Goal: Information Seeking & Learning: Learn about a topic

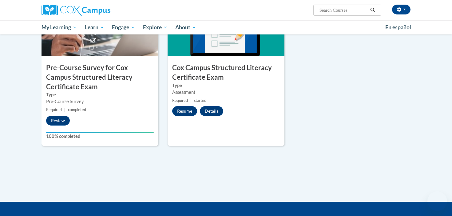
scroll to position [198, 0]
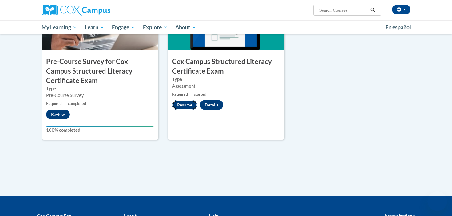
click at [187, 103] on button "Resume" at bounding box center [184, 105] width 25 height 10
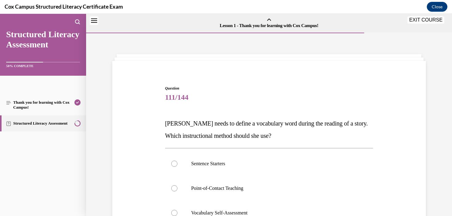
scroll to position [19, 0]
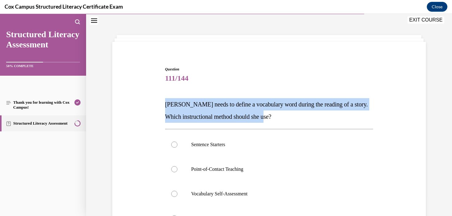
drag, startPoint x: 284, startPoint y: 121, endPoint x: 166, endPoint y: 102, distance: 119.8
click at [166, 102] on p "Miss Smith needs to define a vocabulary word during the reading of a story. Whi…" at bounding box center [269, 110] width 208 height 25
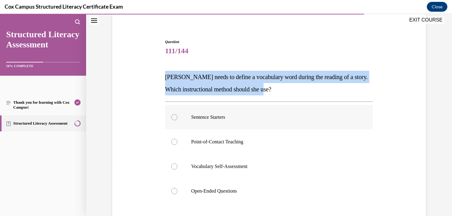
scroll to position [47, 0]
copy span "Miss Smith needs to define a vocabulary word during the reading of a story. Whi…"
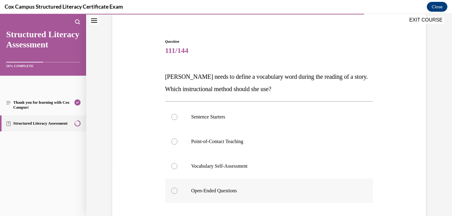
click at [238, 190] on p "Open-Ended Questions" at bounding box center [274, 190] width 167 height 6
click at [177, 190] on input "Open-Ended Questions" at bounding box center [174, 190] width 6 height 6
radio input "true"
click at [234, 150] on label "Point-of-Contact Teaching" at bounding box center [269, 141] width 208 height 25
click at [177, 144] on input "Point-of-Contact Teaching" at bounding box center [174, 141] width 6 height 6
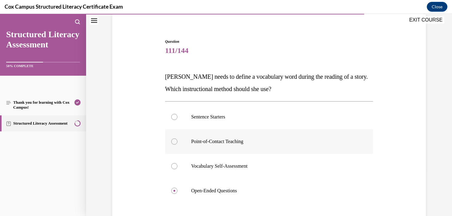
radio input "true"
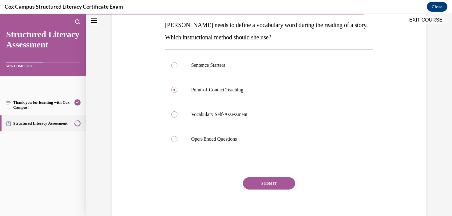
click at [270, 183] on button "SUBMIT" at bounding box center [269, 183] width 52 height 12
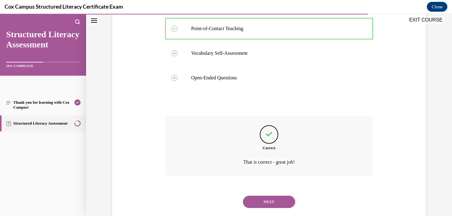
scroll to position [173, 0]
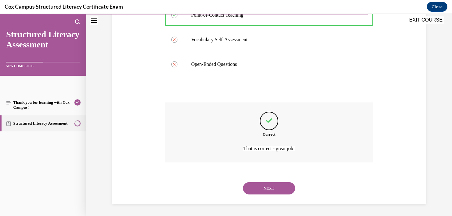
click at [281, 194] on button "NEXT" at bounding box center [269, 188] width 52 height 12
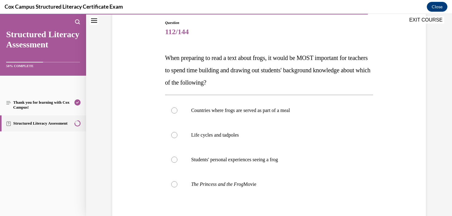
scroll to position [72, 0]
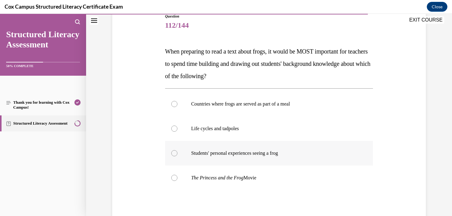
click at [262, 158] on label "Students' personal experiences seeing a frog" at bounding box center [269, 153] width 208 height 25
click at [177, 156] on input "Students' personal experiences seeing a frog" at bounding box center [174, 153] width 6 height 6
radio input "true"
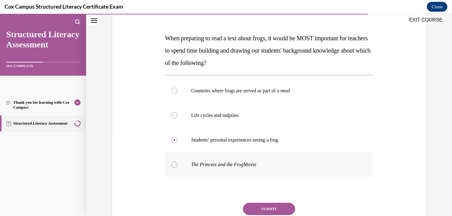
scroll to position [92, 0]
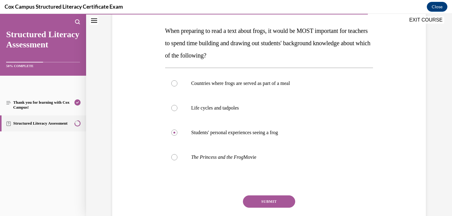
click at [267, 203] on button "SUBMIT" at bounding box center [269, 201] width 52 height 12
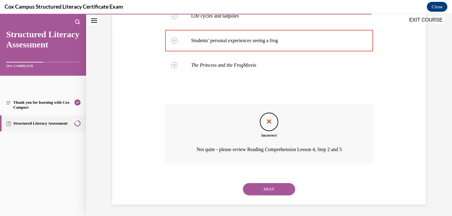
scroll to position [185, 0]
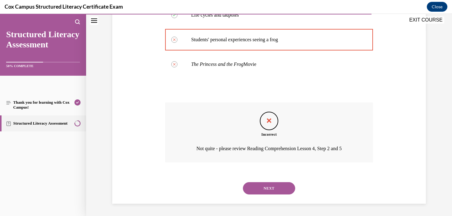
click at [262, 189] on button "NEXT" at bounding box center [269, 188] width 52 height 12
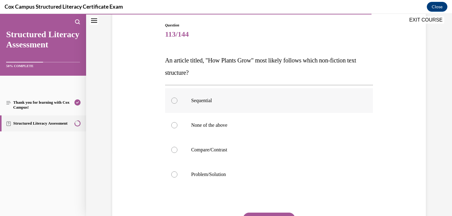
scroll to position [69, 0]
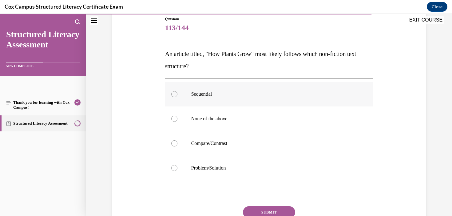
click at [200, 96] on p "Sequential" at bounding box center [274, 94] width 167 height 6
click at [177, 96] on input "Sequential" at bounding box center [174, 94] width 6 height 6
radio input "true"
click at [265, 207] on button "SUBMIT" at bounding box center [269, 212] width 52 height 12
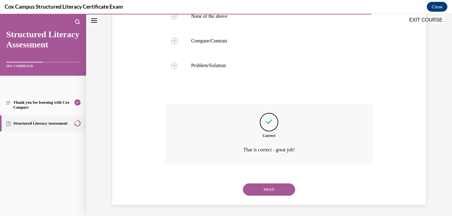
scroll to position [173, 0]
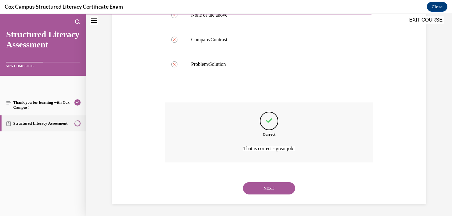
click at [271, 181] on div "NEXT" at bounding box center [269, 188] width 208 height 25
click at [273, 186] on button "NEXT" at bounding box center [269, 188] width 52 height 12
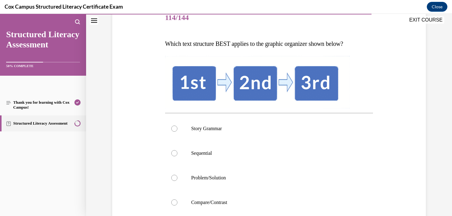
scroll to position [81, 0]
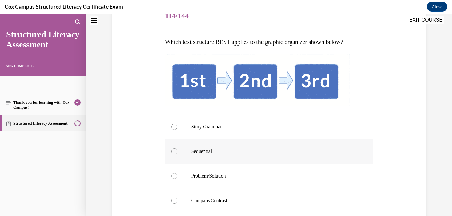
click at [208, 157] on label "Sequential" at bounding box center [269, 151] width 208 height 25
click at [177, 154] on input "Sequential" at bounding box center [174, 151] width 6 height 6
radio input "true"
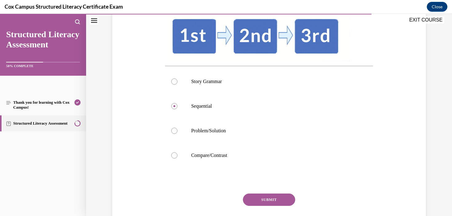
click at [269, 202] on button "SUBMIT" at bounding box center [269, 199] width 52 height 12
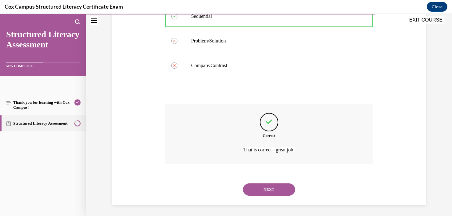
scroll to position [218, 0]
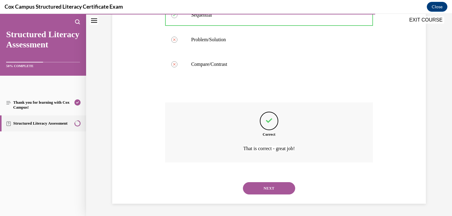
click at [268, 188] on button "NEXT" at bounding box center [269, 188] width 52 height 12
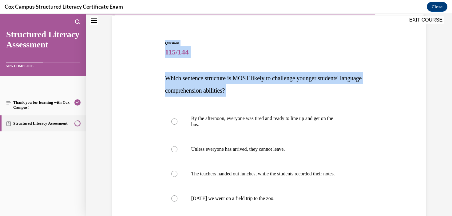
scroll to position [45, 0]
drag, startPoint x: 269, startPoint y: 39, endPoint x: 152, endPoint y: 78, distance: 123.1
click at [152, 78] on div "Question 115/144 Which sentence structure is MOST likely to challenge younger s…" at bounding box center [269, 154] width 316 height 265
copy div "Which sentence structure is MOST likely to challenge younger students' language…"
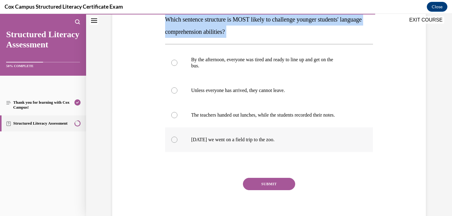
scroll to position [105, 0]
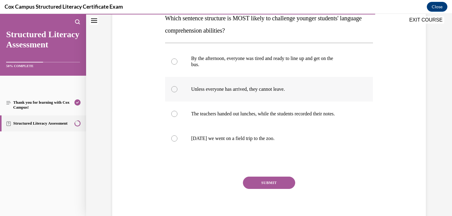
click at [272, 89] on p "Unless everyone has arrived, they cannot leave." at bounding box center [274, 89] width 167 height 6
click at [177, 89] on input "Unless everyone has arrived, they cannot leave." at bounding box center [174, 89] width 6 height 6
radio input "true"
click at [271, 176] on div "Question 115/144 Which sentence structure is MOST likely to challenge younger s…" at bounding box center [269, 103] width 208 height 246
click at [276, 184] on button "SUBMIT" at bounding box center [269, 182] width 52 height 12
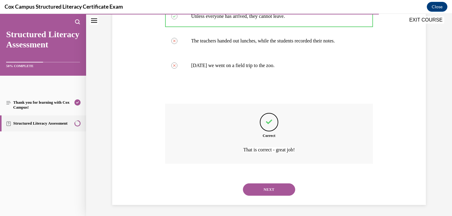
scroll to position [179, 0]
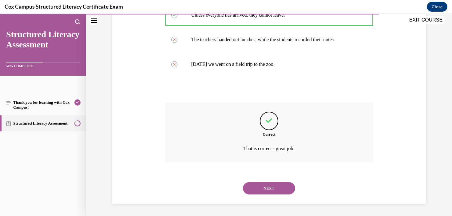
click at [263, 190] on button "NEXT" at bounding box center [269, 188] width 52 height 12
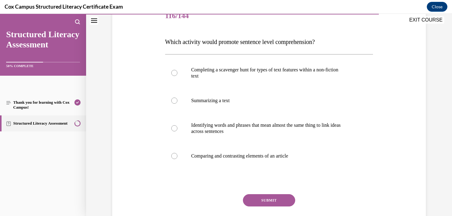
scroll to position [84, 0]
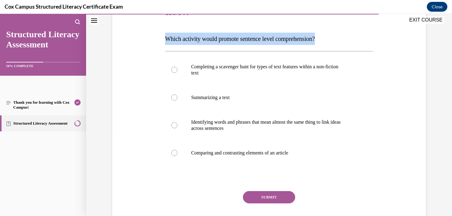
drag, startPoint x: 334, startPoint y: 43, endPoint x: 165, endPoint y: 40, distance: 169.3
click at [165, 40] on p "Which activity would promote sentence level comprehension?" at bounding box center [269, 39] width 208 height 12
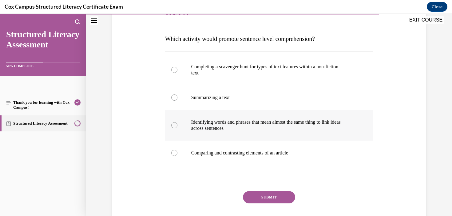
click at [194, 121] on p "Identifying words and phrases that mean almost the same thing to link ideas" at bounding box center [274, 122] width 167 height 6
click at [177, 122] on input "Identifying words and phrases that mean almost the same thing to link ideas acr…" at bounding box center [174, 125] width 6 height 6
radio input "true"
click at [280, 197] on button "SUBMIT" at bounding box center [269, 197] width 52 height 12
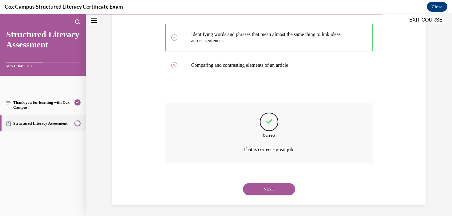
scroll to position [173, 0]
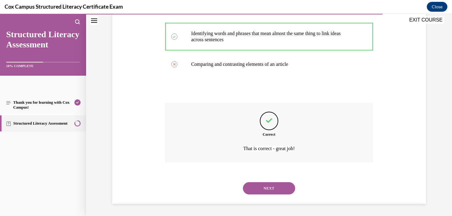
click at [285, 189] on button "NEXT" at bounding box center [269, 188] width 52 height 12
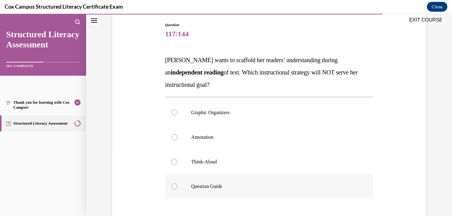
scroll to position [71, 0]
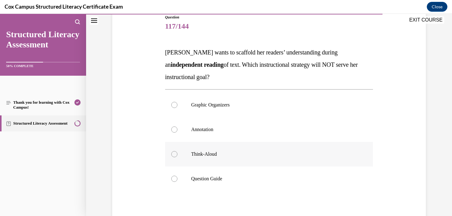
click at [210, 147] on label "Think-Aloud" at bounding box center [269, 154] width 208 height 25
click at [177, 151] on input "Think-Aloud" at bounding box center [174, 154] width 6 height 6
radio input "true"
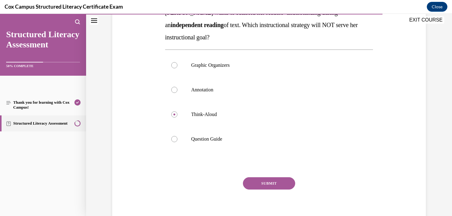
click at [274, 181] on button "SUBMIT" at bounding box center [269, 183] width 52 height 12
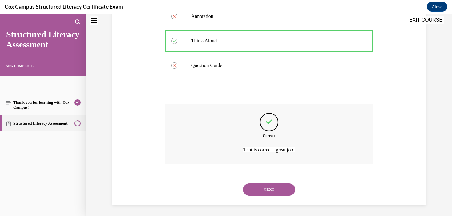
scroll to position [185, 0]
click at [279, 191] on button "NEXT" at bounding box center [269, 188] width 52 height 12
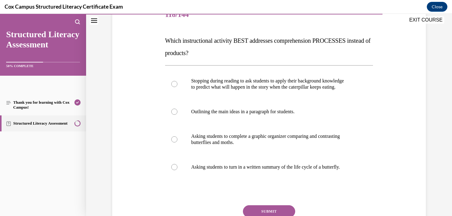
scroll to position [83, 0]
click at [316, 92] on label "Stopping during reading to ask students to apply their background knowledge to …" at bounding box center [269, 83] width 208 height 31
click at [177, 87] on input "Stopping during reading to ask students to apply their background knowledge to …" at bounding box center [174, 84] width 6 height 6
radio input "true"
click at [284, 211] on button "SUBMIT" at bounding box center [269, 211] width 52 height 12
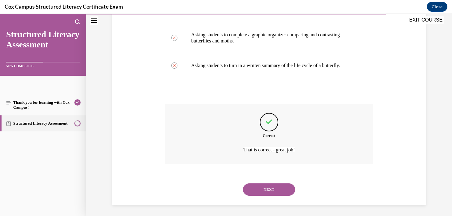
scroll to position [185, 0]
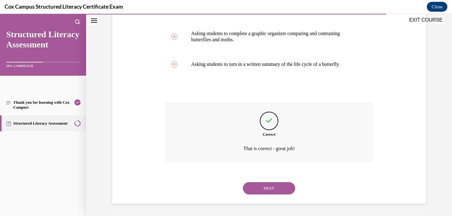
click at [259, 187] on button "NEXT" at bounding box center [269, 188] width 52 height 12
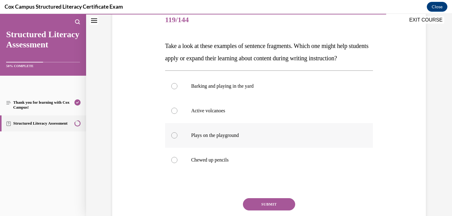
scroll to position [77, 0]
click at [216, 172] on label "Chewed up pencils" at bounding box center [269, 160] width 208 height 25
click at [177, 163] on input "Chewed up pencils" at bounding box center [174, 160] width 6 height 6
radio input "true"
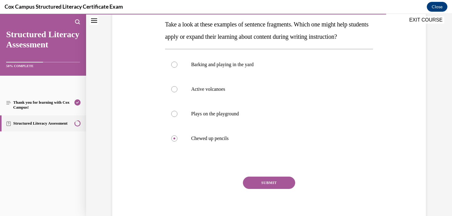
scroll to position [98, 0]
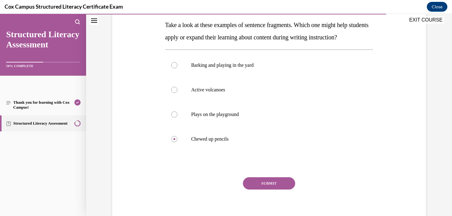
click at [253, 189] on button "SUBMIT" at bounding box center [269, 183] width 52 height 12
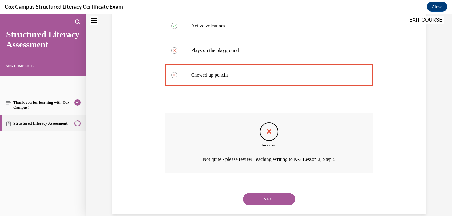
scroll to position [185, 0]
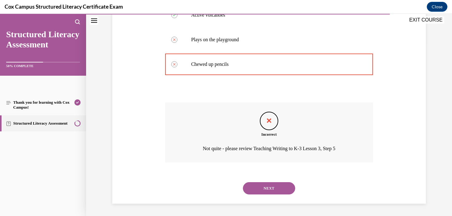
click at [278, 186] on button "NEXT" at bounding box center [269, 188] width 52 height 12
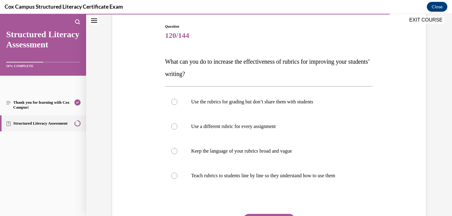
scroll to position [62, 0]
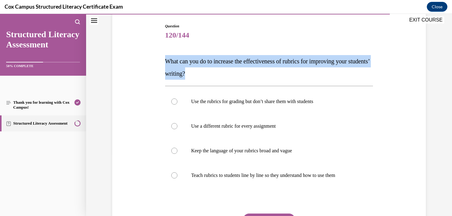
drag, startPoint x: 243, startPoint y: 70, endPoint x: 164, endPoint y: 62, distance: 79.7
click at [164, 62] on div "Question 120/144 What can you do to increase the effectiveness of rubrics for i…" at bounding box center [268, 138] width 211 height 249
copy span "What can you do to increase the effectiveness of rubrics for improving your stu…"
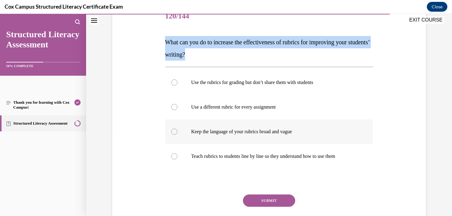
scroll to position [82, 0]
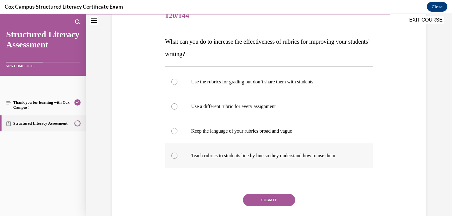
click at [275, 155] on p "Teach rubrics to students line by line so they understand how to use them" at bounding box center [274, 155] width 167 height 6
click at [177, 155] on input "Teach rubrics to students line by line so they understand how to use them" at bounding box center [174, 155] width 6 height 6
radio input "true"
click at [276, 200] on button "SUBMIT" at bounding box center [269, 200] width 52 height 12
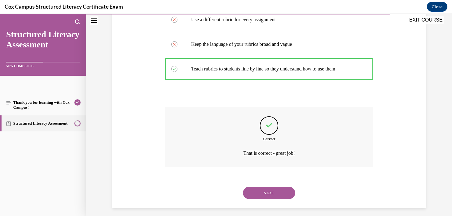
scroll to position [173, 0]
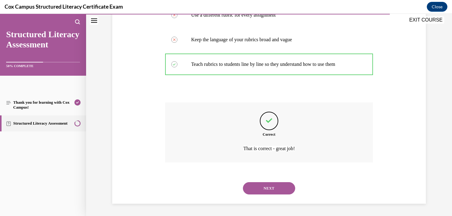
click at [285, 192] on button "NEXT" at bounding box center [269, 188] width 52 height 12
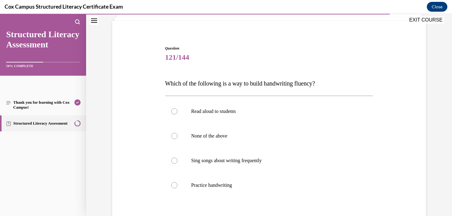
scroll to position [41, 0]
click at [220, 179] on label "Practice handwriting" at bounding box center [269, 184] width 208 height 25
click at [177, 181] on input "Practice handwriting" at bounding box center [174, 184] width 6 height 6
radio input "true"
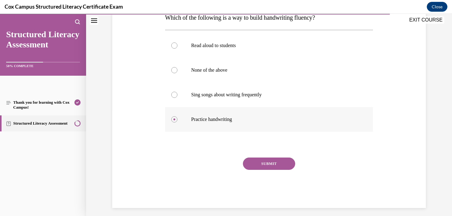
scroll to position [107, 0]
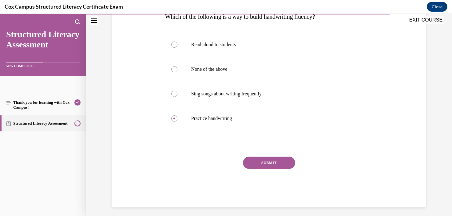
click at [285, 161] on button "SUBMIT" at bounding box center [269, 162] width 52 height 12
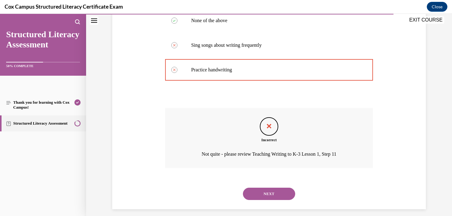
scroll to position [161, 0]
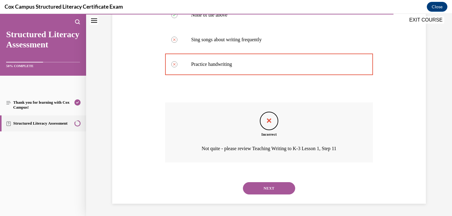
click at [277, 184] on button "NEXT" at bounding box center [269, 188] width 52 height 12
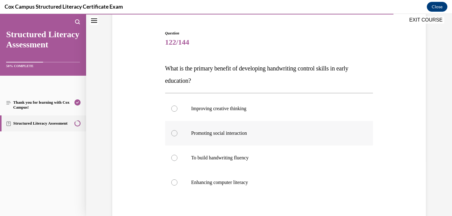
scroll to position [55, 0]
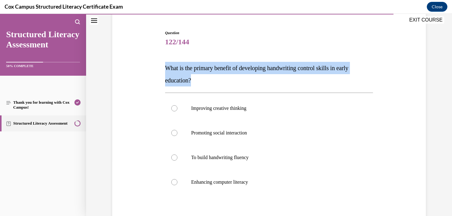
drag, startPoint x: 227, startPoint y: 86, endPoint x: 152, endPoint y: 64, distance: 78.2
click at [152, 64] on div "Question 122/144 What is the primary benefit of developing handwriting control …" at bounding box center [269, 141] width 316 height 259
copy span "What is the primary benefit of developing handwriting control skills in early e…"
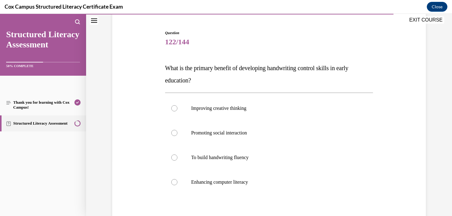
click at [396, 121] on div "Question 122/144 What is the primary benefit of developing handwriting control …" at bounding box center [269, 141] width 316 height 259
click at [217, 157] on p "To build handwriting fluency" at bounding box center [274, 157] width 167 height 6
click at [177, 157] on input "To build handwriting fluency" at bounding box center [174, 157] width 6 height 6
radio input "true"
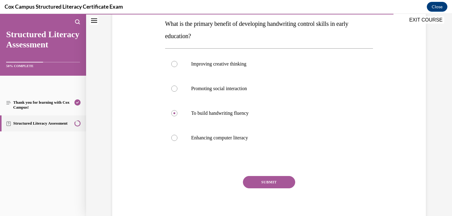
click at [279, 183] on button "SUBMIT" at bounding box center [269, 182] width 52 height 12
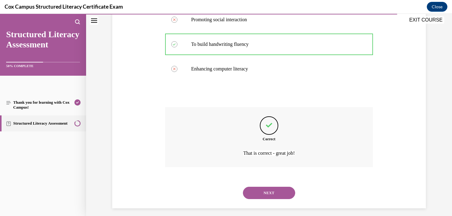
scroll to position [173, 0]
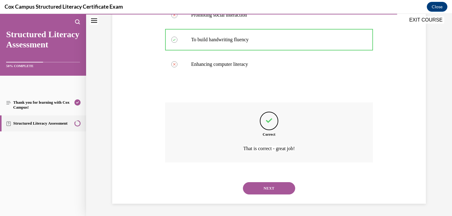
click at [283, 190] on button "NEXT" at bounding box center [269, 188] width 52 height 12
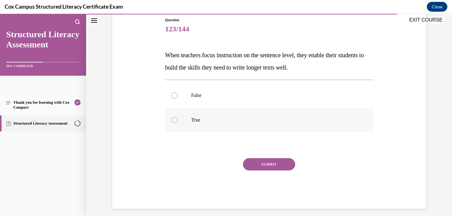
click at [182, 119] on label "True" at bounding box center [269, 120] width 208 height 25
click at [177, 119] on input "True" at bounding box center [174, 120] width 6 height 6
radio input "true"
click at [279, 162] on button "SUBMIT" at bounding box center [269, 164] width 52 height 12
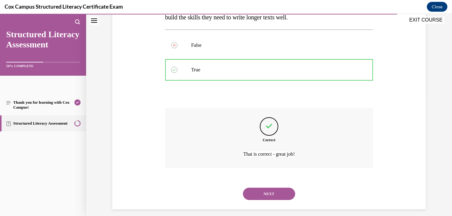
scroll to position [124, 0]
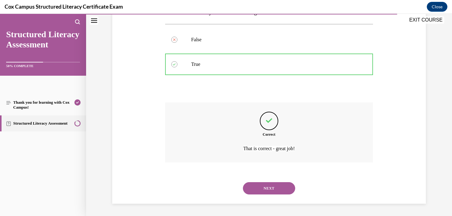
click at [279, 188] on button "NEXT" at bounding box center [269, 188] width 52 height 12
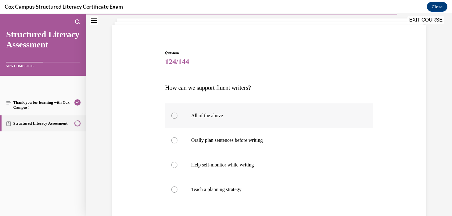
scroll to position [38, 0]
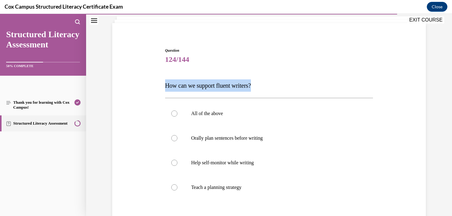
drag, startPoint x: 271, startPoint y: 85, endPoint x: 144, endPoint y: 83, distance: 126.9
click at [144, 83] on div "Question 124/144 How can we support fluent writers? All of the above Orally pla…" at bounding box center [269, 152] width 316 height 246
copy span "How can we support fluent writers?"
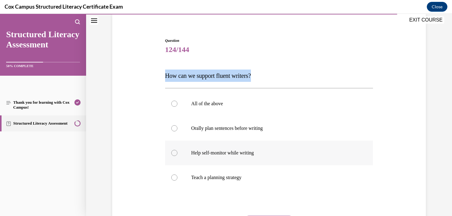
scroll to position [49, 0]
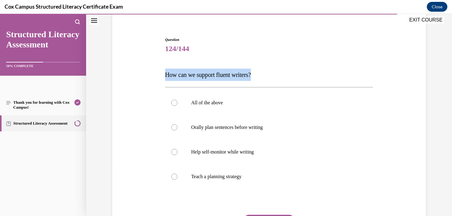
copy span "How can we support fluent writers?"
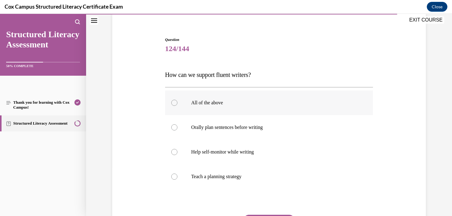
click at [225, 107] on label "All of the above" at bounding box center [269, 102] width 208 height 25
click at [177, 106] on input "All of the above" at bounding box center [174, 103] width 6 height 6
radio input "true"
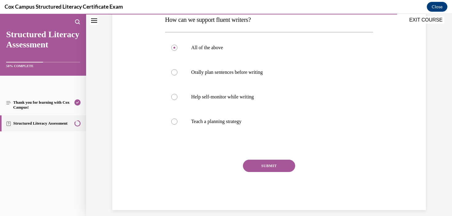
click at [265, 165] on button "SUBMIT" at bounding box center [269, 165] width 52 height 12
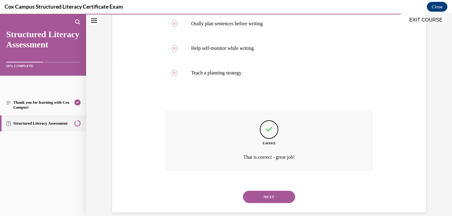
scroll to position [161, 0]
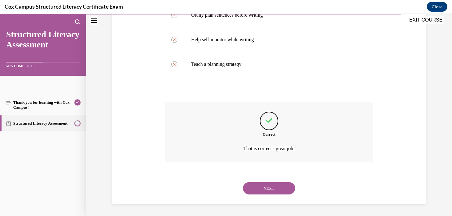
click at [290, 186] on button "NEXT" at bounding box center [269, 188] width 52 height 12
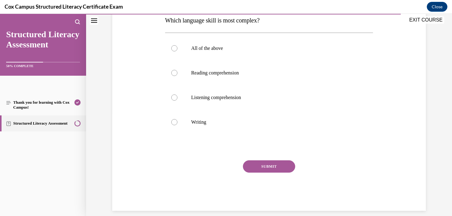
scroll to position [103, 0]
click at [263, 76] on label "Reading comprehension" at bounding box center [269, 72] width 208 height 25
click at [177, 76] on input "Reading comprehension" at bounding box center [174, 72] width 6 height 6
radio input "true"
click at [275, 166] on button "SUBMIT" at bounding box center [269, 166] width 52 height 12
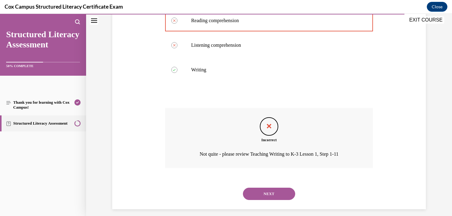
scroll to position [161, 0]
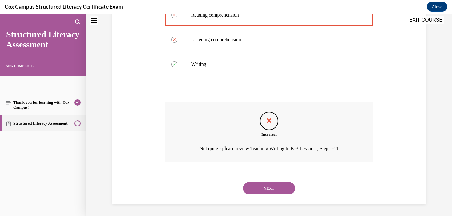
click at [273, 186] on button "NEXT" at bounding box center [269, 188] width 52 height 12
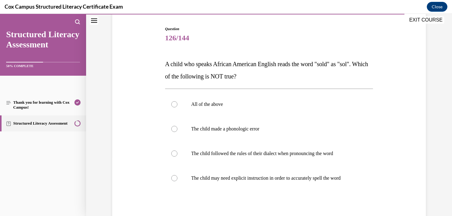
scroll to position [59, 0]
click at [251, 126] on p "The child made a phonologic error" at bounding box center [274, 129] width 167 height 6
click at [177, 126] on input "The child made a phonologic error" at bounding box center [174, 129] width 6 height 6
radio input "true"
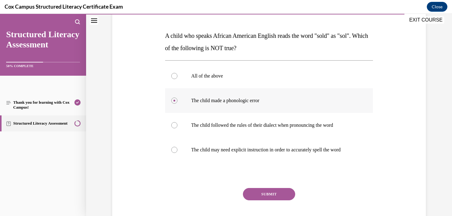
scroll to position [84, 0]
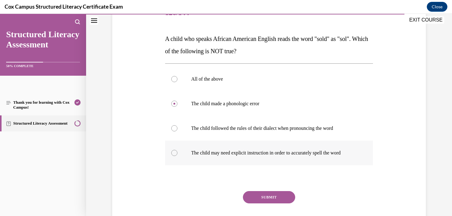
click at [265, 158] on label "The child may need explicit instruction in order to accurately spell the word" at bounding box center [269, 152] width 208 height 25
click at [177, 156] on input "The child may need explicit instruction in order to accurately spell the word" at bounding box center [174, 153] width 6 height 6
radio input "true"
click at [204, 82] on label "All of the above" at bounding box center [269, 79] width 208 height 25
click at [177, 82] on input "All of the above" at bounding box center [174, 79] width 6 height 6
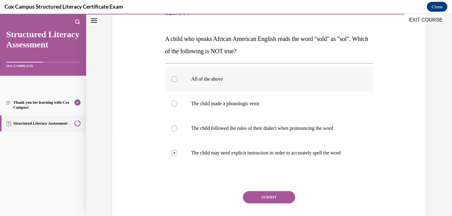
radio input "true"
click at [270, 197] on button "SUBMIT" at bounding box center [269, 197] width 52 height 12
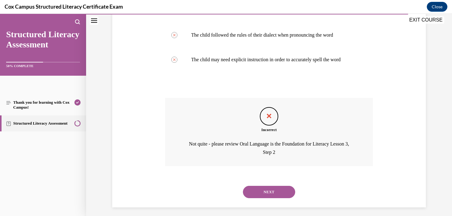
scroll to position [181, 0]
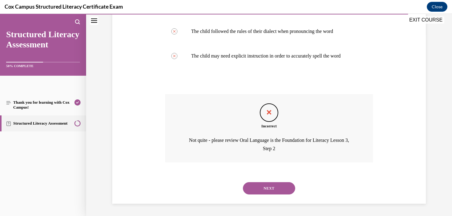
click at [270, 190] on button "NEXT" at bounding box center [269, 188] width 52 height 12
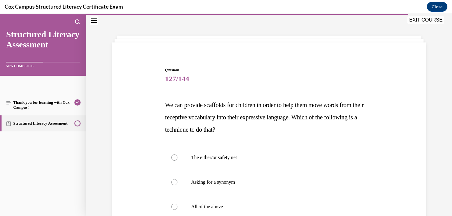
scroll to position [19, 0]
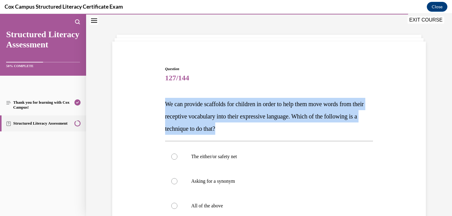
drag, startPoint x: 265, startPoint y: 124, endPoint x: 163, endPoint y: 99, distance: 104.8
click at [164, 99] on div "Question 127/144 We can provide scaffolds for children in order to help them mo…" at bounding box center [268, 188] width 211 height 262
copy span "We can provide scaffolds for children in order to help them move words from the…"
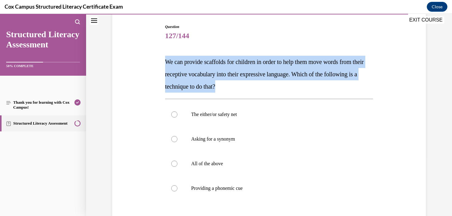
scroll to position [65, 0]
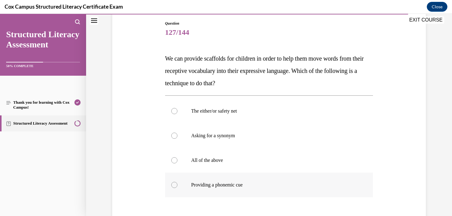
click at [232, 182] on p "Providing a phonemic cue" at bounding box center [274, 185] width 167 height 6
click at [177, 182] on input "Providing a phonemic cue" at bounding box center [174, 185] width 6 height 6
radio input "true"
click at [208, 165] on label "All of the above" at bounding box center [269, 160] width 208 height 25
click at [177, 163] on input "All of the above" at bounding box center [174, 160] width 6 height 6
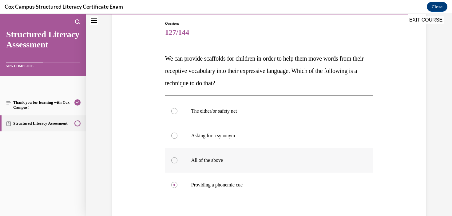
radio input "true"
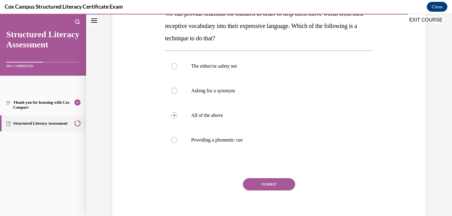
click at [270, 182] on button "SUBMIT" at bounding box center [269, 184] width 52 height 12
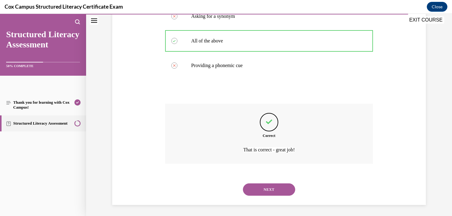
scroll to position [185, 0]
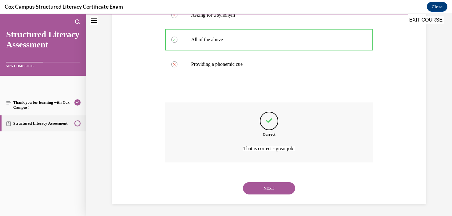
click at [268, 186] on button "NEXT" at bounding box center [269, 188] width 52 height 12
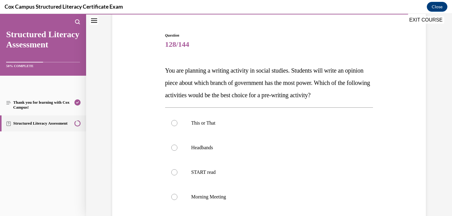
scroll to position [53, 0]
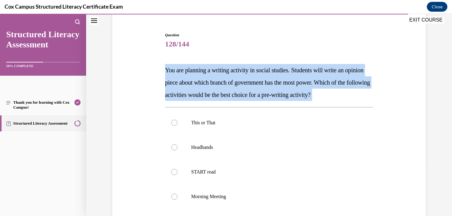
drag, startPoint x: 160, startPoint y: 65, endPoint x: 386, endPoint y: 102, distance: 228.9
click at [385, 102] on div "Question 128/144 You are planning a writing activity in social studies. Student…" at bounding box center [269, 149] width 316 height 271
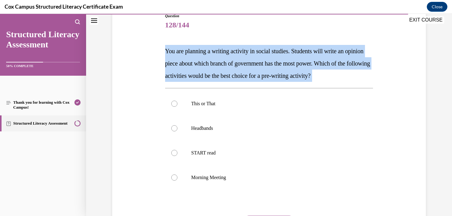
scroll to position [75, 0]
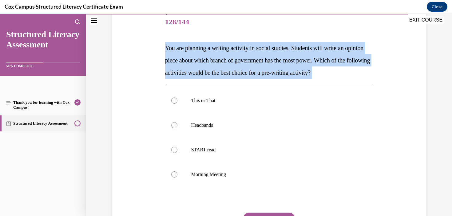
copy div "You are planning a writing activity in social studies. Students will write an o…"
click at [223, 96] on label "This or That" at bounding box center [269, 100] width 208 height 25
click at [177, 97] on input "This or That" at bounding box center [174, 100] width 6 height 6
radio input "true"
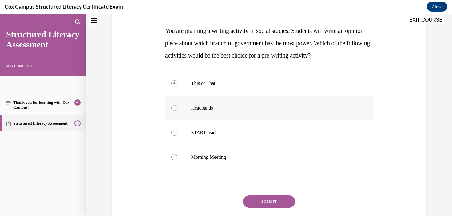
scroll to position [98, 0]
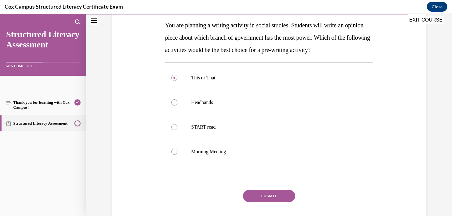
click at [257, 194] on button "SUBMIT" at bounding box center [269, 196] width 52 height 12
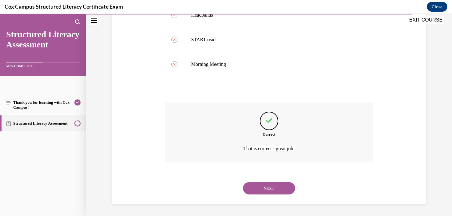
click at [285, 187] on button "NEXT" at bounding box center [269, 188] width 52 height 12
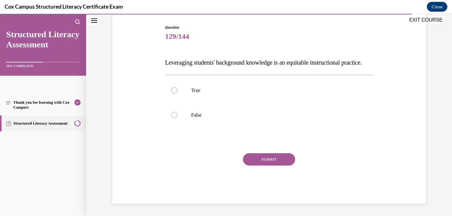
scroll to position [68, 0]
click at [180, 95] on label "True" at bounding box center [269, 90] width 208 height 25
click at [177, 93] on input "True" at bounding box center [174, 90] width 6 height 6
radio input "true"
click at [249, 163] on button "SUBMIT" at bounding box center [269, 159] width 52 height 12
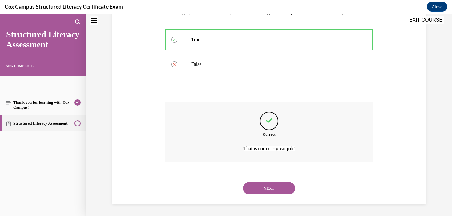
scroll to position [124, 0]
click at [276, 185] on button "NEXT" at bounding box center [269, 188] width 52 height 12
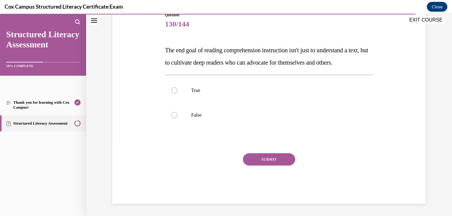
scroll to position [68, 0]
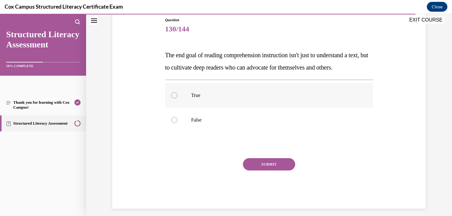
click at [205, 98] on p "True" at bounding box center [274, 95] width 167 height 6
click at [177, 98] on input "True" at bounding box center [174, 95] width 6 height 6
radio input "true"
click at [269, 170] on button "SUBMIT" at bounding box center [269, 164] width 52 height 12
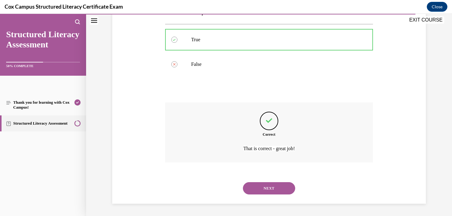
scroll to position [136, 0]
click at [282, 189] on button "NEXT" at bounding box center [269, 188] width 52 height 12
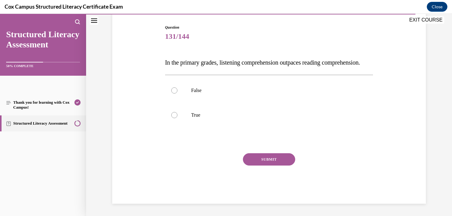
scroll to position [68, 0]
click at [197, 110] on label "True" at bounding box center [269, 115] width 208 height 25
click at [177, 112] on input "True" at bounding box center [174, 115] width 6 height 6
radio input "true"
click at [276, 165] on button "SUBMIT" at bounding box center [269, 159] width 52 height 12
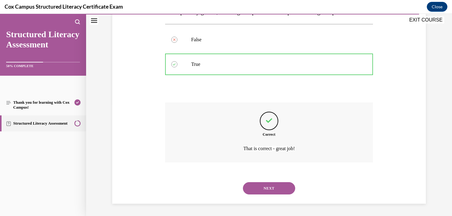
scroll to position [124, 0]
click at [271, 190] on button "NEXT" at bounding box center [269, 188] width 52 height 12
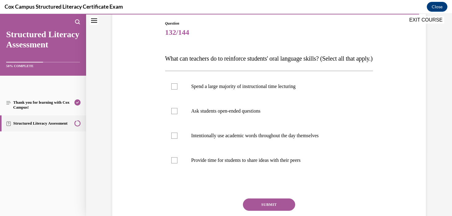
scroll to position [69, 0]
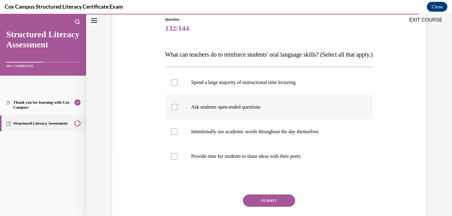
click at [241, 110] on p "Ask students open-ended questions" at bounding box center [274, 107] width 167 height 6
click at [177, 110] on input "Ask students open-ended questions" at bounding box center [174, 107] width 6 height 6
checkbox input "true"
click at [242, 144] on label "Intentionally use academic words throughout the day themselves" at bounding box center [269, 131] width 208 height 25
click at [177, 135] on input "Intentionally use academic words throughout the day themselves" at bounding box center [174, 131] width 6 height 6
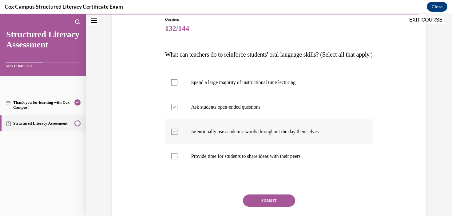
click at [308, 144] on label "Intentionally use academic words throughout the day themselves" at bounding box center [269, 131] width 208 height 25
click at [177, 135] on input "Intentionally use academic words throughout the day themselves" at bounding box center [174, 131] width 6 height 6
checkbox input "false"
click at [301, 159] on p "Provide time for students to share ideas with their peers" at bounding box center [274, 156] width 167 height 6
click at [177, 159] on input "Provide time for students to share ideas with their peers" at bounding box center [174, 156] width 6 height 6
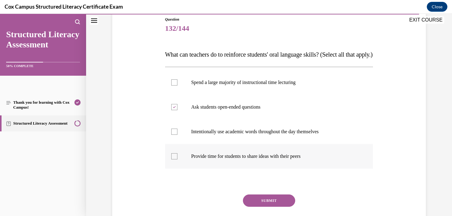
checkbox input "true"
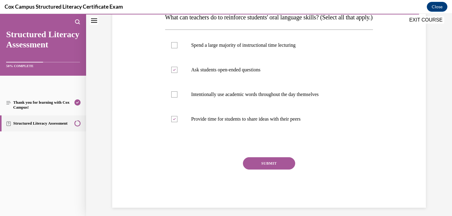
click at [281, 169] on button "SUBMIT" at bounding box center [269, 163] width 52 height 12
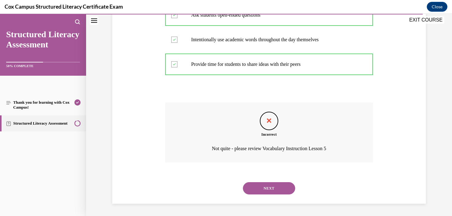
scroll to position [173, 0]
click at [274, 191] on button "NEXT" at bounding box center [269, 188] width 52 height 12
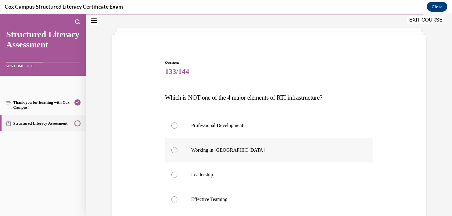
scroll to position [39, 0]
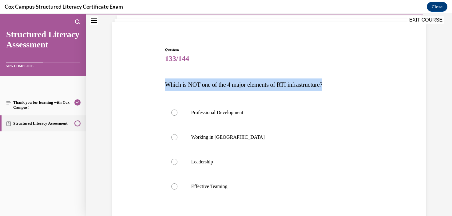
drag, startPoint x: 346, startPoint y: 89, endPoint x: 162, endPoint y: 83, distance: 184.5
click at [162, 83] on div "Question 133/144 Which is NOT one of the 4 major elements of RTI infrastructure…" at bounding box center [269, 151] width 316 height 246
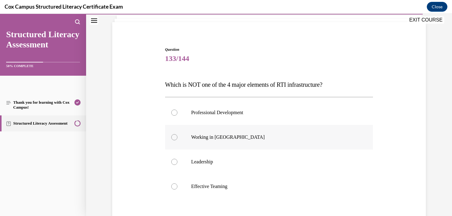
click at [173, 135] on div at bounding box center [174, 137] width 6 height 6
click at [173, 135] on input "Working in Silos" at bounding box center [174, 137] width 6 height 6
radio input "true"
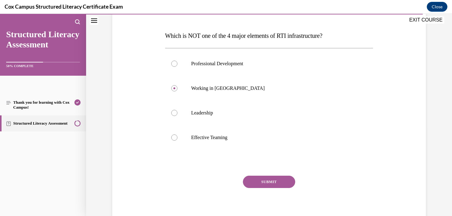
click at [270, 180] on button "SUBMIT" at bounding box center [269, 181] width 52 height 12
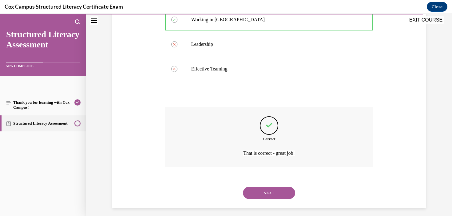
scroll to position [161, 0]
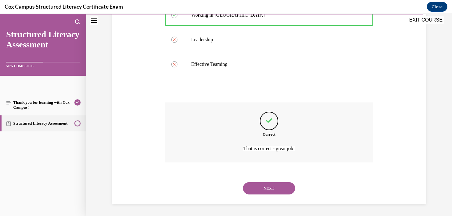
click at [278, 192] on button "NEXT" at bounding box center [269, 188] width 52 height 12
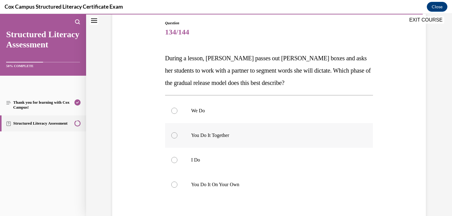
scroll to position [67, 0]
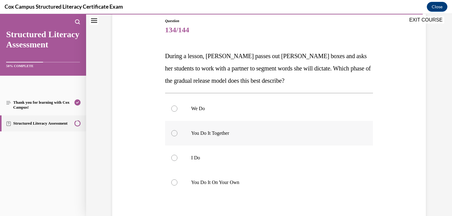
click at [224, 136] on label "You Do It Together" at bounding box center [269, 133] width 208 height 25
click at [177, 136] on input "You Do It Together" at bounding box center [174, 133] width 6 height 6
radio input "true"
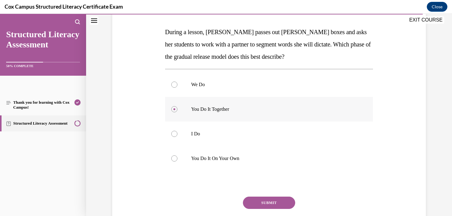
scroll to position [92, 0]
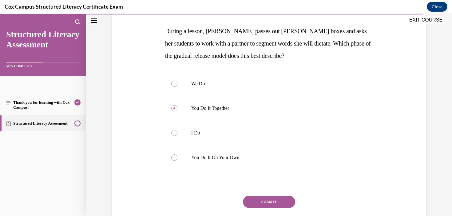
click at [262, 199] on button "SUBMIT" at bounding box center [269, 201] width 52 height 12
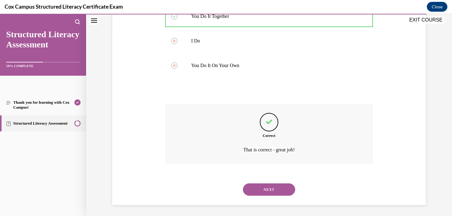
scroll to position [185, 0]
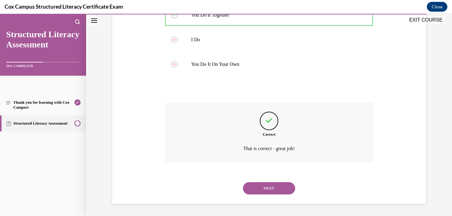
click at [279, 190] on button "NEXT" at bounding box center [269, 188] width 52 height 12
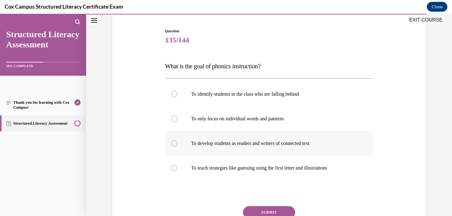
scroll to position [64, 0]
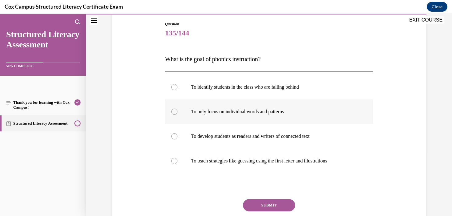
click at [282, 116] on label "To only focus on individual words and patterns" at bounding box center [269, 111] width 208 height 25
click at [177, 115] on input "To only focus on individual words and patterns" at bounding box center [174, 111] width 6 height 6
radio input "true"
click at [277, 204] on button "SUBMIT" at bounding box center [269, 205] width 52 height 12
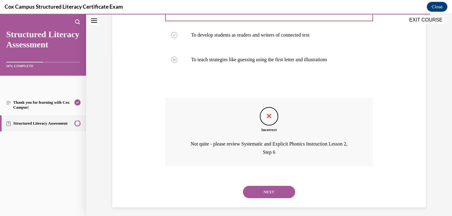
scroll to position [169, 0]
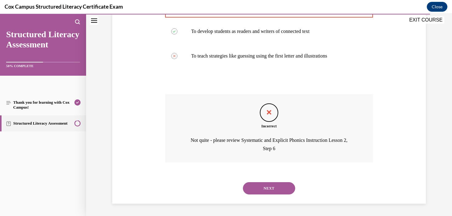
click at [265, 191] on button "NEXT" at bounding box center [269, 188] width 52 height 12
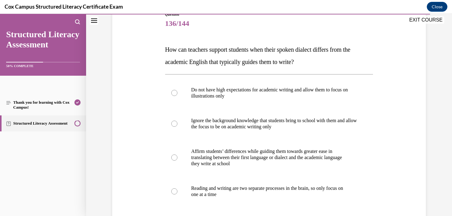
scroll to position [77, 0]
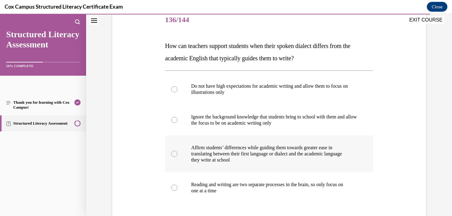
click at [271, 156] on p "translating between their first language or dialect and the academic language" at bounding box center [274, 154] width 167 height 6
click at [177, 156] on input "Affirm students’ differences while guiding them towards greater ease in transla…" at bounding box center [174, 154] width 6 height 6
radio input "true"
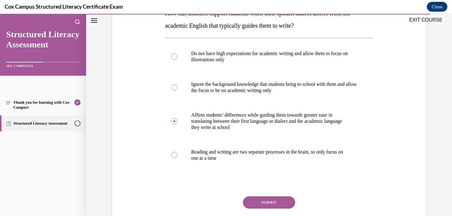
click at [273, 199] on button "SUBMIT" at bounding box center [269, 202] width 52 height 12
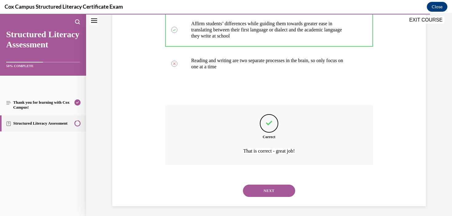
scroll to position [204, 0]
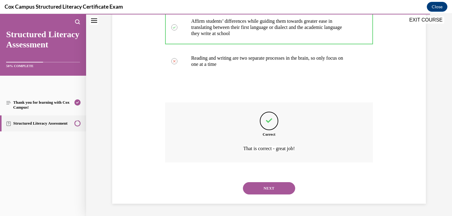
click at [280, 190] on button "NEXT" at bounding box center [269, 188] width 52 height 12
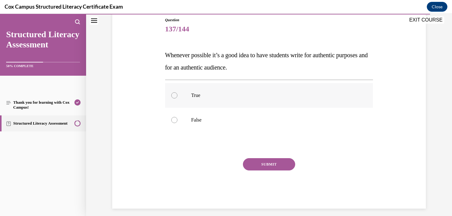
click at [222, 94] on p "True" at bounding box center [274, 95] width 167 height 6
click at [177, 94] on input "True" at bounding box center [174, 95] width 6 height 6
radio input "true"
click at [279, 164] on button "SUBMIT" at bounding box center [269, 164] width 52 height 12
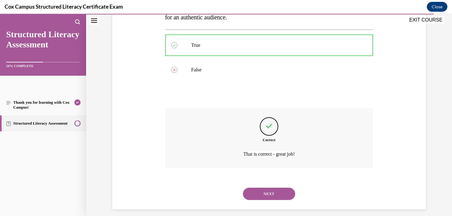
scroll to position [124, 0]
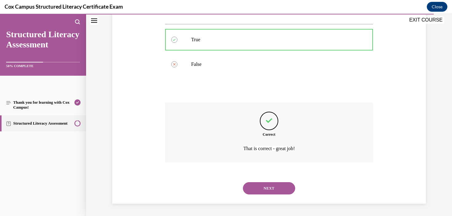
click at [270, 185] on button "NEXT" at bounding box center [269, 188] width 52 height 12
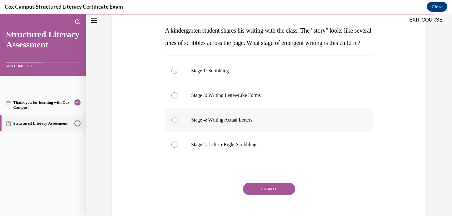
scroll to position [96, 0]
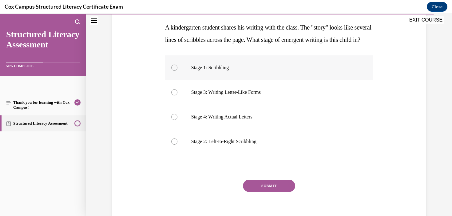
click at [192, 71] on p "Stage 1: Scribbling" at bounding box center [274, 68] width 167 height 6
click at [177, 71] on input "Stage 1: Scribbling" at bounding box center [174, 68] width 6 height 6
radio input "true"
click at [268, 192] on button "SUBMIT" at bounding box center [269, 185] width 52 height 12
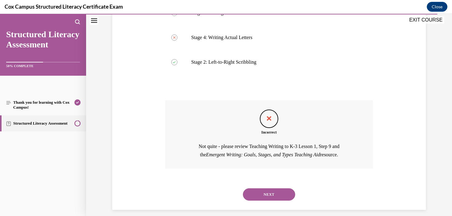
scroll to position [194, 0]
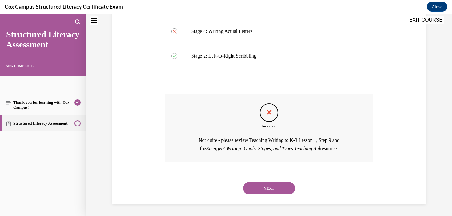
click at [277, 191] on button "NEXT" at bounding box center [269, 188] width 52 height 12
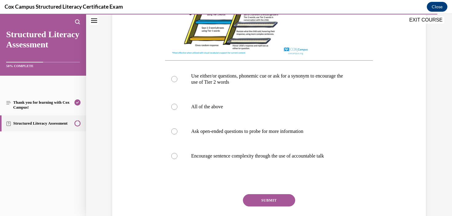
scroll to position [274, 0]
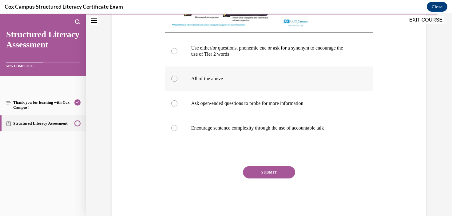
click at [205, 82] on p "All of the above" at bounding box center [274, 79] width 167 height 6
click at [177, 82] on input "All of the above" at bounding box center [174, 79] width 6 height 6
radio input "true"
click at [287, 178] on button "SUBMIT" at bounding box center [269, 172] width 52 height 12
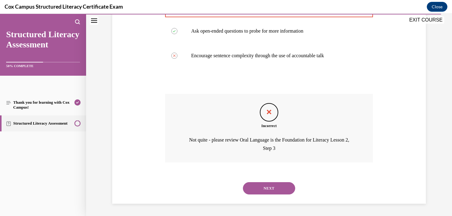
scroll to position [352, 0]
click at [278, 186] on button "NEXT" at bounding box center [269, 188] width 52 height 12
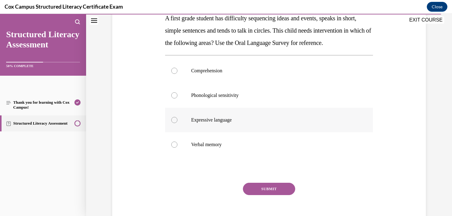
scroll to position [106, 0]
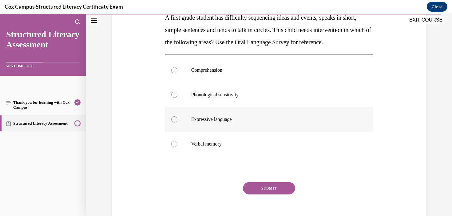
click at [260, 132] on label "Expressive language" at bounding box center [269, 119] width 208 height 25
click at [177, 122] on input "Expressive language" at bounding box center [174, 119] width 6 height 6
radio input "true"
click at [276, 194] on button "SUBMIT" at bounding box center [269, 188] width 52 height 12
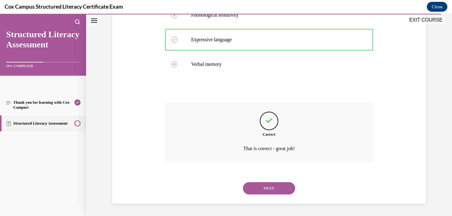
scroll to position [198, 0]
click at [274, 186] on button "NEXT" at bounding box center [269, 188] width 52 height 12
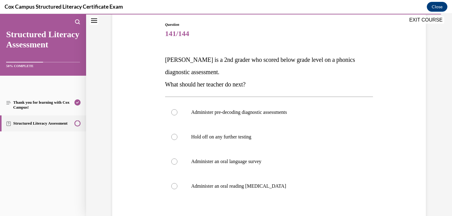
scroll to position [64, 0]
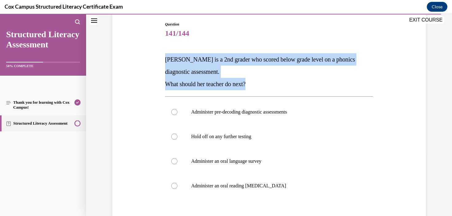
drag, startPoint x: 262, startPoint y: 84, endPoint x: 162, endPoint y: 62, distance: 102.5
click at [162, 62] on div "Question 141/144 Sara is a 2nd grader who scored below grade level on a phonics…" at bounding box center [269, 138] width 316 height 271
copy div "Sara is a 2nd grader who scored below grade level on a phonics diagnostic asses…"
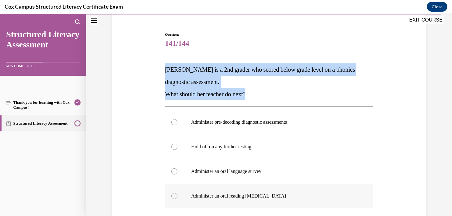
scroll to position [69, 0]
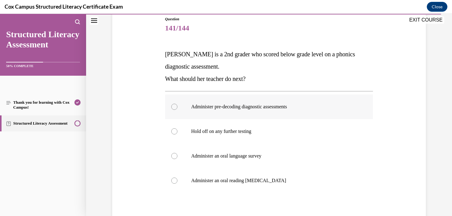
click at [255, 109] on p "Administer pre-decoding diagnostic assessments" at bounding box center [274, 107] width 167 height 6
click at [177, 109] on input "Administer pre-decoding diagnostic assessments" at bounding box center [174, 107] width 6 height 6
radio input "true"
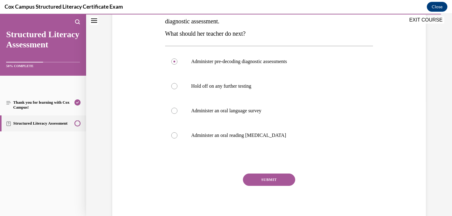
click at [274, 183] on button "SUBMIT" at bounding box center [269, 179] width 52 height 12
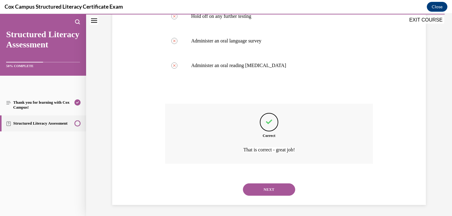
scroll to position [185, 0]
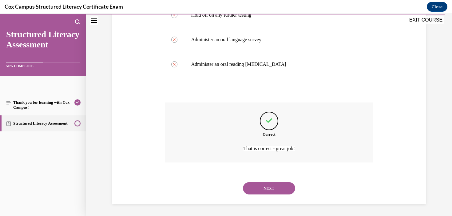
click at [270, 185] on button "NEXT" at bounding box center [269, 188] width 52 height 12
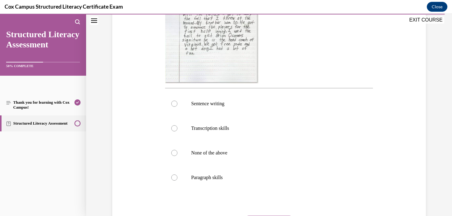
scroll to position [225, 0]
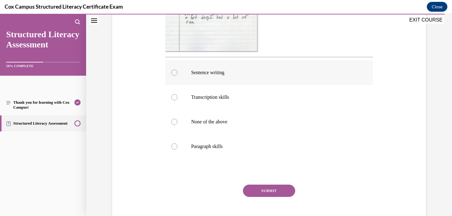
click at [212, 76] on label "Sentence writing" at bounding box center [269, 72] width 208 height 25
click at [177, 76] on input "Sentence writing" at bounding box center [174, 72] width 6 height 6
radio input "true"
click at [221, 143] on p "Paragraph skills" at bounding box center [274, 146] width 167 height 6
click at [177, 143] on input "Paragraph skills" at bounding box center [174, 146] width 6 height 6
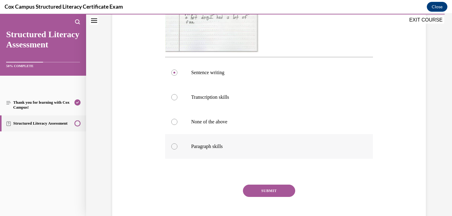
radio input "true"
click at [264, 190] on button "SUBMIT" at bounding box center [269, 190] width 52 height 12
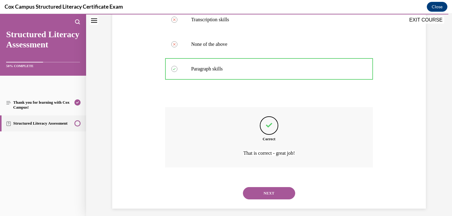
scroll to position [307, 0]
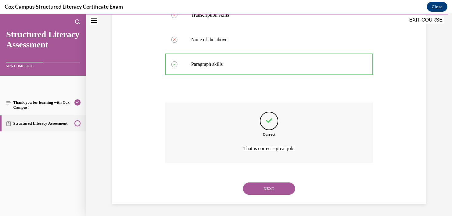
click at [278, 188] on button "NEXT" at bounding box center [269, 188] width 52 height 12
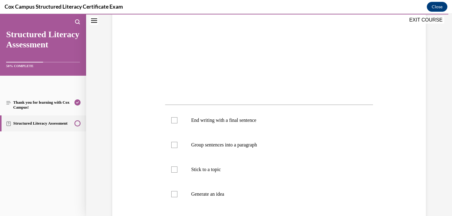
scroll to position [168, 0]
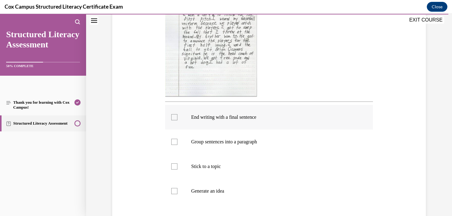
click at [257, 120] on label "End writing with a final sentence" at bounding box center [269, 117] width 208 height 25
click at [177, 120] on input "End writing with a final sentence" at bounding box center [174, 117] width 6 height 6
checkbox input "true"
click at [213, 168] on p "Stick to a topic" at bounding box center [274, 166] width 167 height 6
click at [177, 168] on input "Stick to a topic" at bounding box center [174, 166] width 6 height 6
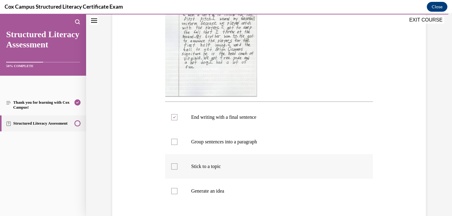
checkbox input "true"
click at [217, 187] on label "Generate an idea" at bounding box center [269, 191] width 208 height 25
click at [177, 188] on input "Generate an idea" at bounding box center [174, 191] width 6 height 6
checkbox input "true"
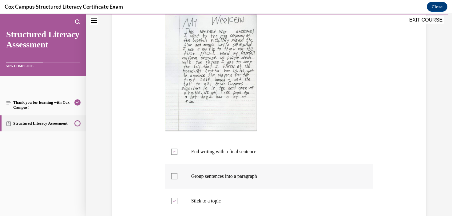
scroll to position [134, 0]
click at [255, 176] on p "Group sentences into a paragraph" at bounding box center [274, 175] width 167 height 6
click at [177, 176] on input "Group sentences into a paragraph" at bounding box center [174, 175] width 6 height 6
checkbox input "true"
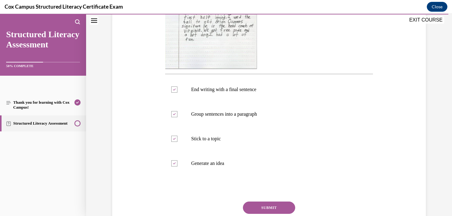
click at [263, 206] on button "SUBMIT" at bounding box center [269, 207] width 52 height 12
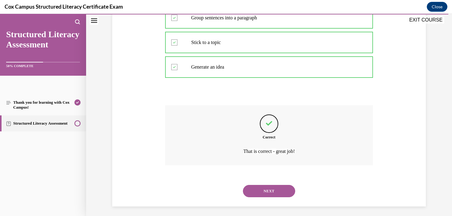
scroll to position [294, 0]
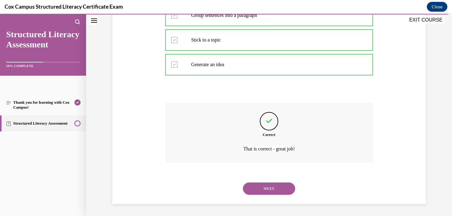
click at [271, 185] on button "NEXT" at bounding box center [269, 188] width 52 height 12
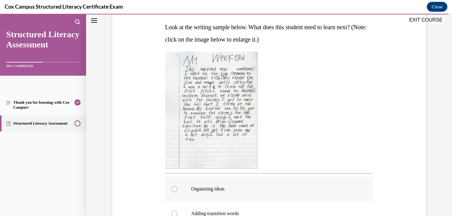
scroll to position [92, 0]
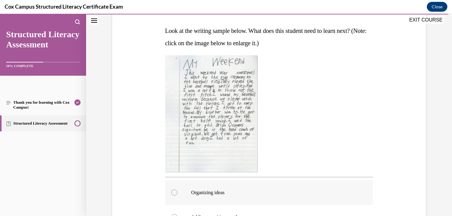
click at [215, 193] on p "Organizing ideas" at bounding box center [274, 192] width 167 height 6
click at [177, 193] on input "Organizing ideas" at bounding box center [174, 192] width 6 height 6
radio input "true"
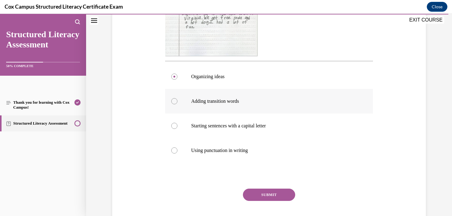
scroll to position [210, 0]
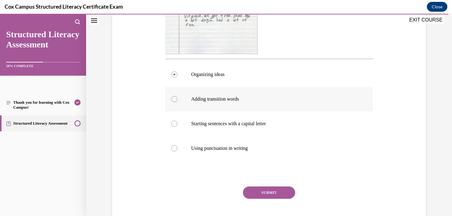
click at [230, 98] on p "Adding transition words" at bounding box center [274, 99] width 167 height 6
click at [177, 98] on input "Adding transition words" at bounding box center [174, 99] width 6 height 6
radio input "true"
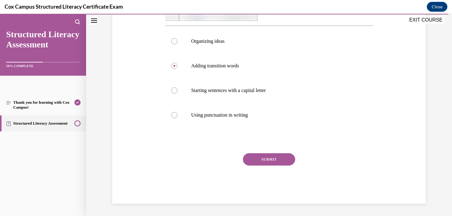
click at [268, 165] on button "SUBMIT" at bounding box center [269, 159] width 52 height 12
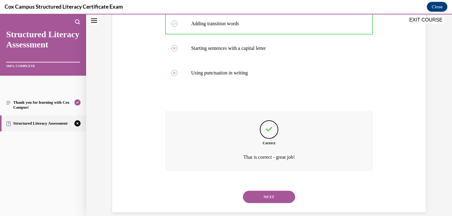
scroll to position [294, 0]
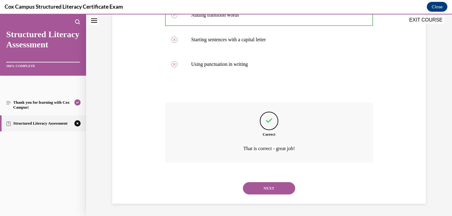
click at [272, 185] on button "NEXT" at bounding box center [269, 188] width 52 height 12
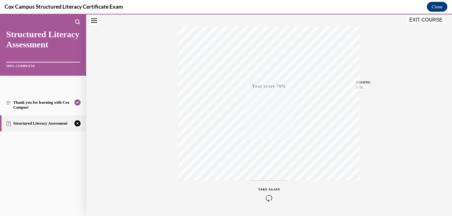
scroll to position [113, 0]
click at [268, 179] on icon "button" at bounding box center [269, 178] width 22 height 7
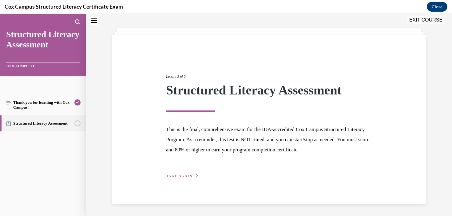
click at [191, 175] on button "TAKE AGAIN" at bounding box center [182, 176] width 33 height 6
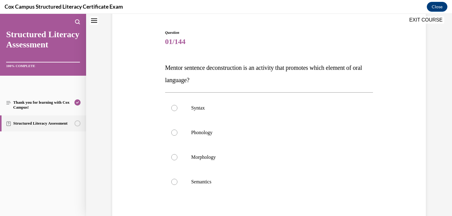
scroll to position [68, 0]
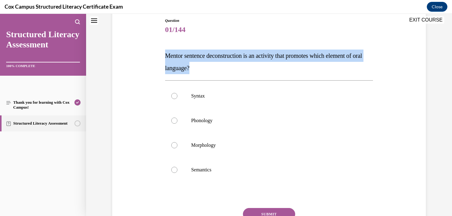
drag, startPoint x: 220, startPoint y: 71, endPoint x: 162, endPoint y: 55, distance: 60.2
click at [162, 55] on div "Question 01/144 Mentor sentence deconstruction is an activity that promotes whi…" at bounding box center [269, 128] width 316 height 259
copy span "Mentor sentence deconstruction is an activity that promotes which element of or…"
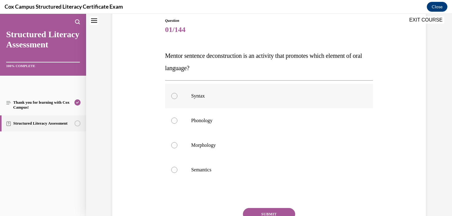
click at [207, 96] on p "Syntax" at bounding box center [274, 96] width 167 height 6
click at [177, 96] on input "Syntax" at bounding box center [174, 96] width 6 height 6
radio input "true"
click at [265, 211] on button "SUBMIT" at bounding box center [269, 214] width 52 height 12
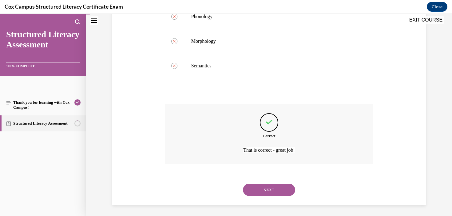
scroll to position [173, 0]
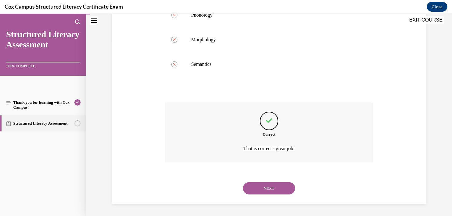
click at [276, 193] on button "NEXT" at bounding box center [269, 188] width 52 height 12
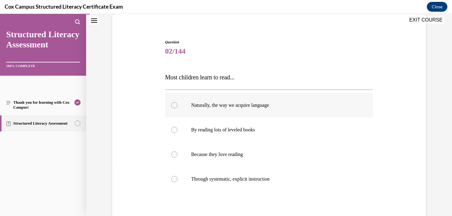
scroll to position [65, 0]
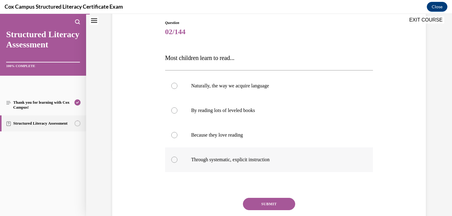
click at [272, 153] on label "Through systematic, explicit instruction" at bounding box center [269, 159] width 208 height 25
click at [177, 156] on input "Through systematic, explicit instruction" at bounding box center [174, 159] width 6 height 6
radio input "true"
click at [270, 204] on button "SUBMIT" at bounding box center [269, 204] width 52 height 12
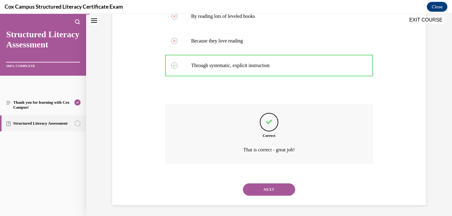
scroll to position [161, 0]
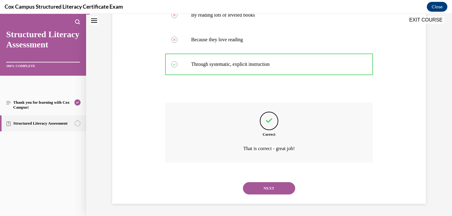
click at [279, 195] on div "NEXT" at bounding box center [269, 188] width 208 height 25
click at [273, 189] on button "NEXT" at bounding box center [269, 188] width 52 height 12
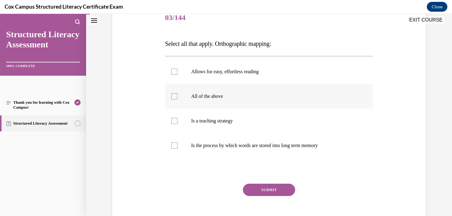
scroll to position [80, 0]
click at [229, 141] on label "Is the process by which words are stored into long term memory" at bounding box center [269, 145] width 208 height 25
click at [177, 142] on input "Is the process by which words are stored into long term memory" at bounding box center [174, 145] width 6 height 6
click at [227, 148] on p "Is the process by which words are stored into long term memory" at bounding box center [274, 145] width 167 height 6
click at [177, 148] on input "Is the process by which words are stored into long term memory" at bounding box center [174, 145] width 6 height 6
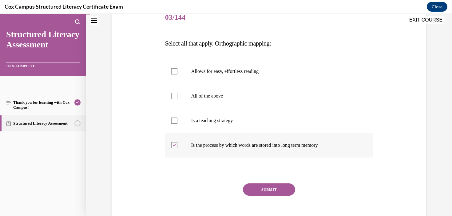
checkbox input "false"
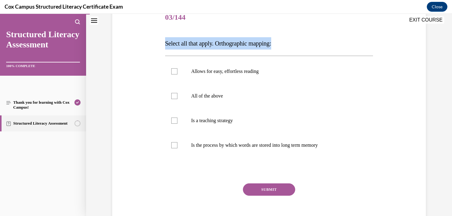
drag, startPoint x: 284, startPoint y: 43, endPoint x: 158, endPoint y: 45, distance: 126.0
click at [158, 45] on div "Question 03/144 Select all that apply. Orthographic mapping: Allows for easy, e…" at bounding box center [269, 110] width 316 height 246
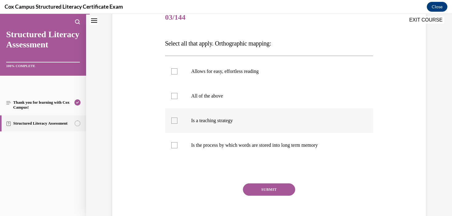
click at [210, 120] on span "Is a teaching strategy" at bounding box center [212, 120] width 42 height 5
click at [177, 120] on input "Is a teaching strategy" at bounding box center [174, 120] width 6 height 6
checkbox input "true"
click at [214, 147] on span "Is the process by which words are stored into long term memory" at bounding box center [254, 144] width 127 height 5
click at [177, 147] on input "Is the process by which words are stored into long term memory" at bounding box center [174, 145] width 6 height 6
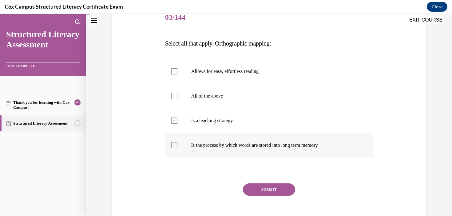
checkbox input "true"
click at [190, 118] on label "Is a teaching strategy" at bounding box center [269, 120] width 208 height 25
click at [177, 118] on input "Is a teaching strategy" at bounding box center [174, 120] width 6 height 6
checkbox input "false"
click at [270, 187] on button "SUBMIT" at bounding box center [269, 189] width 52 height 12
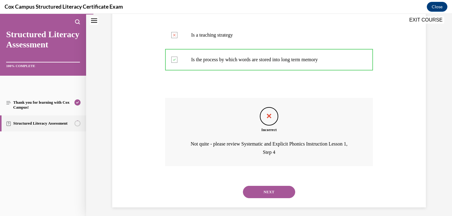
scroll to position [169, 0]
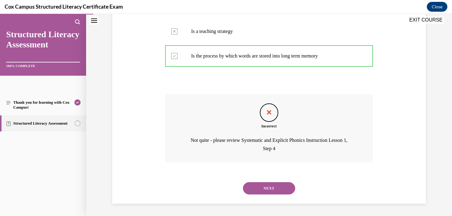
click at [275, 187] on button "NEXT" at bounding box center [269, 188] width 52 height 12
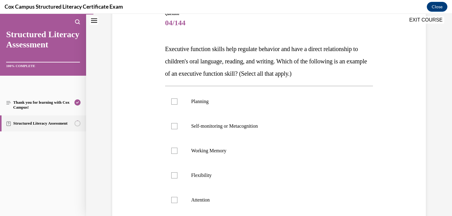
scroll to position [74, 0]
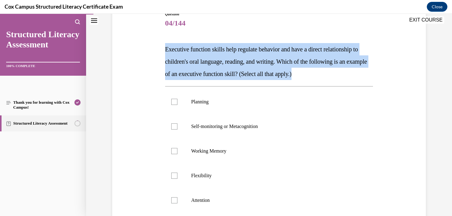
drag, startPoint x: 330, startPoint y: 73, endPoint x: 150, endPoint y: 44, distance: 182.5
click at [150, 44] on div "Question 04/144 Executive function skills help regulate behavior and have a dir…" at bounding box center [269, 141] width 316 height 296
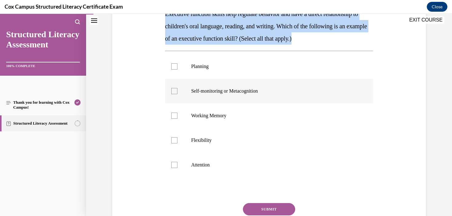
scroll to position [115, 0]
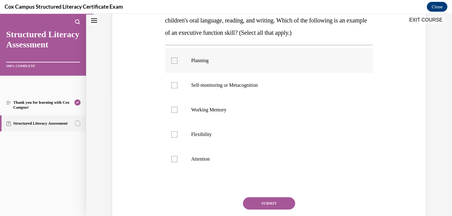
click at [183, 66] on label "Planning" at bounding box center [269, 60] width 208 height 25
click at [177, 64] on input "Planning" at bounding box center [174, 60] width 6 height 6
checkbox input "true"
click at [192, 84] on p "Self-monitoring or Metacognition" at bounding box center [274, 85] width 167 height 6
click at [177, 84] on input "Self-monitoring or Metacognition" at bounding box center [174, 85] width 6 height 6
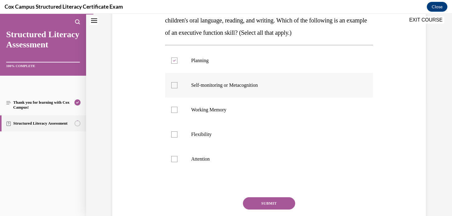
checkbox input "true"
click at [195, 108] on p "Working Memory" at bounding box center [274, 110] width 167 height 6
click at [177, 108] on input "Working Memory" at bounding box center [174, 110] width 6 height 6
checkbox input "true"
click at [197, 128] on label "Flexibility" at bounding box center [269, 134] width 208 height 25
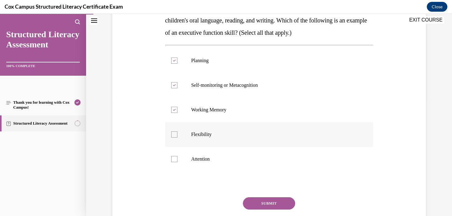
click at [177, 131] on input "Flexibility" at bounding box center [174, 134] width 6 height 6
checkbox input "true"
click at [201, 159] on span "Attention" at bounding box center [200, 158] width 18 height 5
click at [177, 159] on input "Attention" at bounding box center [174, 159] width 6 height 6
checkbox input "true"
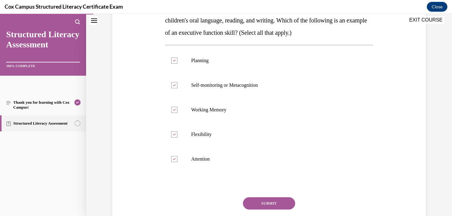
click at [276, 203] on button "SUBMIT" at bounding box center [269, 203] width 52 height 12
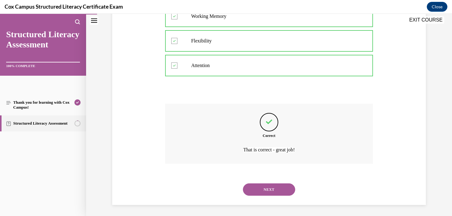
scroll to position [210, 0]
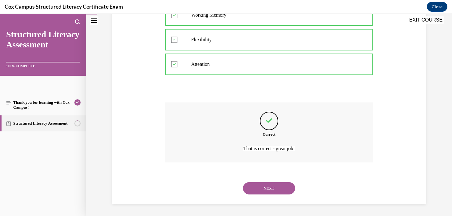
click at [277, 184] on button "NEXT" at bounding box center [269, 188] width 52 height 12
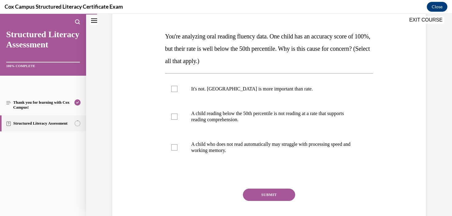
scroll to position [100, 0]
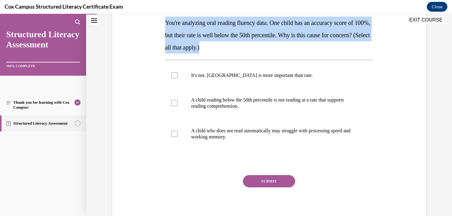
drag, startPoint x: 279, startPoint y: 53, endPoint x: 159, endPoint y: 19, distance: 125.5
click at [159, 18] on div "Question 05/144 You're analyzing oral reading fluency data. One child has an ac…" at bounding box center [269, 96] width 316 height 259
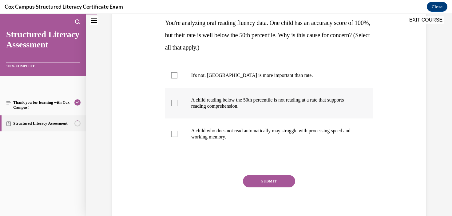
click at [238, 110] on label "A child reading below the 50th percentile is not reading at a rate that support…" at bounding box center [269, 103] width 208 height 31
click at [177, 106] on input "A child reading below the 50th percentile is not reading at a rate that support…" at bounding box center [174, 103] width 6 height 6
checkbox input "true"
click at [244, 134] on p "A child who does not read automatically may struggle with processing speed and …" at bounding box center [274, 134] width 167 height 12
click at [177, 134] on input "A child who does not read automatically may struggle with processing speed and …" at bounding box center [174, 134] width 6 height 6
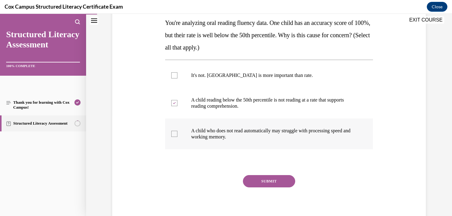
checkbox input "true"
click at [276, 179] on button "SUBMIT" at bounding box center [269, 181] width 52 height 12
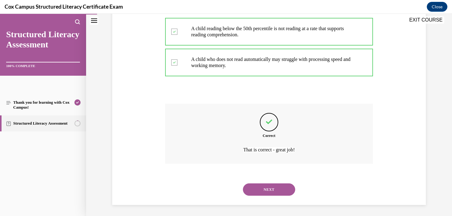
scroll to position [173, 0]
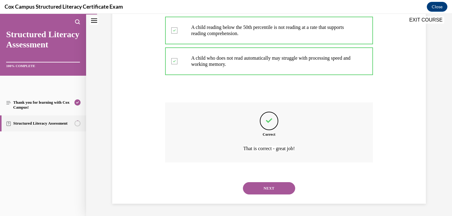
click at [281, 192] on button "NEXT" at bounding box center [269, 188] width 52 height 12
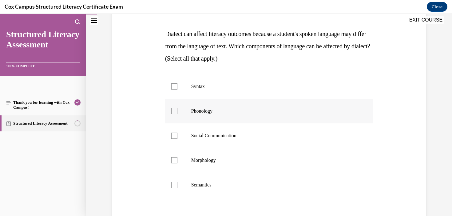
scroll to position [90, 0]
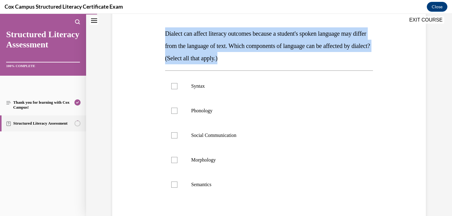
drag, startPoint x: 290, startPoint y: 55, endPoint x: 155, endPoint y: 35, distance: 136.1
click at [155, 34] on div "Question 06/144 Dialect can affect literacy outcomes because a student's spoken…" at bounding box center [269, 125] width 316 height 296
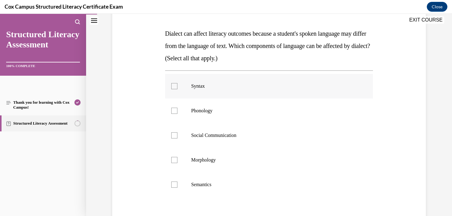
click at [203, 90] on label "Syntax" at bounding box center [269, 86] width 208 height 25
click at [177, 89] on input "Syntax" at bounding box center [174, 86] width 6 height 6
checkbox input "true"
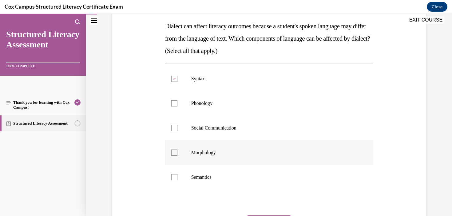
scroll to position [89, 0]
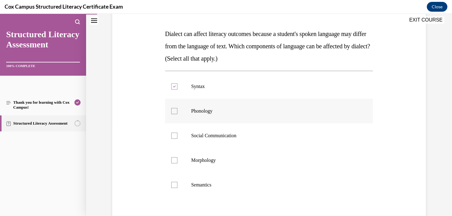
click at [199, 114] on label "Phonology" at bounding box center [269, 111] width 208 height 25
click at [177, 114] on input "Phonology" at bounding box center [174, 111] width 6 height 6
checkbox input "true"
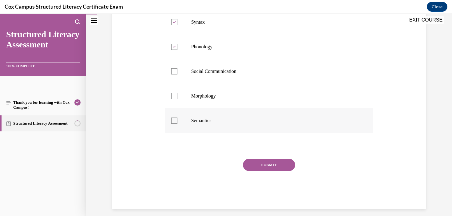
scroll to position [152, 0]
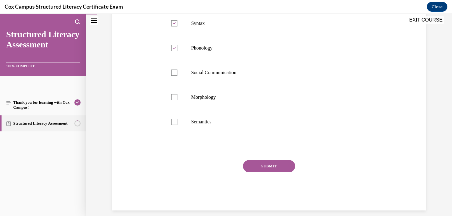
click at [269, 164] on button "SUBMIT" at bounding box center [269, 166] width 52 height 12
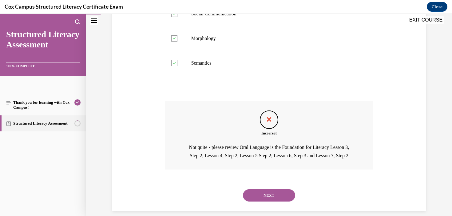
scroll to position [226, 0]
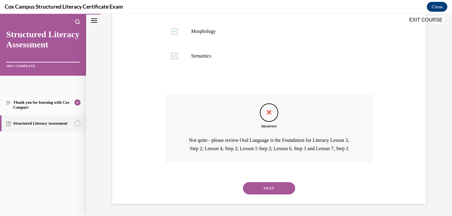
click at [263, 189] on button "NEXT" at bounding box center [269, 188] width 52 height 12
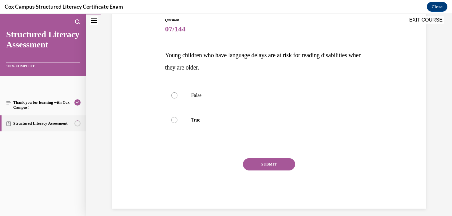
scroll to position [73, 0]
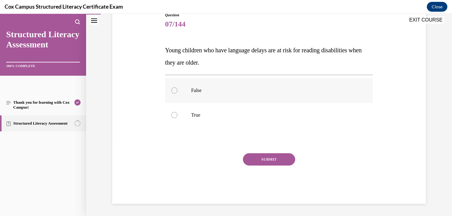
click at [195, 94] on label "False" at bounding box center [269, 90] width 208 height 25
click at [177, 93] on input "False" at bounding box center [174, 90] width 6 height 6
radio input "true"
click at [193, 105] on label "True" at bounding box center [269, 115] width 208 height 25
click at [177, 112] on input "True" at bounding box center [174, 115] width 6 height 6
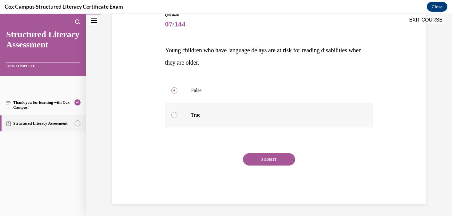
radio input "true"
click at [255, 158] on button "SUBMIT" at bounding box center [269, 159] width 52 height 12
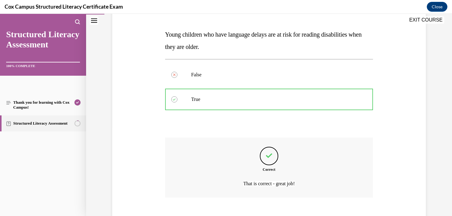
scroll to position [124, 0]
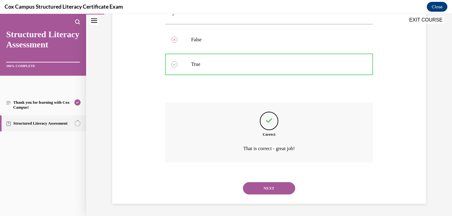
click at [256, 194] on button "NEXT" at bounding box center [269, 188] width 52 height 12
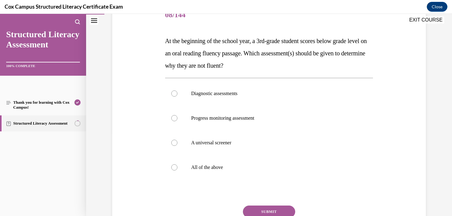
scroll to position [92, 0]
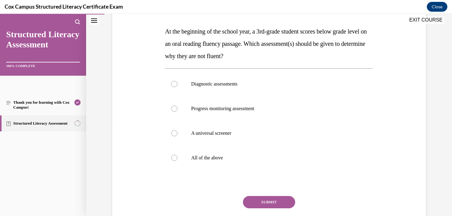
click at [279, 70] on div "Diagnostic assessments Progress monitoring assessment A universal screener All …" at bounding box center [269, 120] width 208 height 105
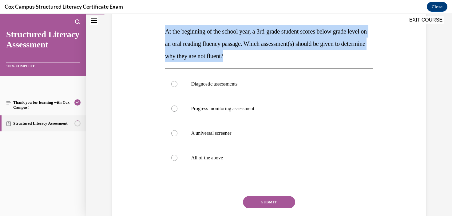
drag, startPoint x: 280, startPoint y: 56, endPoint x: 156, endPoint y: 24, distance: 128.0
click at [156, 24] on div "Question 08/144 At the beginning of the school year, a 3rd-grade student scores…" at bounding box center [269, 110] width 316 height 271
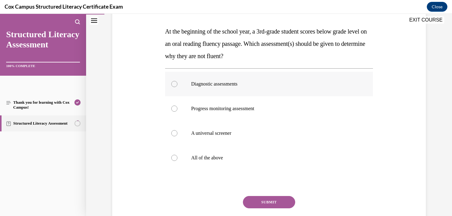
click at [203, 94] on label "Diagnostic assessments" at bounding box center [269, 84] width 208 height 25
click at [177, 87] on input "Diagnostic assessments" at bounding box center [174, 84] width 6 height 6
radio input "true"
click at [263, 205] on button "SUBMIT" at bounding box center [269, 202] width 52 height 12
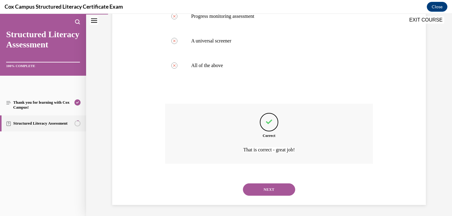
scroll to position [185, 0]
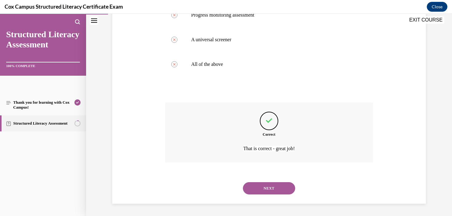
click at [280, 198] on div "NEXT" at bounding box center [269, 188] width 208 height 25
click at [280, 190] on button "NEXT" at bounding box center [269, 188] width 52 height 12
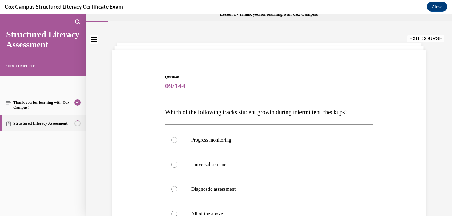
scroll to position [26, 0]
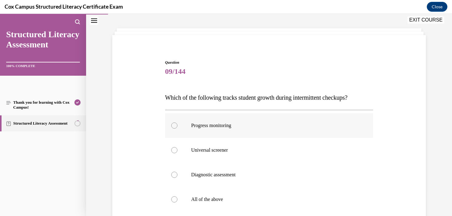
click at [219, 126] on span "Progress monitoring" at bounding box center [211, 125] width 40 height 5
click at [177, 126] on input "Progress monitoring" at bounding box center [174, 125] width 6 height 6
radio input "true"
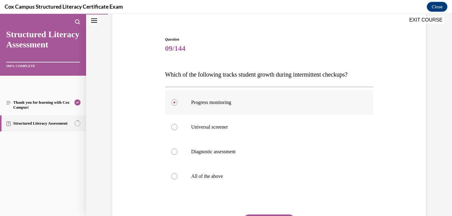
scroll to position [66, 0]
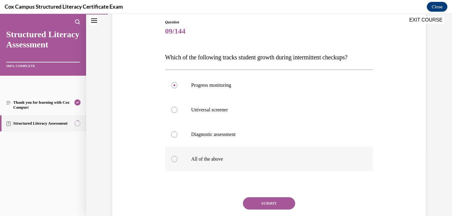
click at [215, 166] on label "All of the above" at bounding box center [269, 159] width 208 height 25
click at [177, 162] on input "All of the above" at bounding box center [174, 159] width 6 height 6
radio input "true"
click at [269, 200] on button "SUBMIT" at bounding box center [269, 203] width 52 height 12
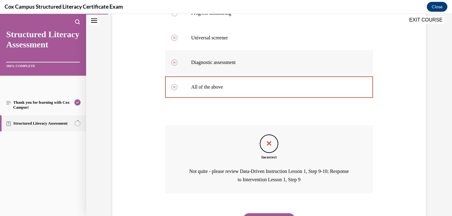
scroll to position [169, 0]
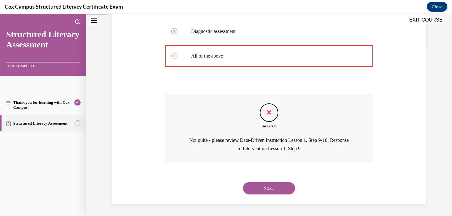
click at [286, 184] on button "NEXT" at bounding box center [269, 188] width 52 height 12
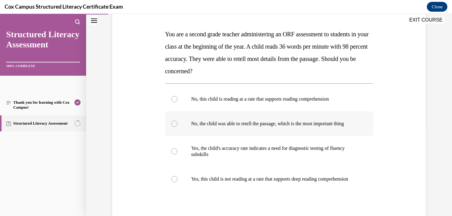
scroll to position [90, 0]
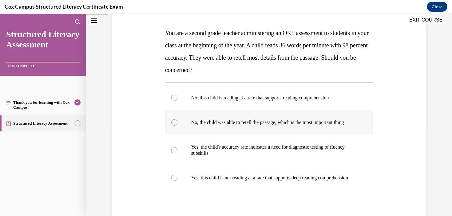
click at [310, 122] on span "No, the child was able to retell the passage, which is the most important thing" at bounding box center [267, 122] width 153 height 5
click at [177, 122] on input "No, the child was able to retell the passage, which is the most important thing" at bounding box center [174, 122] width 6 height 6
radio input "true"
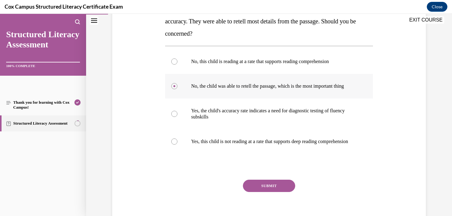
scroll to position [128, 0]
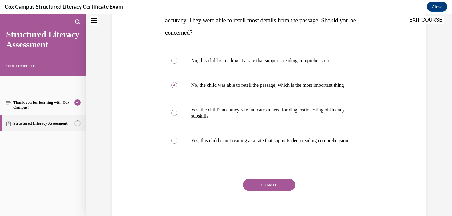
click at [286, 191] on button "SUBMIT" at bounding box center [269, 185] width 52 height 12
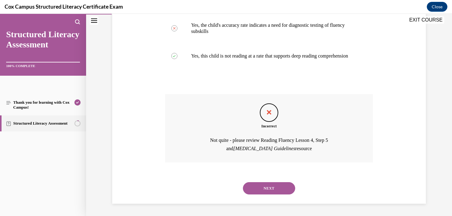
scroll to position [224, 0]
click at [272, 188] on button "NEXT" at bounding box center [269, 188] width 52 height 12
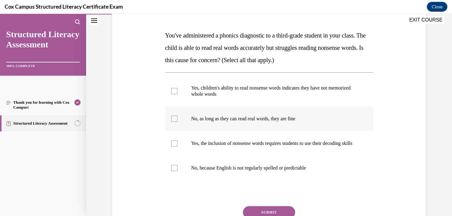
scroll to position [89, 0]
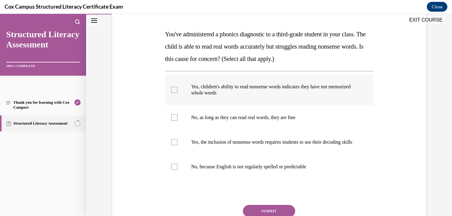
click at [228, 95] on p "Yes, children's ability to read nonsense words indicates they have not memorize…" at bounding box center [274, 90] width 167 height 12
click at [177, 93] on input "Yes, children's ability to read nonsense words indicates they have not memorize…" at bounding box center [174, 90] width 6 height 6
click at [229, 95] on p "Yes, children's ability to read nonsense words indicates they have not memorize…" at bounding box center [274, 90] width 167 height 12
click at [177, 93] on input "Yes, children's ability to read nonsense words indicates they have not memorize…" at bounding box center [174, 90] width 6 height 6
checkbox input "false"
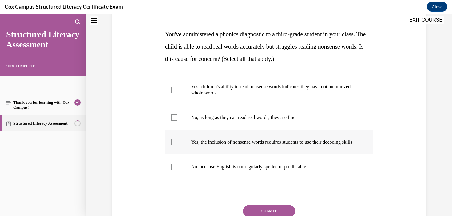
click at [221, 145] on p "Yes, the inclusion of nonsense words requires students to use their decoding sk…" at bounding box center [274, 142] width 167 height 6
click at [177, 145] on input "Yes, the inclusion of nonsense words requires students to use their decoding sk…" at bounding box center [174, 142] width 6 height 6
checkbox input "true"
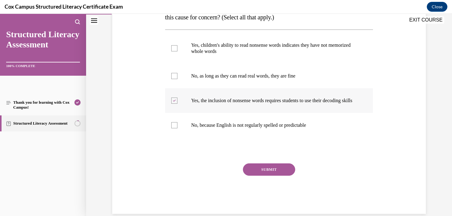
scroll to position [132, 0]
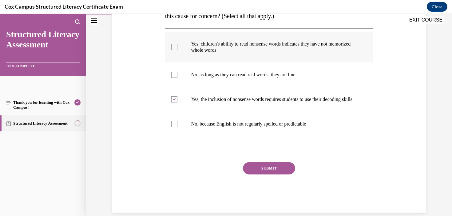
click at [293, 56] on label "Yes, children's ability to read nonsense words indicates they have not memorize…" at bounding box center [269, 47] width 208 height 31
click at [177, 50] on input "Yes, children's ability to read nonsense words indicates they have not memorize…" at bounding box center [174, 47] width 6 height 6
checkbox input "true"
click at [281, 174] on button "SUBMIT" at bounding box center [269, 168] width 52 height 12
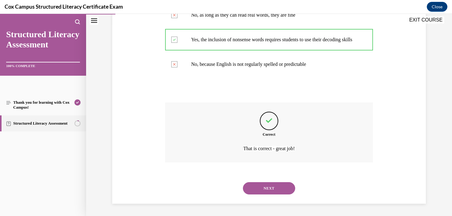
scroll to position [198, 0]
click at [280, 188] on button "NEXT" at bounding box center [269, 188] width 52 height 12
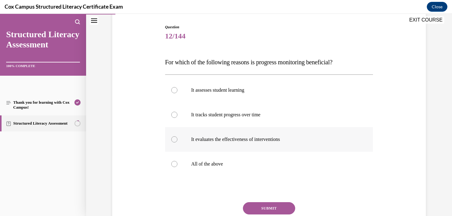
scroll to position [61, 0]
click at [222, 160] on label "All of the above" at bounding box center [269, 163] width 208 height 25
click at [177, 160] on input "All of the above" at bounding box center [174, 163] width 6 height 6
radio input "true"
click at [268, 204] on button "SUBMIT" at bounding box center [269, 208] width 52 height 12
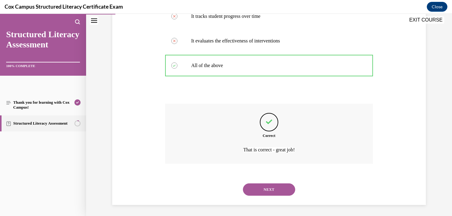
scroll to position [161, 0]
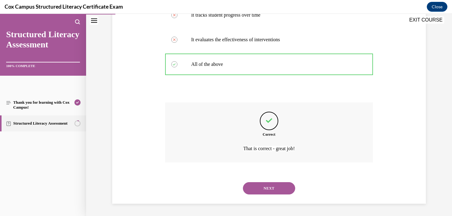
click at [267, 196] on div "NEXT" at bounding box center [269, 188] width 208 height 25
click at [272, 189] on button "NEXT" at bounding box center [269, 188] width 52 height 12
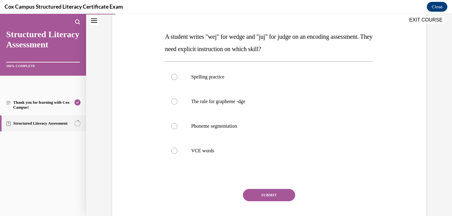
scroll to position [88, 0]
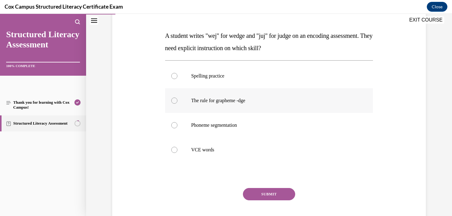
click at [265, 103] on p "The rule for grapheme -dge" at bounding box center [274, 100] width 167 height 6
click at [177, 103] on input "The rule for grapheme -dge" at bounding box center [174, 100] width 6 height 6
radio input "true"
click at [279, 189] on button "SUBMIT" at bounding box center [269, 194] width 52 height 12
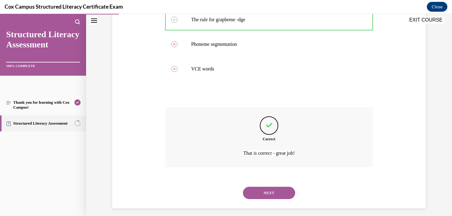
scroll to position [173, 0]
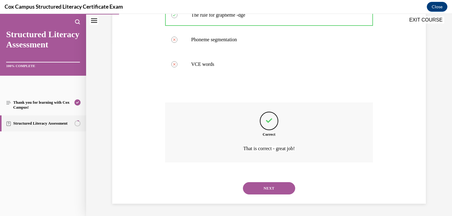
click at [275, 187] on button "NEXT" at bounding box center [269, 188] width 52 height 12
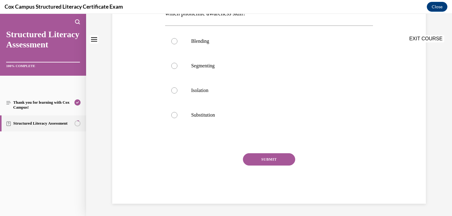
scroll to position [0, 0]
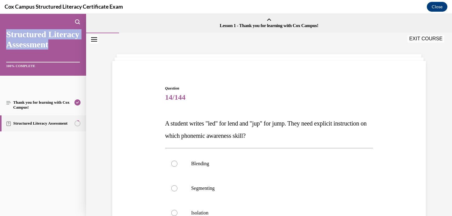
drag, startPoint x: 5, startPoint y: 33, endPoint x: 57, endPoint y: 60, distance: 58.7
click at [57, 60] on div "Structured Literacy Assessment 100% COMPLETE" at bounding box center [43, 45] width 86 height 62
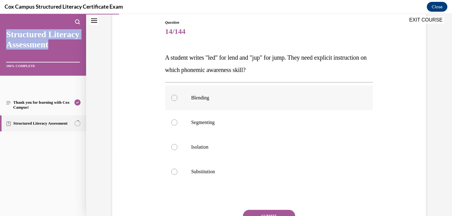
scroll to position [65, 0]
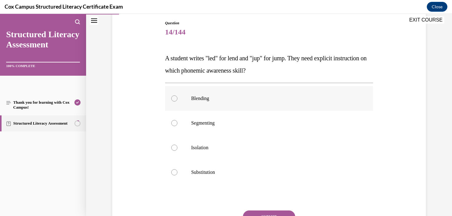
click at [210, 98] on p "Blending" at bounding box center [274, 98] width 167 height 6
click at [177, 98] on input "Blending" at bounding box center [174, 98] width 6 height 6
radio input "true"
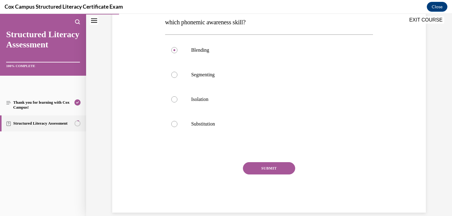
scroll to position [122, 0]
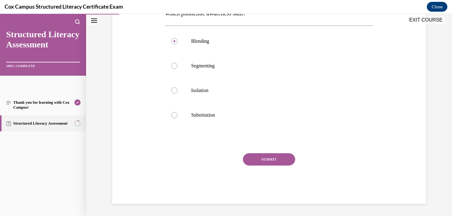
click at [266, 154] on button "SUBMIT" at bounding box center [269, 159] width 52 height 12
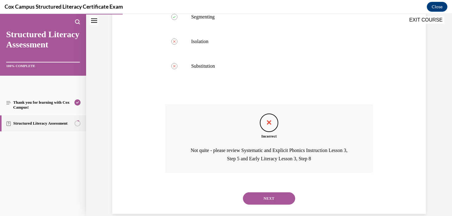
scroll to position [181, 0]
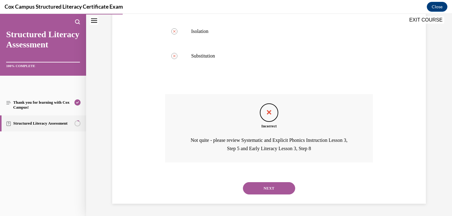
click at [267, 187] on button "NEXT" at bounding box center [269, 188] width 52 height 12
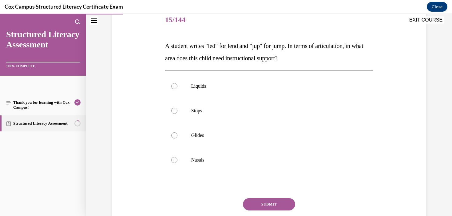
scroll to position [78, 0]
click at [208, 107] on p "Stops" at bounding box center [274, 110] width 167 height 6
click at [177, 107] on input "Stops" at bounding box center [174, 110] width 6 height 6
radio input "true"
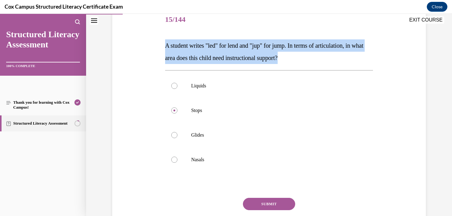
drag, startPoint x: 306, startPoint y: 65, endPoint x: 162, endPoint y: 41, distance: 146.1
click at [162, 41] on div "Question 15/144 A student writes "led" for lend and "jup" for jump. In terms of…" at bounding box center [269, 118] width 316 height 259
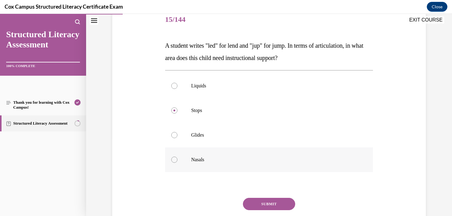
click at [171, 150] on label "Nasals" at bounding box center [269, 159] width 208 height 25
click at [171, 156] on input "Nasals" at bounding box center [174, 159] width 6 height 6
radio input "true"
click at [258, 199] on button "SUBMIT" at bounding box center [269, 204] width 52 height 12
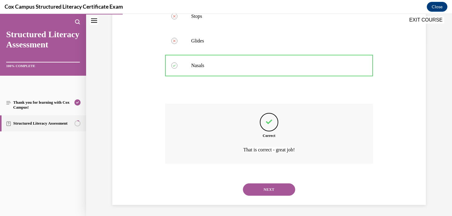
scroll to position [173, 0]
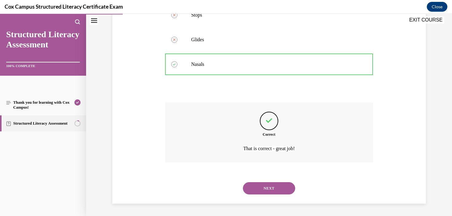
click at [288, 193] on button "NEXT" at bounding box center [269, 188] width 52 height 12
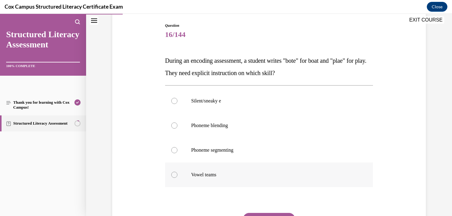
scroll to position [73, 0]
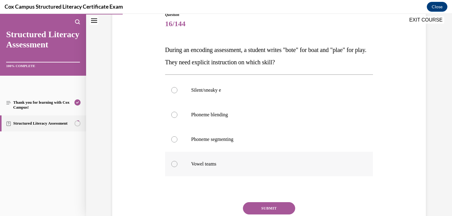
click at [223, 175] on label "Vowel teams" at bounding box center [269, 163] width 208 height 25
click at [177, 167] on input "Vowel teams" at bounding box center [174, 164] width 6 height 6
radio input "true"
click at [281, 213] on button "SUBMIT" at bounding box center [269, 208] width 52 height 12
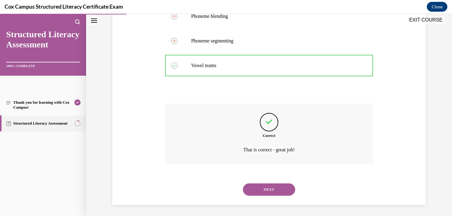
scroll to position [173, 0]
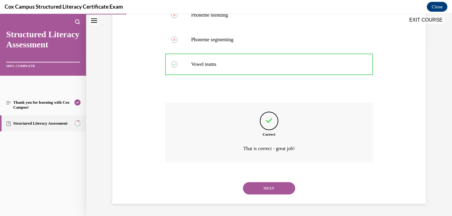
click at [267, 189] on button "NEXT" at bounding box center [269, 188] width 52 height 12
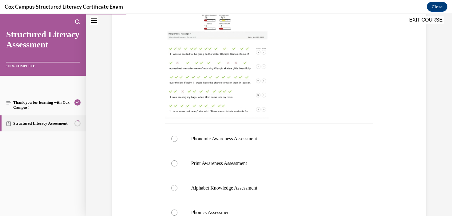
scroll to position [159, 0]
click at [257, 187] on span "Alphabet Knowledge Assessment" at bounding box center [224, 186] width 66 height 5
click at [177, 187] on input "Alphabet Knowledge Assessment" at bounding box center [174, 187] width 6 height 6
radio input "true"
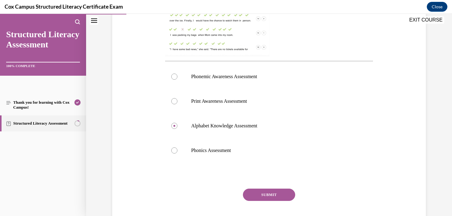
click at [267, 193] on button "SUBMIT" at bounding box center [269, 194] width 52 height 12
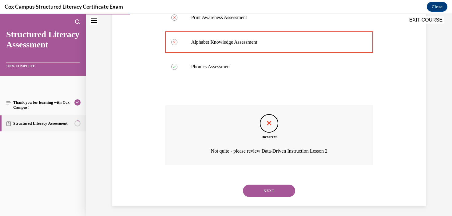
scroll to position [307, 0]
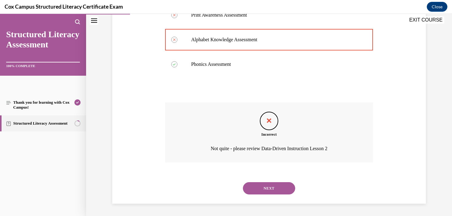
click at [267, 187] on button "NEXT" at bounding box center [269, 188] width 52 height 12
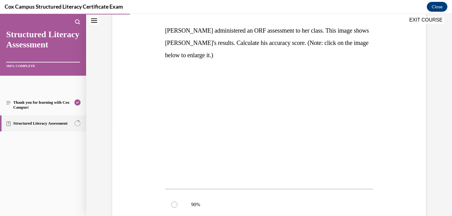
scroll to position [81, 0]
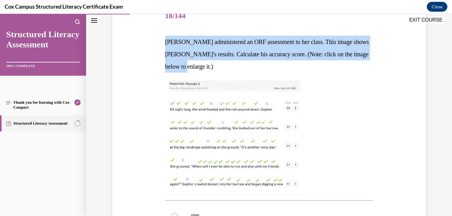
drag, startPoint x: 199, startPoint y: 72, endPoint x: 160, endPoint y: 45, distance: 48.0
click at [160, 45] on div "Question 18/144 Mrs. Jones administered an ORF assessment to her class. This im…" at bounding box center [269, 182] width 316 height 392
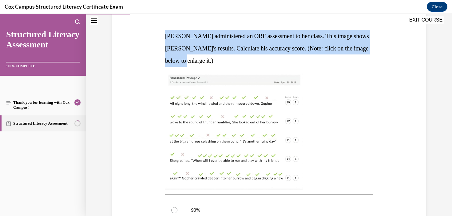
scroll to position [78, 0]
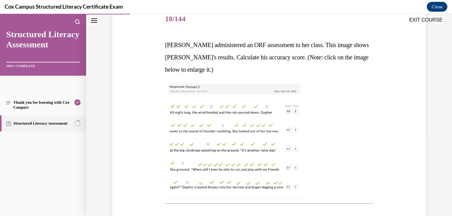
click at [336, 116] on div at bounding box center [269, 140] width 208 height 117
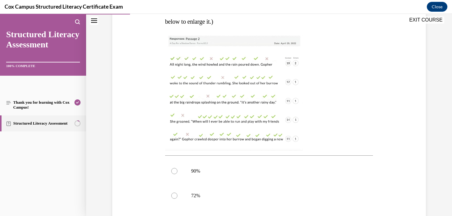
scroll to position [128, 0]
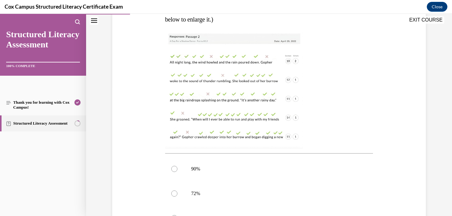
click at [259, 93] on img at bounding box center [234, 90] width 138 height 117
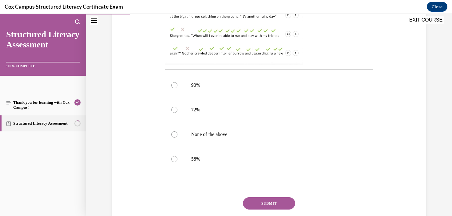
scroll to position [213, 0]
click at [192, 84] on span "90%" at bounding box center [195, 83] width 9 height 5
click at [177, 84] on input "90%" at bounding box center [174, 84] width 6 height 6
radio input "true"
click at [282, 200] on button "SUBMIT" at bounding box center [269, 202] width 52 height 12
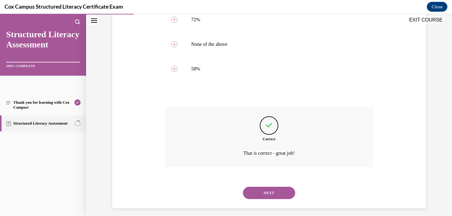
scroll to position [307, 0]
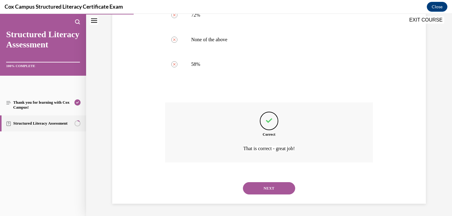
click at [281, 187] on button "NEXT" at bounding box center [269, 188] width 52 height 12
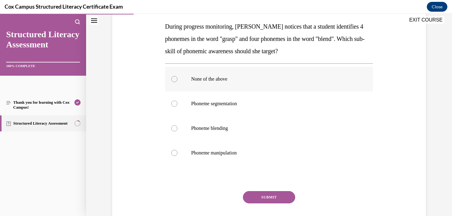
scroll to position [97, 0]
click at [224, 131] on label "Phoneme blending" at bounding box center [269, 128] width 208 height 25
click at [177, 131] on input "Phoneme blending" at bounding box center [174, 128] width 6 height 6
radio input "true"
click at [267, 195] on button "SUBMIT" at bounding box center [269, 197] width 52 height 12
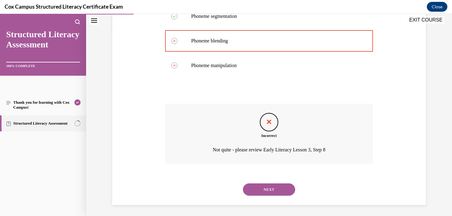
scroll to position [185, 0]
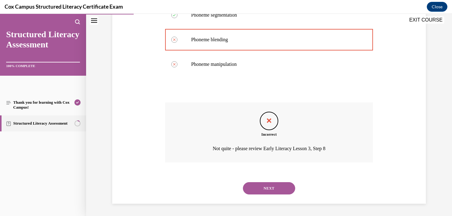
click at [274, 191] on button "NEXT" at bounding box center [269, 188] width 52 height 12
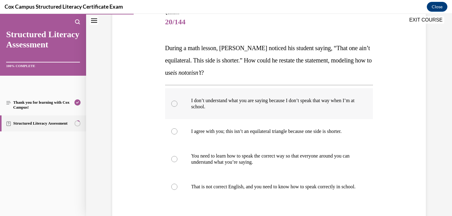
scroll to position [106, 0]
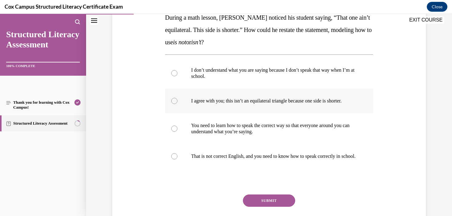
click at [290, 99] on p "I agree with you; this isn’t an equilateral triangle because one side is shorte…" at bounding box center [274, 101] width 167 height 6
click at [177, 99] on input "I agree with you; this isn’t an equilateral triangle because one side is shorte…" at bounding box center [174, 101] width 6 height 6
radio input "true"
click at [273, 205] on button "SUBMIT" at bounding box center [269, 200] width 52 height 12
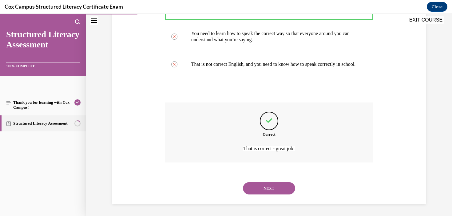
scroll to position [204, 0]
click at [284, 186] on button "NEXT" at bounding box center [269, 188] width 52 height 12
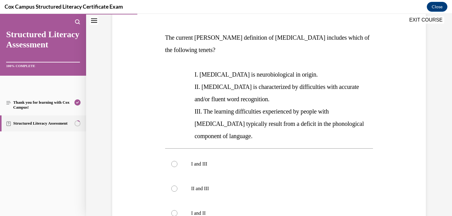
scroll to position [113, 0]
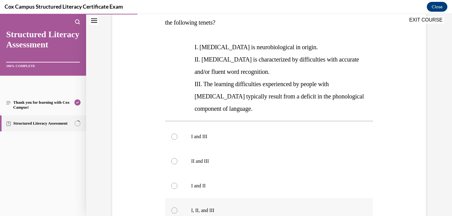
click at [209, 207] on p "I, II, and III" at bounding box center [274, 210] width 167 height 6
click at [177, 207] on input "I, II, and III" at bounding box center [174, 210] width 6 height 6
radio input "true"
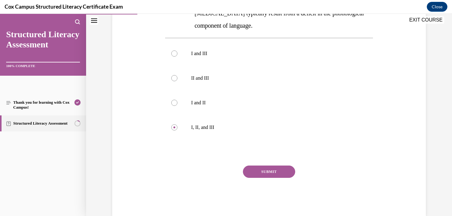
click at [276, 165] on button "SUBMIT" at bounding box center [269, 171] width 52 height 12
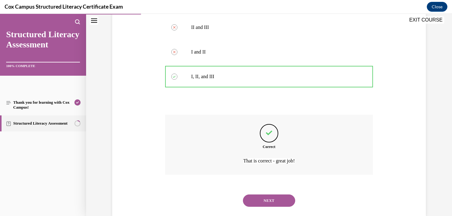
click at [280, 194] on button "NEXT" at bounding box center [269, 200] width 52 height 12
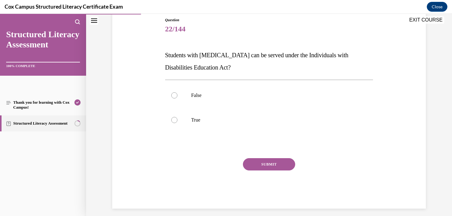
scroll to position [73, 0]
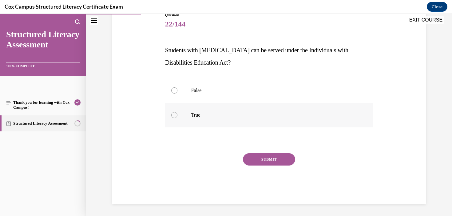
click at [192, 118] on p "True" at bounding box center [274, 115] width 167 height 6
click at [177, 118] on input "True" at bounding box center [174, 115] width 6 height 6
radio input "true"
click at [280, 156] on button "SUBMIT" at bounding box center [269, 159] width 52 height 12
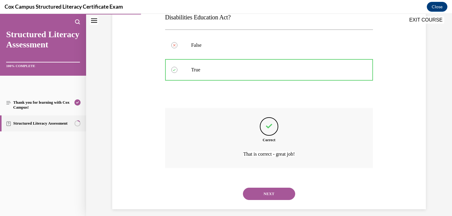
scroll to position [124, 0]
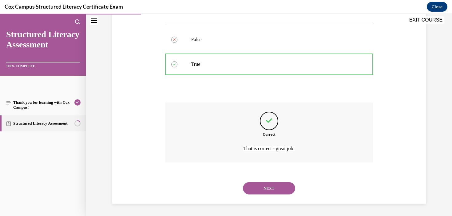
click at [281, 188] on button "NEXT" at bounding box center [269, 188] width 52 height 12
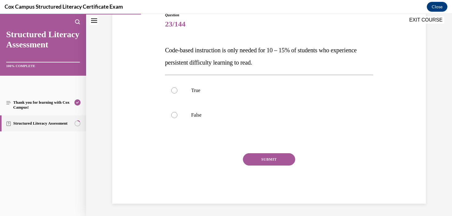
scroll to position [68, 0]
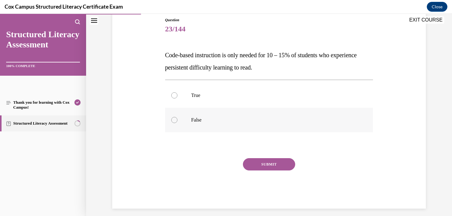
click at [195, 120] on p "False" at bounding box center [274, 120] width 167 height 6
click at [177, 120] on input "False" at bounding box center [174, 120] width 6 height 6
radio input "true"
click at [279, 164] on button "SUBMIT" at bounding box center [269, 164] width 52 height 12
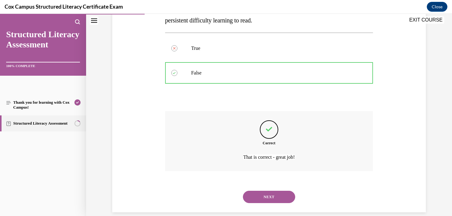
scroll to position [124, 0]
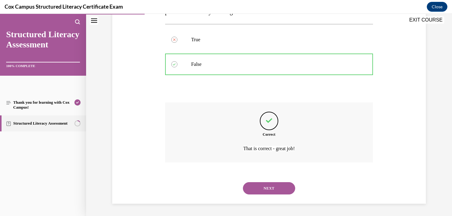
click at [286, 189] on button "NEXT" at bounding box center [269, 188] width 52 height 12
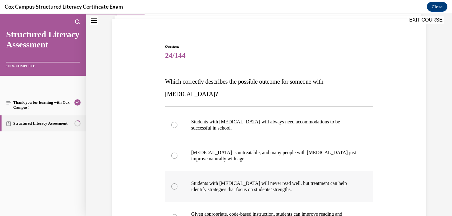
scroll to position [47, 0]
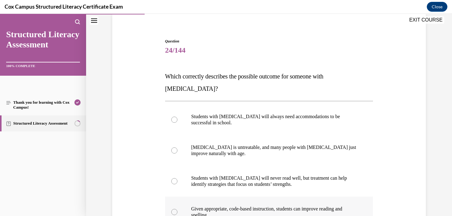
click at [313, 206] on span "Given appropriate, code-based instruction, students can improve reading and spe…" at bounding box center [266, 211] width 151 height 11
click at [177, 209] on input "Given appropriate, code-based instruction, students can improve reading and spe…" at bounding box center [174, 212] width 6 height 6
radio input "true"
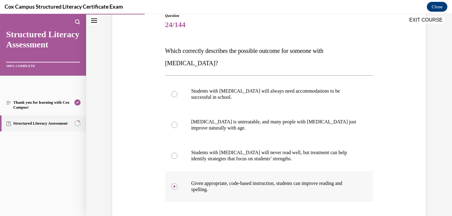
scroll to position [104, 0]
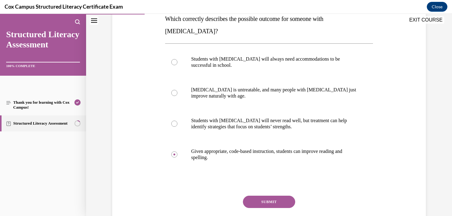
click at [283, 195] on button "SUBMIT" at bounding box center [269, 201] width 52 height 12
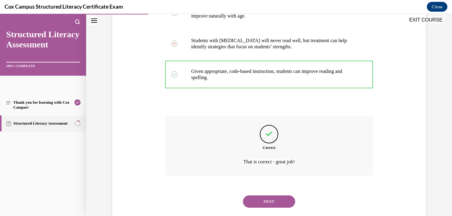
scroll to position [185, 0]
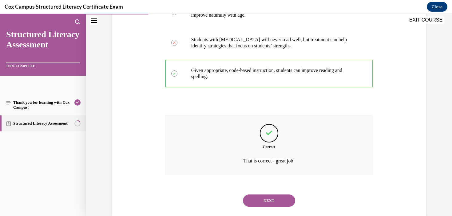
click at [265, 194] on button "NEXT" at bounding box center [269, 200] width 52 height 12
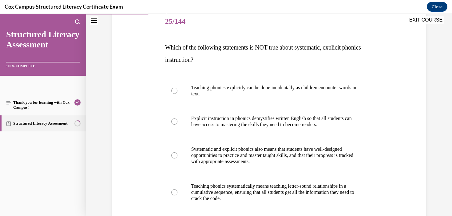
scroll to position [80, 0]
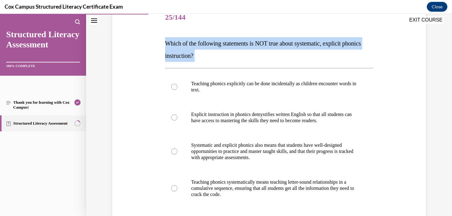
drag, startPoint x: 245, startPoint y: 68, endPoint x: 160, endPoint y: 41, distance: 88.8
click at [160, 41] on div "Question 25/144 Which of the following statements is NOT true about systematic,…" at bounding box center [269, 135] width 316 height 296
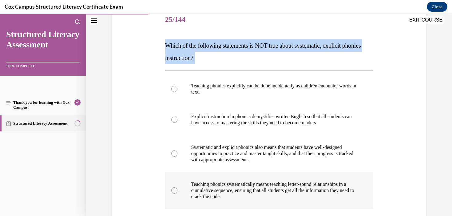
scroll to position [75, 0]
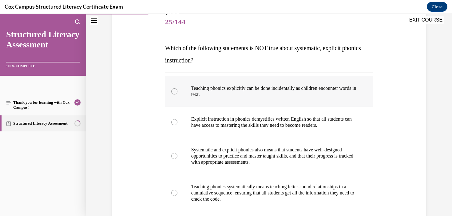
click at [332, 92] on p "Teaching phonics explicitly can be done incidentally as children encounter word…" at bounding box center [274, 91] width 167 height 12
click at [177, 92] on input "Teaching phonics explicitly can be done incidentally as children encounter word…" at bounding box center [174, 91] width 6 height 6
radio input "true"
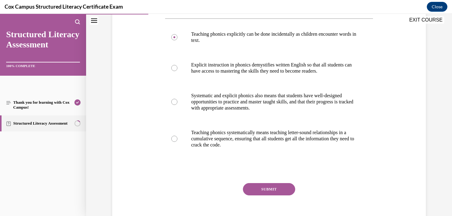
click at [276, 191] on button "SUBMIT" at bounding box center [269, 189] width 52 height 12
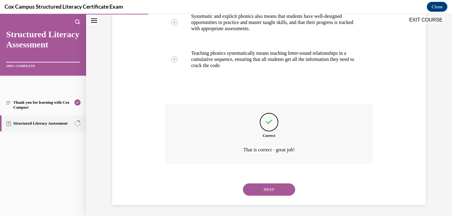
scroll to position [210, 0]
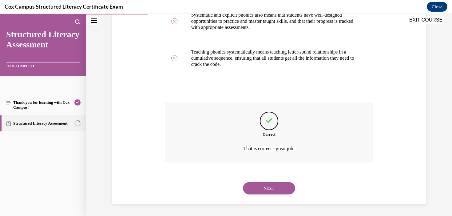
click at [270, 188] on button "NEXT" at bounding box center [269, 188] width 52 height 12
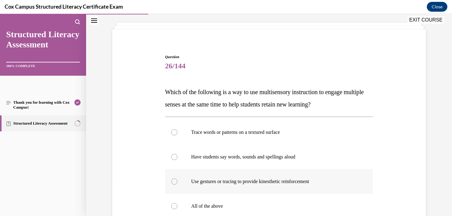
scroll to position [57, 0]
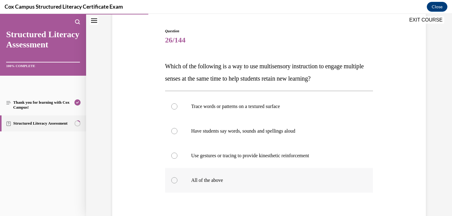
click at [205, 183] on p "All of the above" at bounding box center [274, 180] width 167 height 6
click at [177, 183] on input "All of the above" at bounding box center [174, 180] width 6 height 6
radio input "true"
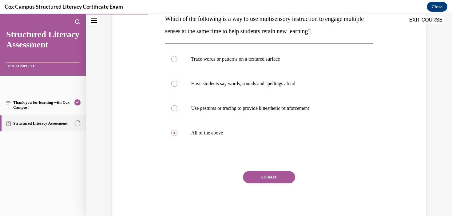
click at [277, 177] on button "SUBMIT" at bounding box center [269, 177] width 52 height 12
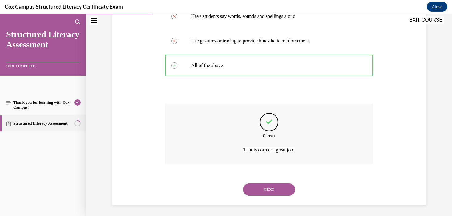
scroll to position [173, 0]
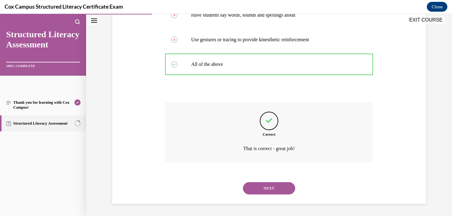
click at [273, 191] on button "NEXT" at bounding box center [269, 188] width 52 height 12
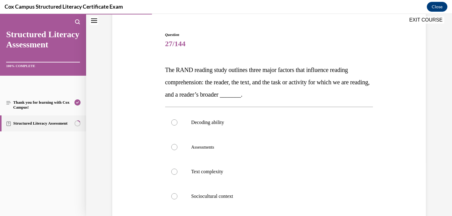
scroll to position [82, 0]
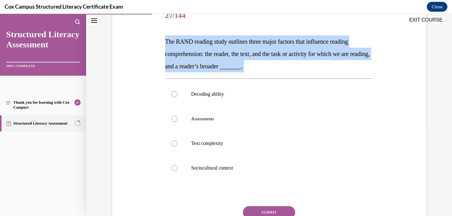
drag, startPoint x: 284, startPoint y: 73, endPoint x: 159, endPoint y: 35, distance: 130.0
click at [159, 35] on div "Question 27/144 The RAND reading study outlines three major factors that influe…" at bounding box center [269, 120] width 316 height 271
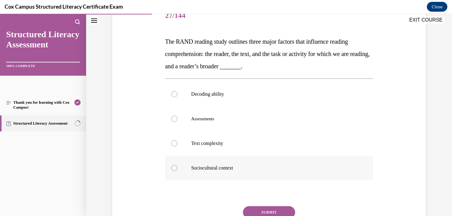
click at [192, 177] on label "Sociocultural context" at bounding box center [269, 167] width 208 height 25
click at [177, 171] on input "Sociocultural context" at bounding box center [174, 168] width 6 height 6
radio input "true"
click at [275, 214] on button "SUBMIT" at bounding box center [269, 212] width 52 height 12
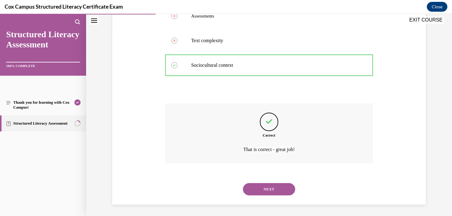
scroll to position [185, 0]
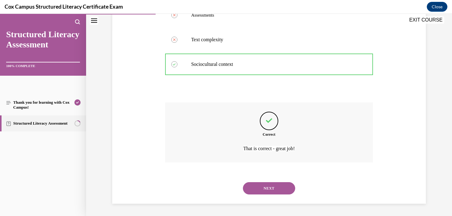
click at [276, 191] on button "NEXT" at bounding box center [269, 188] width 52 height 12
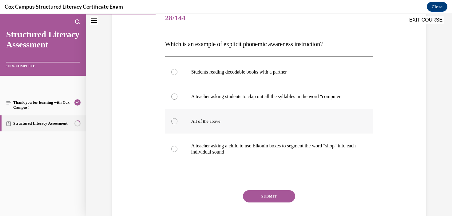
scroll to position [81, 0]
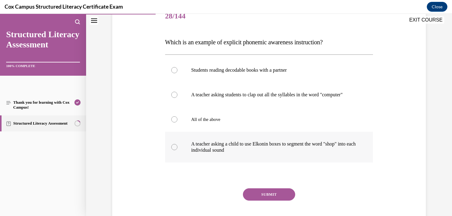
click at [254, 153] on p "A teacher asking a child to use Elkonin boxes to segment the word "shop" into e…" at bounding box center [274, 147] width 167 height 12
click at [177, 150] on input "A teacher asking a child to use Elkonin boxes to segment the word "shop" into e…" at bounding box center [174, 147] width 6 height 6
radio input "true"
click at [273, 196] on button "SUBMIT" at bounding box center [269, 194] width 52 height 12
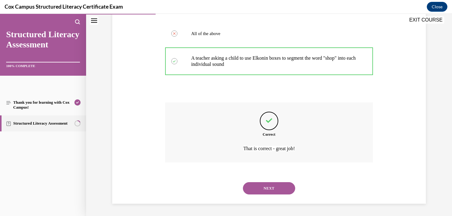
scroll to position [173, 0]
click at [278, 188] on button "NEXT" at bounding box center [269, 188] width 52 height 12
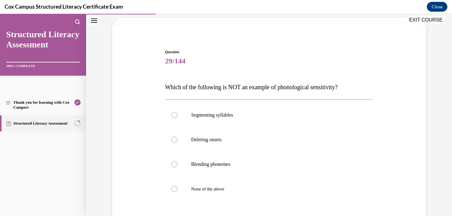
scroll to position [45, 0]
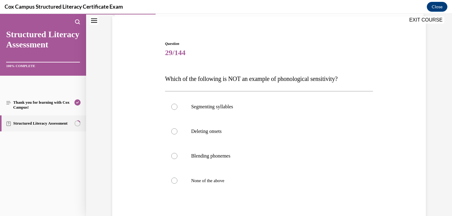
drag, startPoint x: 350, startPoint y: 82, endPoint x: 147, endPoint y: 80, distance: 202.8
click at [147, 80] on div "Question 29/144 Which of the following is NOT an example of phonological sensit…" at bounding box center [269, 145] width 316 height 246
click at [206, 183] on span "None of the above" at bounding box center [207, 180] width 33 height 5
click at [177, 183] on input "None of the above" at bounding box center [174, 180] width 6 height 6
radio input "true"
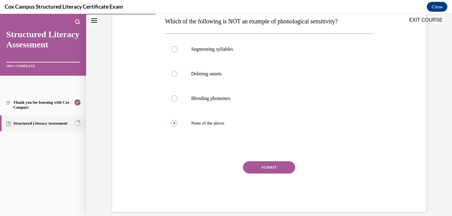
click at [277, 164] on button "SUBMIT" at bounding box center [269, 167] width 52 height 12
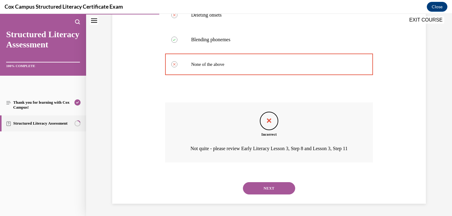
scroll to position [169, 0]
click at [266, 185] on button "NEXT" at bounding box center [269, 188] width 52 height 12
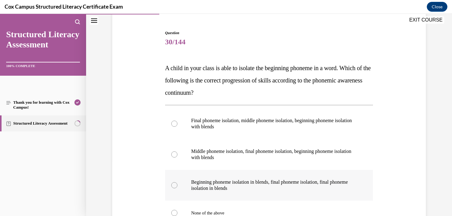
scroll to position [62, 0]
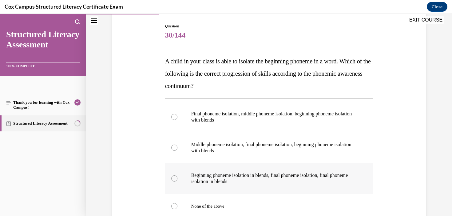
click at [238, 186] on label "Beginning phoneme isolation in blends, final phoneme isolation, final phoneme i…" at bounding box center [269, 178] width 208 height 31
click at [177, 181] on input "Beginning phoneme isolation in blends, final phoneme isolation, final phoneme i…" at bounding box center [174, 178] width 6 height 6
radio input "true"
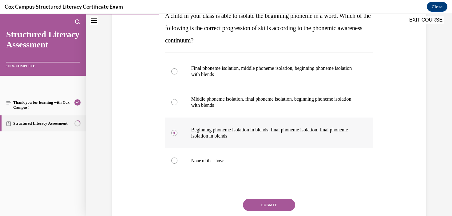
scroll to position [109, 0]
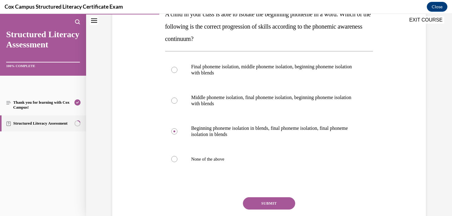
click at [271, 207] on button "SUBMIT" at bounding box center [269, 203] width 52 height 12
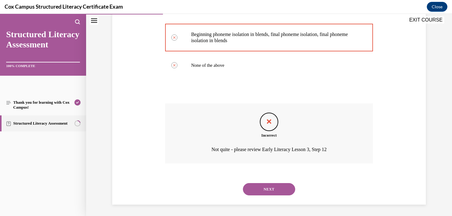
scroll to position [204, 0]
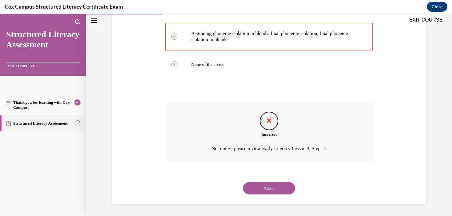
click at [271, 194] on div "NEXT" at bounding box center [269, 188] width 208 height 25
click at [255, 186] on button "NEXT" at bounding box center [269, 188] width 52 height 12
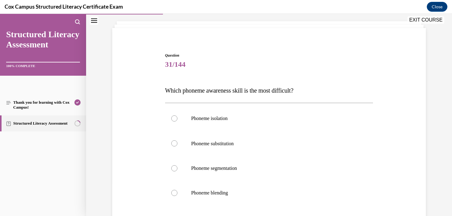
scroll to position [34, 0]
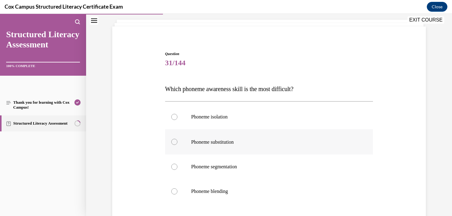
click at [222, 142] on span "Phoneme substitution" at bounding box center [212, 141] width 42 height 5
click at [177, 142] on input "Phoneme substitution" at bounding box center [174, 142] width 6 height 6
radio input "true"
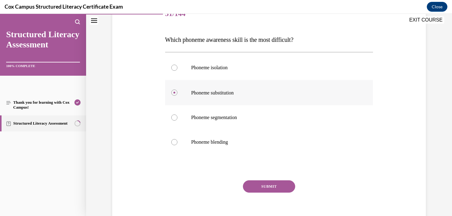
scroll to position [84, 0]
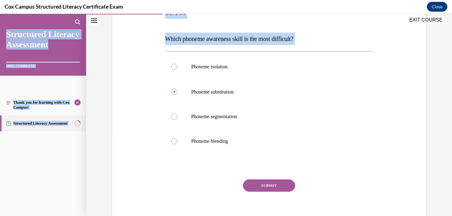
drag, startPoint x: 308, startPoint y: 43, endPoint x: 80, endPoint y: 27, distance: 228.6
click at [80, 27] on div "EXIT COURSE Structured Literacy Assessment 100% COMPLETE Thank you for learning…" at bounding box center [226, 115] width 452 height 202
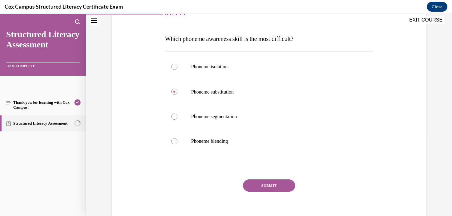
click at [149, 52] on div "Question 31/144 Which phoneme awareness skill is the most difficult?   Phoneme …" at bounding box center [269, 105] width 316 height 247
click at [274, 186] on button "SUBMIT" at bounding box center [269, 185] width 52 height 12
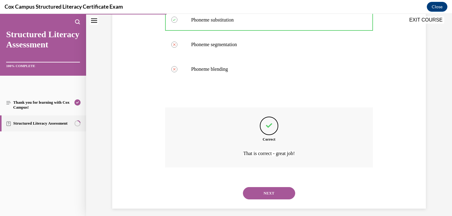
scroll to position [161, 0]
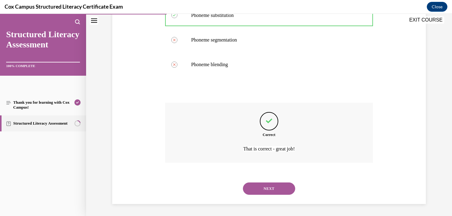
click at [272, 190] on button "NEXT" at bounding box center [269, 188] width 52 height 12
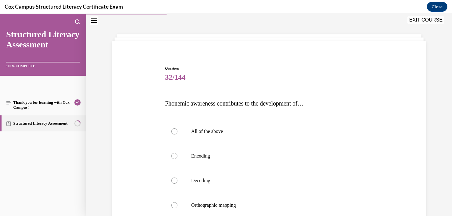
scroll to position [29, 0]
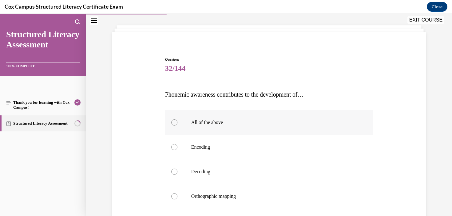
click at [218, 120] on span "All of the above" at bounding box center [207, 122] width 32 height 5
click at [177, 120] on input "All of the above" at bounding box center [174, 122] width 6 height 6
radio input "true"
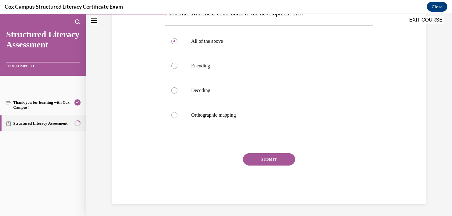
click at [266, 156] on button "SUBMIT" at bounding box center [269, 159] width 52 height 12
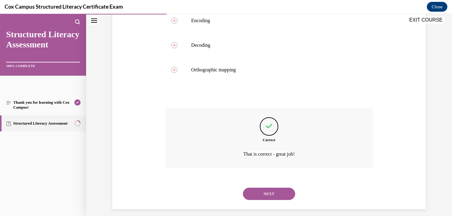
scroll to position [161, 0]
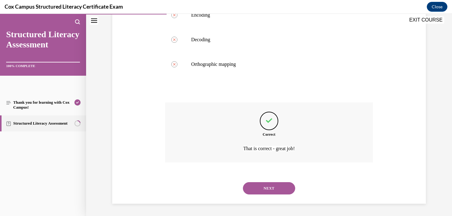
click at [281, 191] on button "NEXT" at bounding box center [269, 188] width 52 height 12
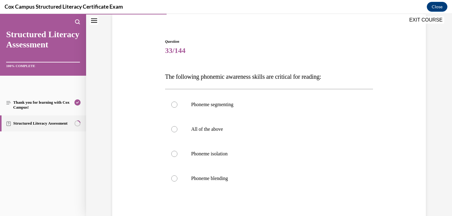
scroll to position [50, 0]
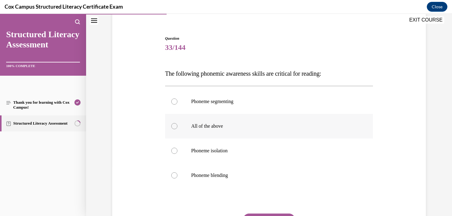
click at [226, 124] on p "All of the above" at bounding box center [274, 126] width 167 height 6
click at [177, 124] on input "All of the above" at bounding box center [174, 126] width 6 height 6
radio input "true"
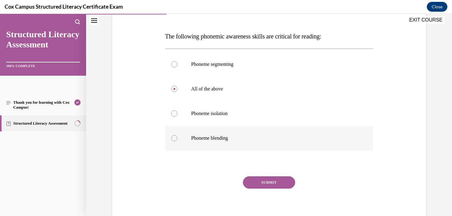
scroll to position [88, 0]
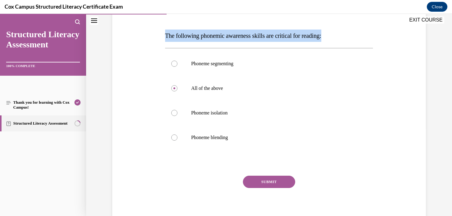
drag, startPoint x: 336, startPoint y: 39, endPoint x: 126, endPoint y: 38, distance: 209.9
click at [126, 38] on div "Question 33/144 The following phonemic awareness skills are critical for readin…" at bounding box center [269, 102] width 316 height 246
click at [266, 187] on button "SUBMIT" at bounding box center [269, 181] width 52 height 12
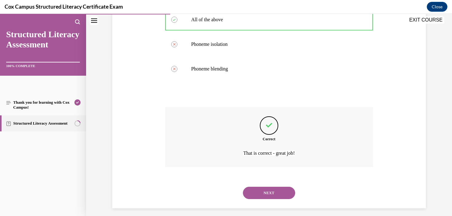
scroll to position [161, 0]
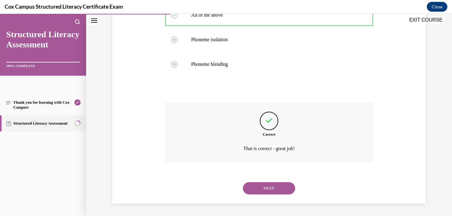
click at [281, 191] on button "NEXT" at bounding box center [269, 188] width 52 height 12
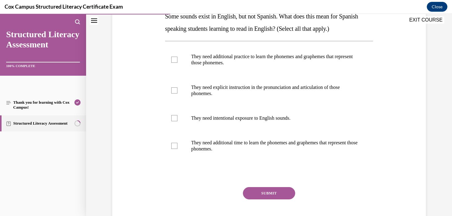
scroll to position [107, 0]
click at [284, 65] on p "They need additional practice to learn the phonemes and graphemes that represen…" at bounding box center [274, 59] width 167 height 12
click at [177, 62] on input "They need additional practice to learn the phonemes and graphemes that represen…" at bounding box center [174, 59] width 6 height 6
checkbox input "true"
click at [325, 139] on label "They need additional time to learn the phonemes and graphemes that represent th…" at bounding box center [269, 145] width 208 height 31
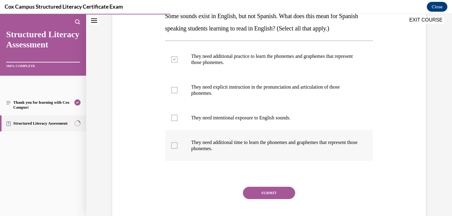
click at [177, 142] on input "They need additional time to learn the phonemes and graphemes that represent th…" at bounding box center [174, 145] width 6 height 6
checkbox input "true"
click at [277, 105] on label "They need intentional exposure to English sounds." at bounding box center [269, 117] width 208 height 25
click at [177, 115] on input "They need intentional exposure to English sounds." at bounding box center [174, 118] width 6 height 6
click at [276, 106] on label "They need intentional exposure to English sounds." at bounding box center [269, 117] width 208 height 25
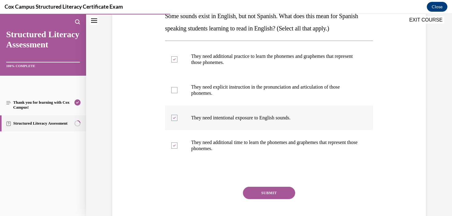
click at [177, 115] on input "They need intentional exposure to English sounds." at bounding box center [174, 118] width 6 height 6
checkbox input "false"
click at [280, 90] on p "They need explicit instruction in the pronunciation and articulation of those p…" at bounding box center [274, 90] width 167 height 12
click at [177, 90] on input "They need explicit instruction in the pronunciation and articulation of those p…" at bounding box center [174, 90] width 6 height 6
checkbox input "true"
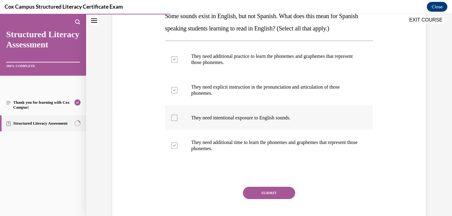
click at [280, 117] on p "They need intentional exposure to English sounds." at bounding box center [274, 118] width 167 height 6
click at [177, 117] on input "They need intentional exposure to English sounds." at bounding box center [174, 118] width 6 height 6
checkbox input "true"
click at [279, 194] on button "SUBMIT" at bounding box center [269, 193] width 52 height 12
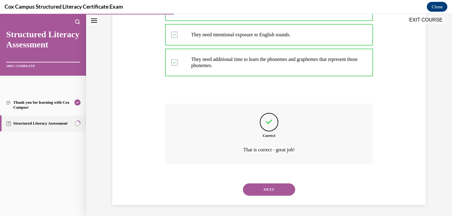
scroll to position [191, 0]
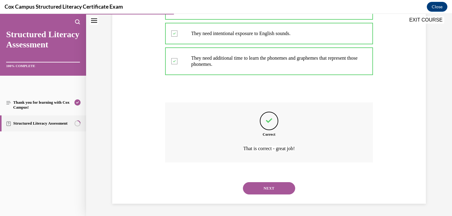
click at [269, 191] on button "NEXT" at bounding box center [269, 188] width 52 height 12
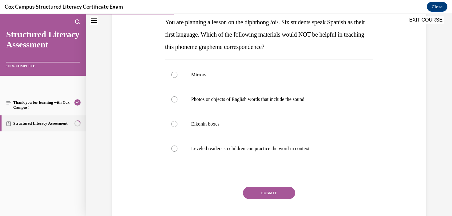
scroll to position [104, 0]
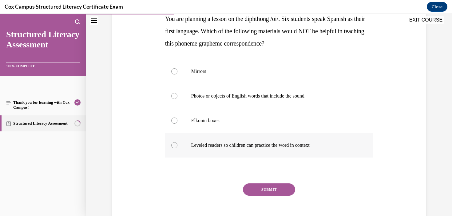
click at [241, 148] on label "Leveled readers so children can practice the word in context" at bounding box center [269, 145] width 208 height 25
click at [177, 148] on input "Leveled readers so children can practice the word in context" at bounding box center [174, 145] width 6 height 6
radio input "true"
click at [277, 191] on button "SUBMIT" at bounding box center [269, 189] width 52 height 12
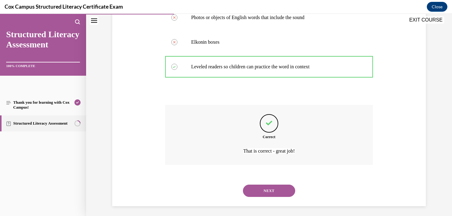
scroll to position [185, 0]
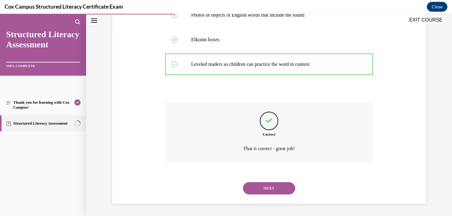
click at [281, 188] on button "NEXT" at bounding box center [269, 188] width 52 height 12
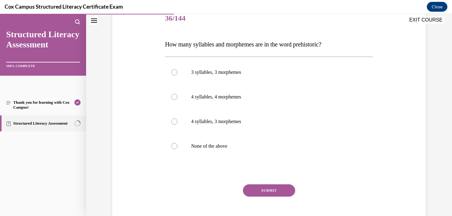
scroll to position [79, 0]
click at [215, 123] on p "4 syllables, 3 morphemes" at bounding box center [274, 121] width 167 height 6
click at [177, 123] on input "4 syllables, 3 morphemes" at bounding box center [174, 121] width 6 height 6
radio input "true"
click at [263, 189] on button "SUBMIT" at bounding box center [269, 190] width 52 height 12
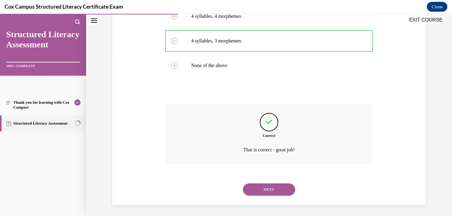
scroll to position [161, 0]
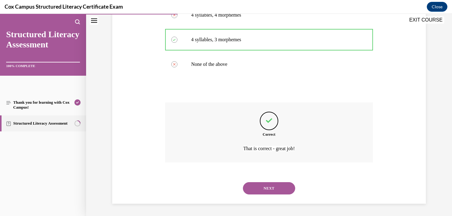
click at [285, 190] on button "NEXT" at bounding box center [269, 188] width 52 height 12
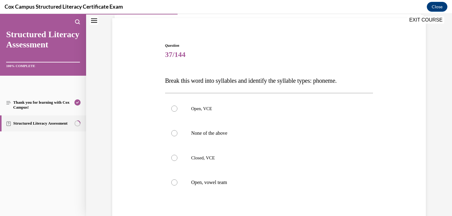
scroll to position [61, 0]
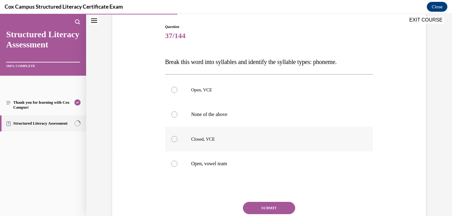
click at [203, 141] on span "Closed, VCE" at bounding box center [203, 138] width 24 height 5
click at [177, 141] on input "Closed, VCE" at bounding box center [174, 139] width 6 height 6
radio input "true"
click at [272, 206] on button "SUBMIT" at bounding box center [269, 208] width 52 height 12
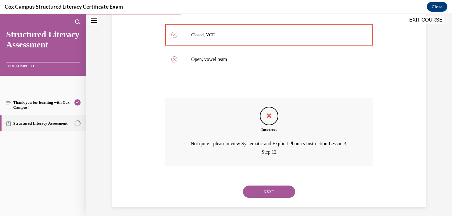
scroll to position [169, 0]
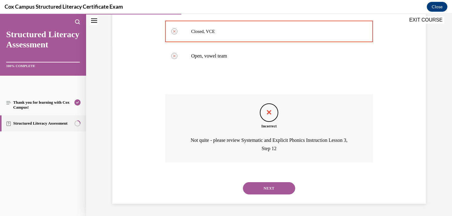
click at [266, 186] on button "NEXT" at bounding box center [269, 188] width 52 height 12
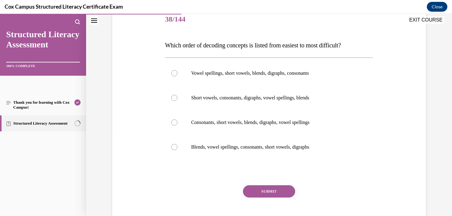
scroll to position [79, 0]
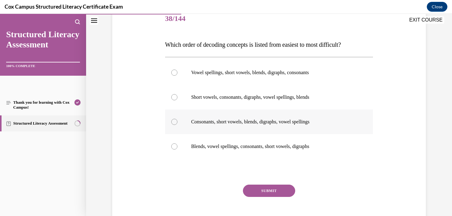
click at [269, 125] on label "Consonants, short vowels, blends, digraphs, vowel spellings" at bounding box center [269, 121] width 208 height 25
click at [177, 125] on input "Consonants, short vowels, blends, digraphs, vowel spellings" at bounding box center [174, 122] width 6 height 6
radio input "true"
click at [270, 188] on button "SUBMIT" at bounding box center [269, 190] width 52 height 12
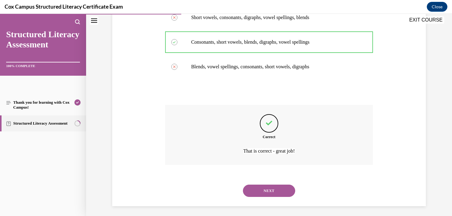
scroll to position [161, 0]
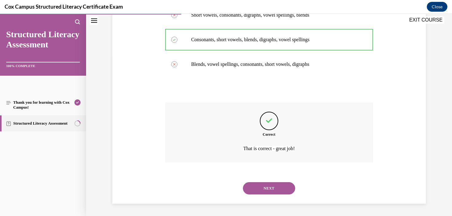
click at [266, 193] on button "NEXT" at bounding box center [269, 188] width 52 height 12
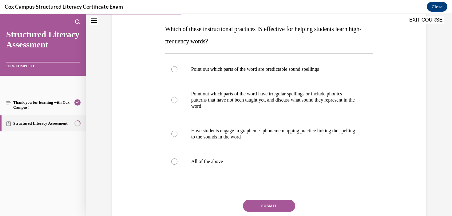
scroll to position [98, 0]
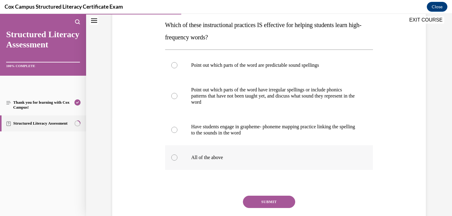
click at [209, 159] on p "All of the above" at bounding box center [274, 157] width 167 height 6
click at [177, 159] on input "All of the above" at bounding box center [174, 157] width 6 height 6
radio input "true"
click at [276, 205] on button "SUBMIT" at bounding box center [269, 201] width 52 height 12
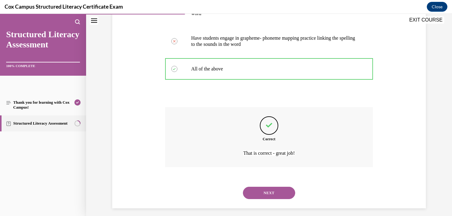
scroll to position [191, 0]
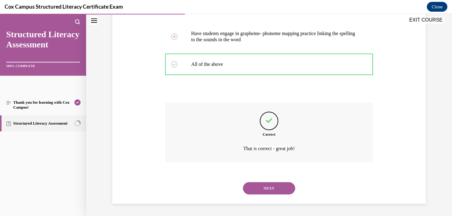
click at [280, 186] on button "NEXT" at bounding box center [269, 188] width 52 height 12
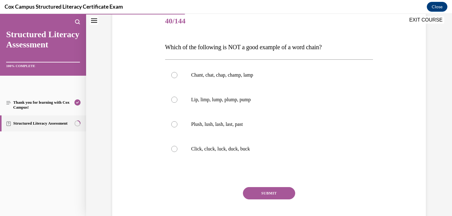
scroll to position [77, 0]
click at [250, 120] on label "Plush, lush, lash, last, past" at bounding box center [269, 123] width 208 height 25
click at [177, 120] on input "Plush, lush, lash, last, past" at bounding box center [174, 123] width 6 height 6
radio input "true"
click at [273, 187] on button "SUBMIT" at bounding box center [269, 192] width 52 height 12
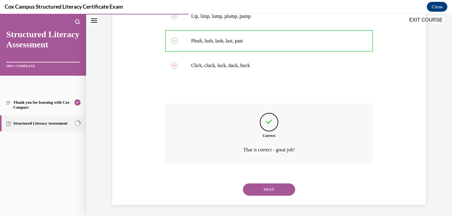
scroll to position [161, 0]
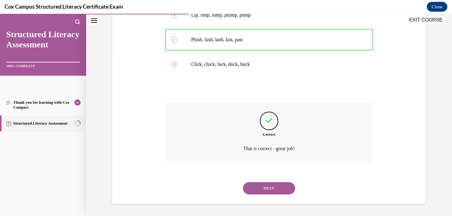
click at [276, 188] on button "NEXT" at bounding box center [269, 188] width 52 height 12
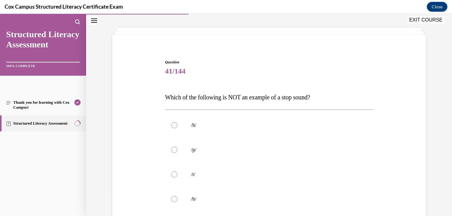
scroll to position [51, 0]
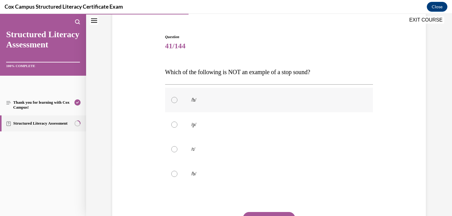
click at [211, 102] on p "/h/" at bounding box center [274, 100] width 167 height 6
click at [177, 102] on input "/h/" at bounding box center [174, 100] width 6 height 6
radio input "true"
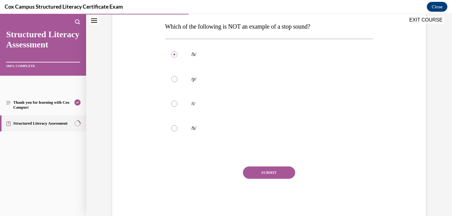
click at [285, 175] on button "SUBMIT" at bounding box center [269, 172] width 52 height 12
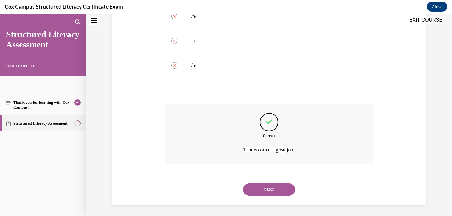
scroll to position [161, 0]
click at [279, 187] on button "NEXT" at bounding box center [269, 188] width 52 height 12
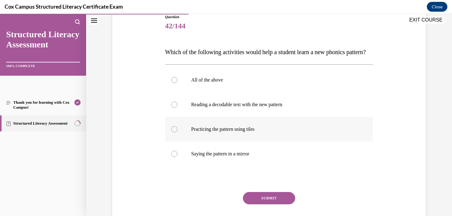
scroll to position [73, 0]
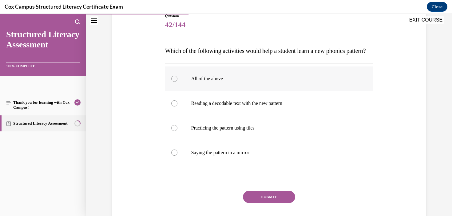
click at [238, 91] on label "All of the above" at bounding box center [269, 78] width 208 height 25
click at [177, 82] on input "All of the above" at bounding box center [174, 79] width 6 height 6
radio input "true"
click at [269, 203] on button "SUBMIT" at bounding box center [269, 197] width 52 height 12
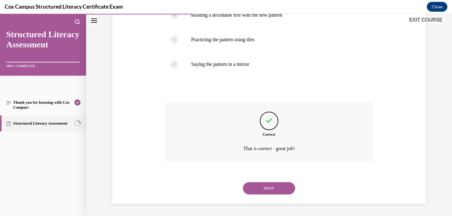
scroll to position [173, 0]
click at [281, 191] on button "NEXT" at bounding box center [269, 188] width 52 height 12
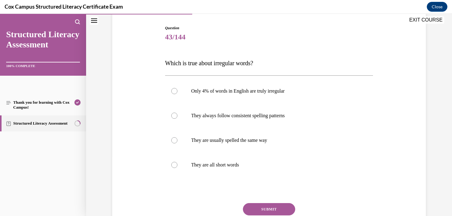
scroll to position [66, 0]
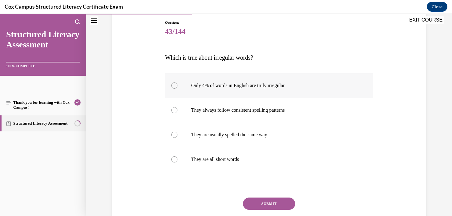
click at [284, 83] on p "Only 4% of words in English are truly irregular" at bounding box center [274, 85] width 167 height 6
click at [177, 83] on input "Only 4% of words in English are truly irregular" at bounding box center [174, 85] width 6 height 6
radio input "true"
click at [263, 202] on button "SUBMIT" at bounding box center [269, 203] width 52 height 12
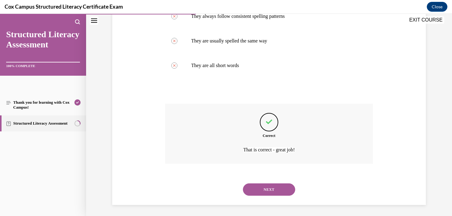
scroll to position [161, 0]
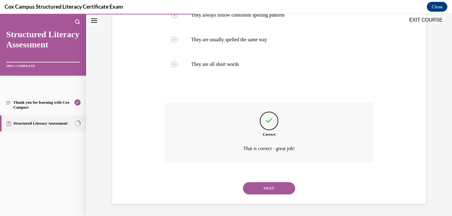
click at [270, 188] on button "NEXT" at bounding box center [269, 188] width 52 height 12
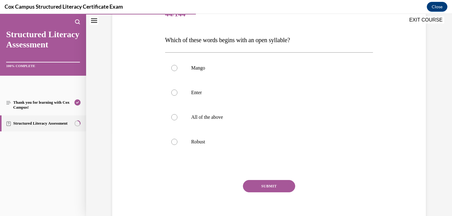
scroll to position [84, 0]
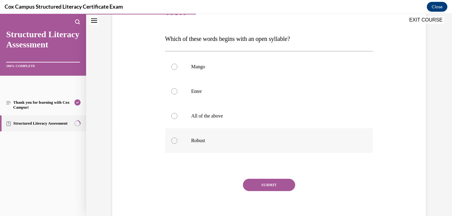
click at [222, 131] on label "Robust" at bounding box center [269, 140] width 208 height 25
click at [177, 137] on input "Robust" at bounding box center [174, 140] width 6 height 6
radio input "true"
click at [259, 186] on button "SUBMIT" at bounding box center [269, 185] width 52 height 12
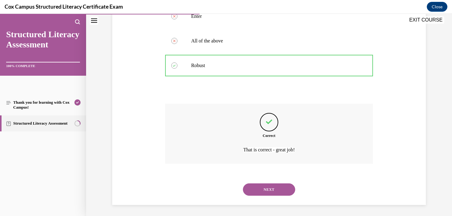
scroll to position [161, 0]
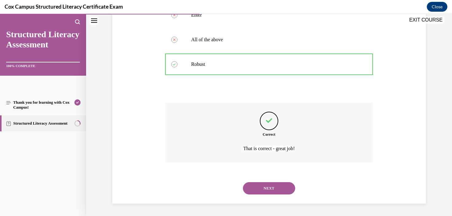
click at [274, 189] on button "NEXT" at bounding box center [269, 188] width 52 height 12
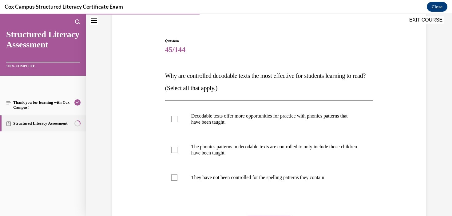
scroll to position [48, 0]
click at [193, 124] on p "Decodable texts offer more opportunities for practice with phonics patterns tha…" at bounding box center [274, 118] width 167 height 12
click at [177, 122] on input "Decodable texts offer more opportunities for practice with phonics patterns tha…" at bounding box center [174, 119] width 6 height 6
checkbox input "true"
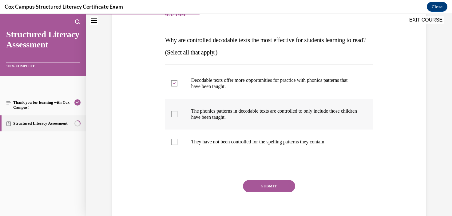
scroll to position [88, 0]
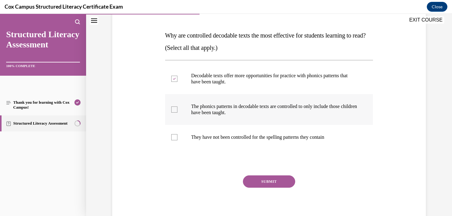
click at [248, 104] on p "The phonics patterns in decodable texts are controlled to only include those ch…" at bounding box center [274, 109] width 167 height 12
click at [177, 106] on input "The phonics patterns in decodable texts are controlled to only include those ch…" at bounding box center [174, 109] width 6 height 6
checkbox input "true"
click at [267, 183] on button "SUBMIT" at bounding box center [269, 181] width 52 height 12
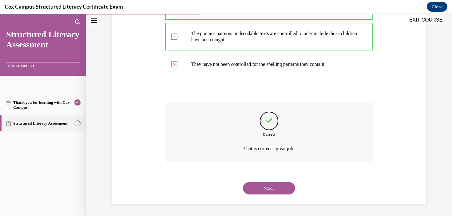
click at [269, 192] on button "NEXT" at bounding box center [269, 188] width 52 height 12
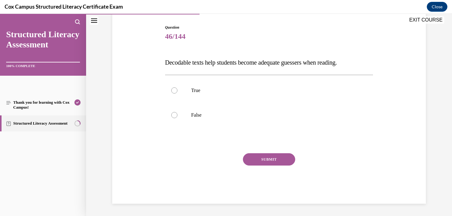
scroll to position [61, 0]
click at [209, 107] on label "False" at bounding box center [269, 115] width 208 height 25
click at [177, 112] on input "False" at bounding box center [174, 115] width 6 height 6
radio input "true"
click at [271, 159] on button "SUBMIT" at bounding box center [269, 159] width 52 height 12
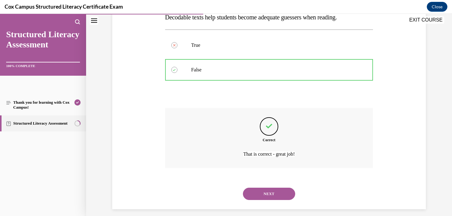
scroll to position [112, 0]
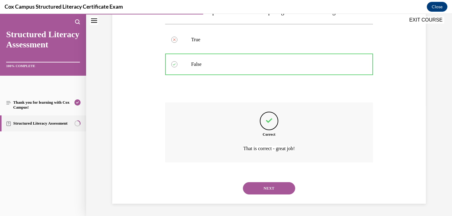
click at [273, 188] on button "NEXT" at bounding box center [269, 188] width 52 height 12
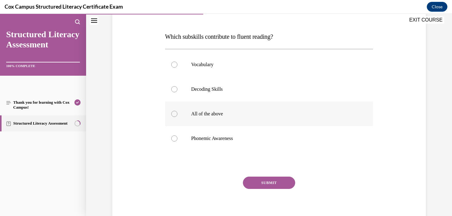
scroll to position [88, 0]
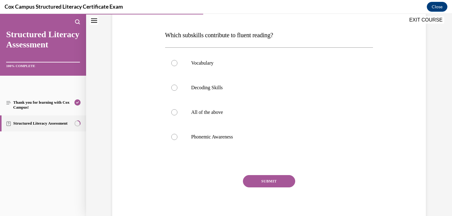
drag, startPoint x: 298, startPoint y: 40, endPoint x: 162, endPoint y: 20, distance: 137.0
click at [164, 20] on div "Question 47/144 Which subskills contribute to fluent reading?   Vocabulary Deco…" at bounding box center [268, 106] width 211 height 237
click at [203, 60] on p "Vocabulary" at bounding box center [274, 63] width 167 height 6
click at [177, 60] on input "Vocabulary" at bounding box center [174, 63] width 6 height 6
radio input "true"
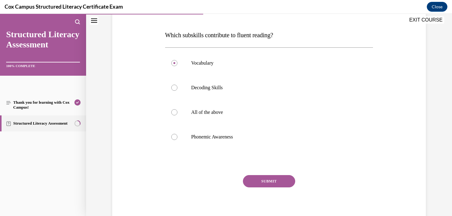
click at [269, 180] on button "SUBMIT" at bounding box center [269, 181] width 52 height 12
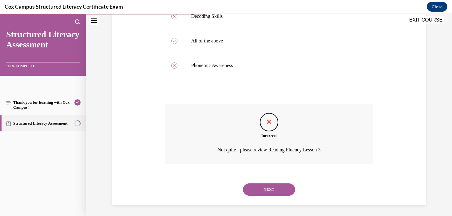
scroll to position [161, 0]
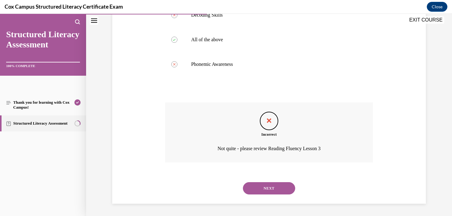
click at [277, 195] on div "NEXT" at bounding box center [269, 188] width 208 height 25
click at [274, 188] on button "NEXT" at bounding box center [269, 188] width 52 height 12
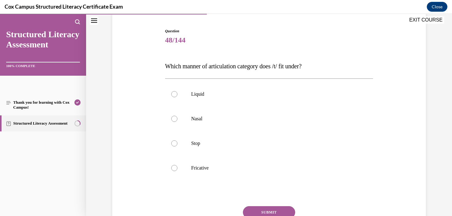
scroll to position [57, 0]
click at [206, 145] on p "Stop" at bounding box center [274, 143] width 167 height 6
click at [177, 145] on input "Stop" at bounding box center [174, 143] width 6 height 6
radio input "true"
click at [265, 208] on button "SUBMIT" at bounding box center [269, 212] width 52 height 12
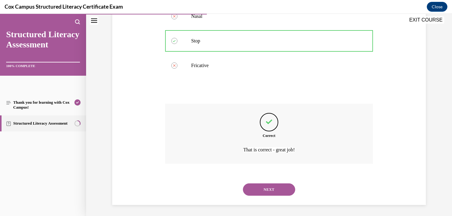
scroll to position [161, 0]
click at [281, 189] on button "NEXT" at bounding box center [269, 188] width 52 height 12
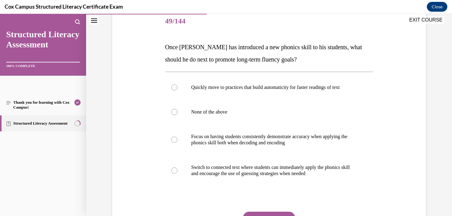
scroll to position [67, 0]
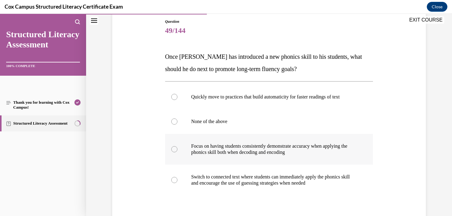
click at [282, 155] on p "Focus on having students consistently demonstrate accuracy when applying the ph…" at bounding box center [274, 149] width 167 height 12
click at [177, 152] on input "Focus on having students consistently demonstrate accuracy when applying the ph…" at bounding box center [174, 149] width 6 height 6
radio input "true"
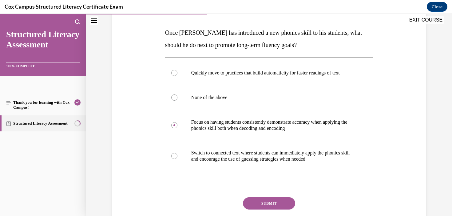
scroll to position [104, 0]
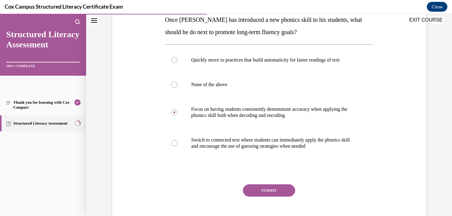
click at [277, 190] on button "SUBMIT" at bounding box center [269, 190] width 52 height 12
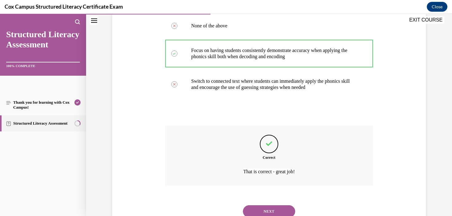
scroll to position [185, 0]
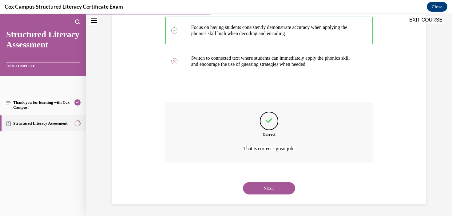
click at [263, 188] on button "NEXT" at bounding box center [269, 188] width 52 height 12
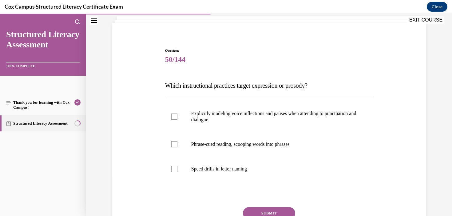
scroll to position [38, 0]
click at [281, 117] on p "Explicitly modeling voice inflections and pauses when attending to punctuation …" at bounding box center [274, 116] width 167 height 12
click at [177, 117] on input "Explicitly modeling voice inflections and pauses when attending to punctuation …" at bounding box center [174, 116] width 6 height 6
checkbox input "true"
click at [278, 144] on p "Phrase-cued reading, scooping words into phrases" at bounding box center [274, 144] width 167 height 6
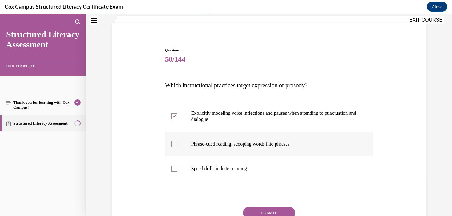
click at [177, 144] on input "Phrase-cued reading, scooping words into phrases" at bounding box center [174, 144] width 6 height 6
checkbox input "true"
click at [275, 208] on button "SUBMIT" at bounding box center [269, 212] width 52 height 12
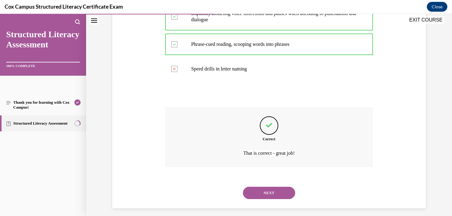
scroll to position [142, 0]
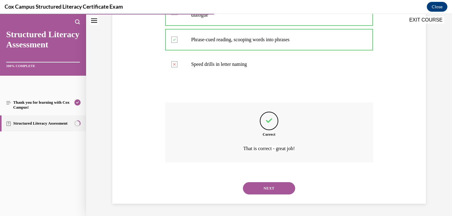
click at [279, 190] on button "NEXT" at bounding box center [269, 188] width 52 height 12
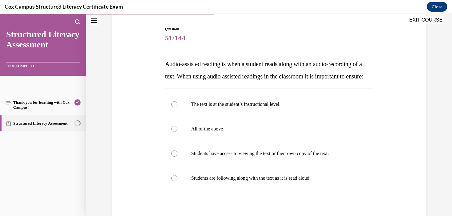
scroll to position [60, 0]
click at [264, 131] on p "All of the above" at bounding box center [274, 128] width 167 height 6
click at [177, 131] on input "All of the above" at bounding box center [174, 128] width 6 height 6
radio input "true"
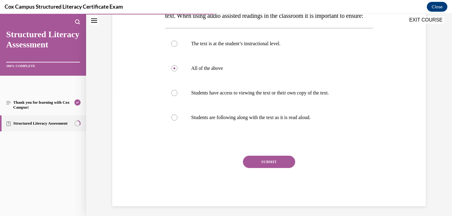
click at [277, 168] on button "SUBMIT" at bounding box center [269, 161] width 52 height 12
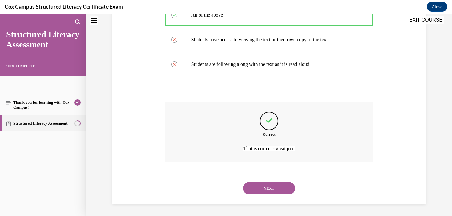
scroll to position [185, 0]
click at [276, 190] on button "NEXT" at bounding box center [269, 188] width 52 height 12
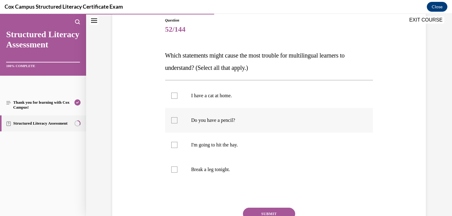
scroll to position [69, 0]
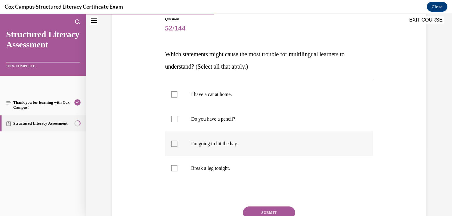
click at [234, 143] on p "I'm going to hit the hay." at bounding box center [274, 143] width 167 height 6
click at [177, 143] on input "I'm going to hit the hay." at bounding box center [174, 143] width 6 height 6
checkbox input "true"
click at [228, 175] on label "Break a leg tonight." at bounding box center [269, 168] width 208 height 25
click at [177, 171] on input "Break a leg tonight." at bounding box center [174, 168] width 6 height 6
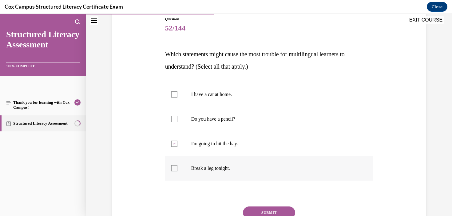
checkbox input "true"
click at [282, 208] on button "SUBMIT" at bounding box center [269, 212] width 52 height 12
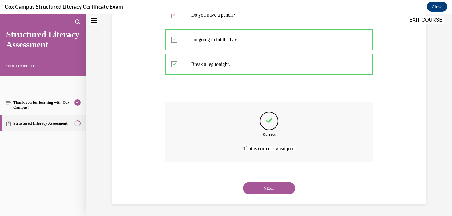
click at [281, 190] on button "NEXT" at bounding box center [269, 188] width 52 height 12
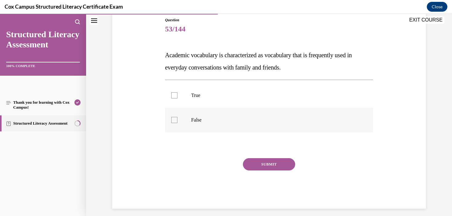
click at [199, 119] on p "False" at bounding box center [274, 120] width 167 height 6
click at [177, 119] on input "False" at bounding box center [174, 120] width 6 height 6
checkbox input "true"
click at [265, 164] on button "SUBMIT" at bounding box center [269, 164] width 52 height 12
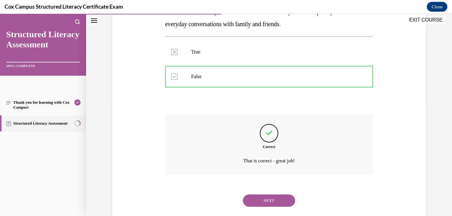
scroll to position [124, 0]
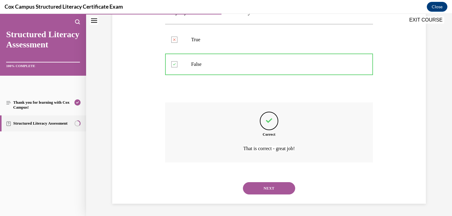
click at [280, 186] on button "NEXT" at bounding box center [269, 188] width 52 height 12
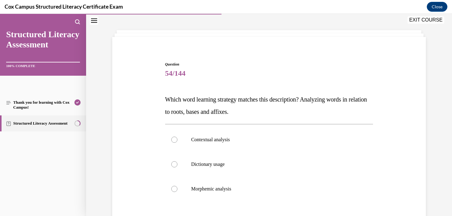
scroll to position [37, 0]
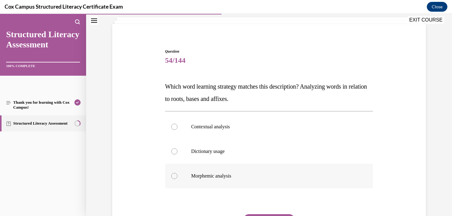
click at [188, 168] on label "Morphemic analysis" at bounding box center [269, 175] width 208 height 25
click at [177, 173] on input "Morphemic analysis" at bounding box center [174, 176] width 6 height 6
radio input "true"
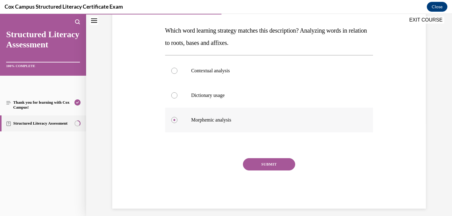
scroll to position [97, 0]
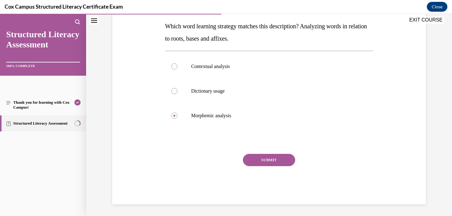
click at [267, 159] on button "SUBMIT" at bounding box center [269, 160] width 52 height 12
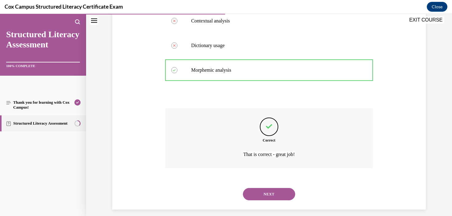
scroll to position [148, 0]
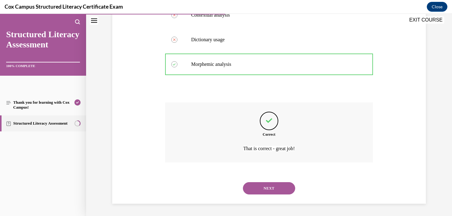
click at [285, 192] on button "NEXT" at bounding box center [269, 188] width 52 height 12
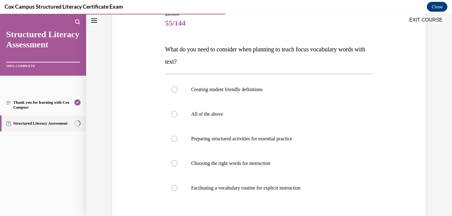
scroll to position [74, 0]
click at [234, 120] on label "All of the above" at bounding box center [269, 113] width 208 height 25
click at [177, 117] on input "All of the above" at bounding box center [174, 114] width 6 height 6
radio input "true"
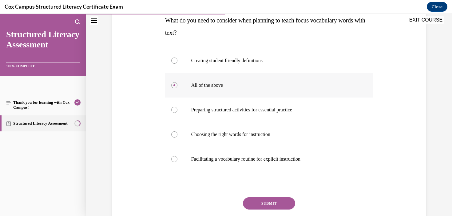
scroll to position [105, 0]
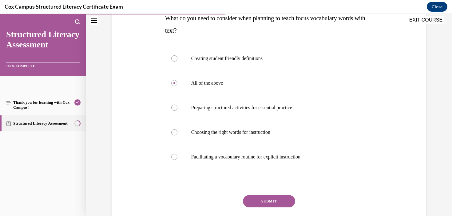
click at [274, 204] on button "SUBMIT" at bounding box center [269, 201] width 52 height 12
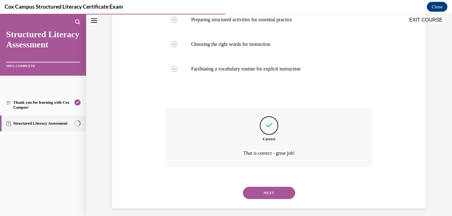
scroll to position [198, 0]
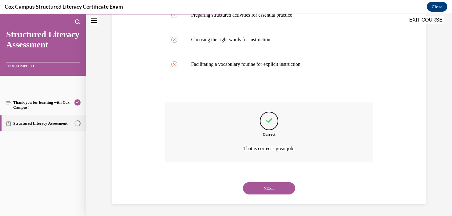
click at [267, 185] on button "NEXT" at bounding box center [269, 188] width 52 height 12
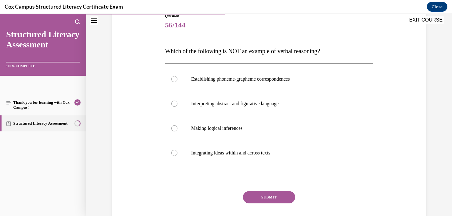
scroll to position [72, 0]
drag, startPoint x: 338, startPoint y: 55, endPoint x: 154, endPoint y: 53, distance: 184.4
click at [154, 53] on div "Question 56/144 Which of the following is NOT an example of verbal reasoning?  …" at bounding box center [269, 118] width 316 height 246
click at [248, 66] on div "Establishing phoneme-grapheme correspondences  Interpreting abstract and figura…" at bounding box center [269, 116] width 208 height 105
click at [250, 80] on p "Establishing phoneme-grapheme correspondences" at bounding box center [274, 79] width 167 height 6
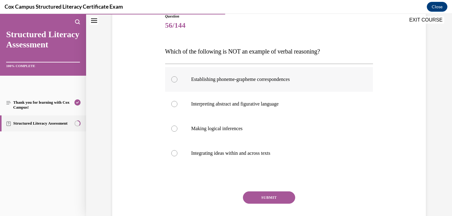
click at [177, 80] on input "Establishing phoneme-grapheme correspondences" at bounding box center [174, 79] width 6 height 6
radio input "true"
click at [274, 200] on button "SUBMIT" at bounding box center [269, 197] width 52 height 12
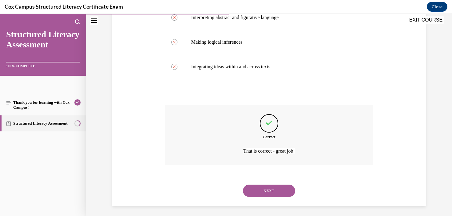
scroll to position [161, 0]
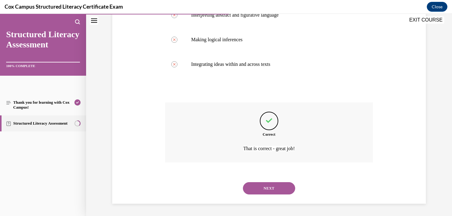
click at [272, 184] on button "NEXT" at bounding box center [269, 188] width 52 height 12
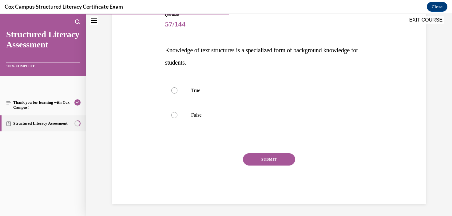
scroll to position [68, 0]
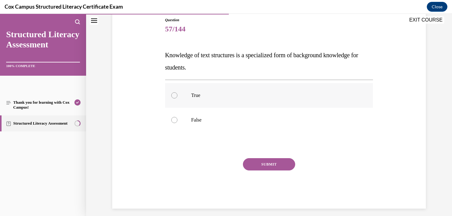
click at [204, 94] on p "True" at bounding box center [274, 95] width 167 height 6
click at [177, 94] on input "True" at bounding box center [174, 95] width 6 height 6
radio input "true"
click at [283, 163] on button "SUBMIT" at bounding box center [269, 164] width 52 height 12
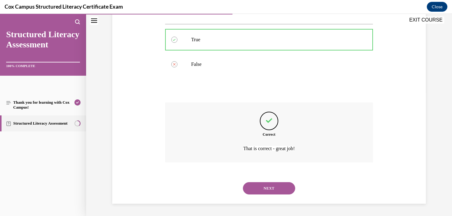
click at [279, 189] on button "NEXT" at bounding box center [269, 188] width 52 height 12
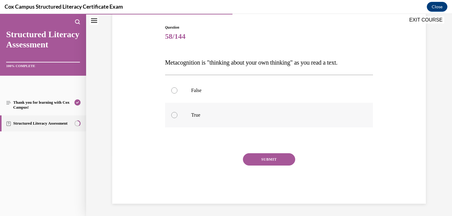
click at [209, 127] on label "True" at bounding box center [269, 115] width 208 height 25
click at [177, 118] on input "True" at bounding box center [174, 115] width 6 height 6
radio input "true"
click at [277, 160] on button "SUBMIT" at bounding box center [269, 159] width 52 height 12
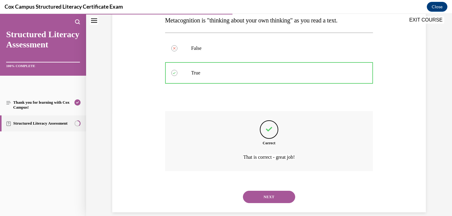
scroll to position [112, 0]
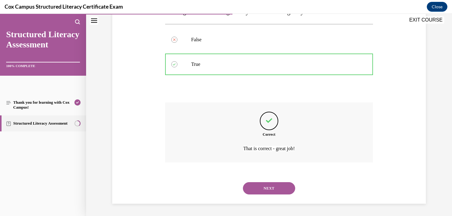
click at [281, 183] on button "NEXT" at bounding box center [269, 188] width 52 height 12
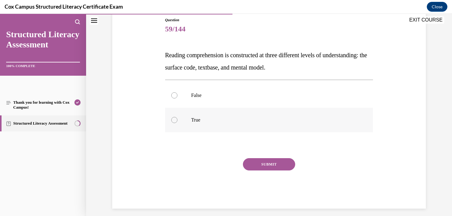
click at [178, 120] on label "True" at bounding box center [269, 120] width 208 height 25
click at [177, 120] on input "True" at bounding box center [174, 120] width 6 height 6
radio input "true"
click at [259, 162] on button "SUBMIT" at bounding box center [269, 164] width 52 height 12
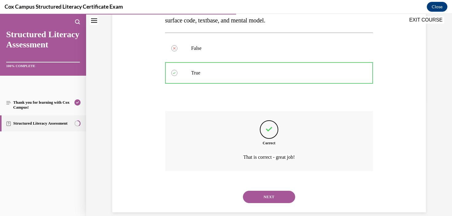
scroll to position [124, 0]
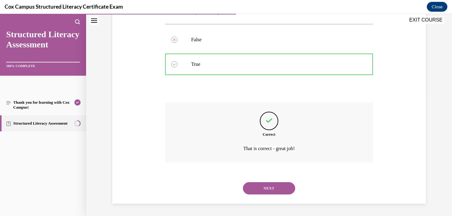
click at [273, 190] on button "NEXT" at bounding box center [269, 188] width 52 height 12
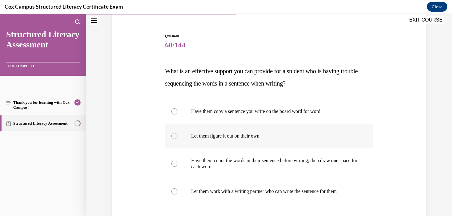
scroll to position [65, 0]
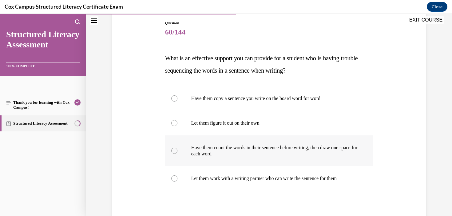
click at [269, 156] on p "Have them count the words in their sentence before writing, then draw one space…" at bounding box center [274, 150] width 167 height 12
click at [177, 154] on input "Have them count the words in their sentence before writing, then draw one space…" at bounding box center [174, 150] width 6 height 6
radio input "true"
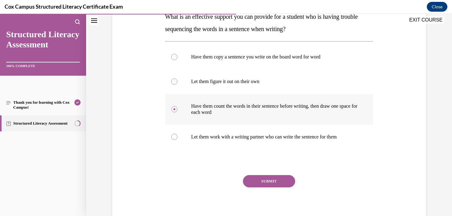
scroll to position [107, 0]
click at [270, 180] on button "SUBMIT" at bounding box center [269, 181] width 52 height 12
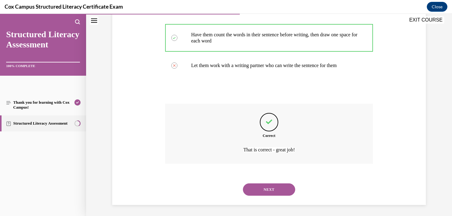
scroll to position [179, 0]
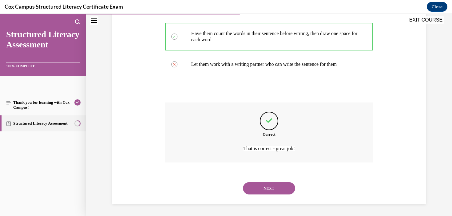
click at [271, 186] on button "NEXT" at bounding box center [269, 188] width 52 height 12
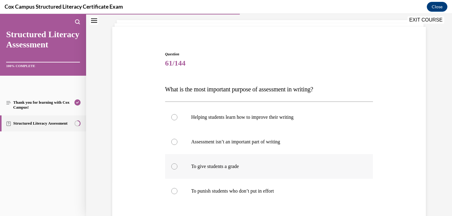
scroll to position [42, 0]
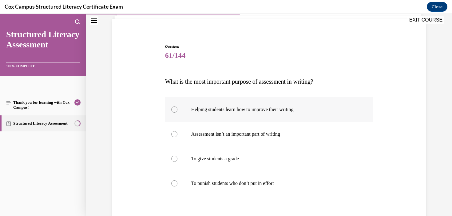
click at [266, 120] on label "Helping students learn how to improve their writing" at bounding box center [269, 109] width 208 height 25
click at [177, 112] on input "Helping students learn how to improve their writing" at bounding box center [174, 109] width 6 height 6
radio input "true"
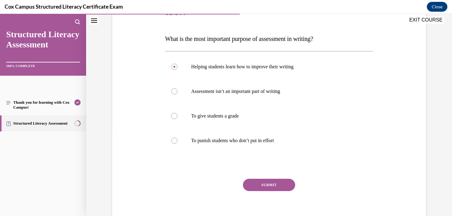
click at [269, 188] on button "SUBMIT" at bounding box center [269, 185] width 52 height 12
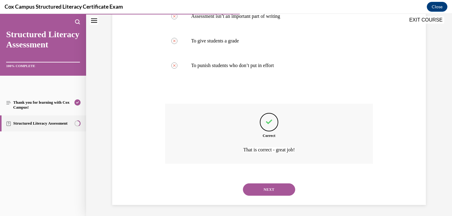
scroll to position [161, 0]
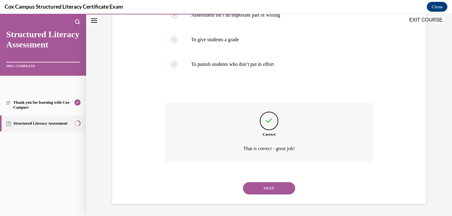
click at [271, 189] on button "NEXT" at bounding box center [269, 188] width 52 height 12
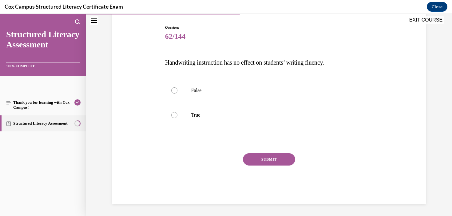
scroll to position [61, 0]
click at [204, 91] on p "False" at bounding box center [274, 90] width 167 height 6
click at [177, 91] on input "False" at bounding box center [174, 90] width 6 height 6
radio input "true"
click at [278, 157] on button "SUBMIT" at bounding box center [269, 159] width 52 height 12
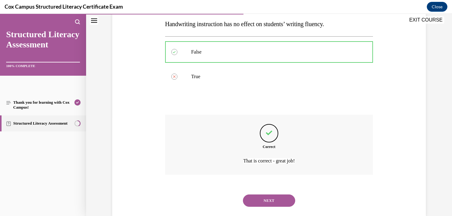
scroll to position [112, 0]
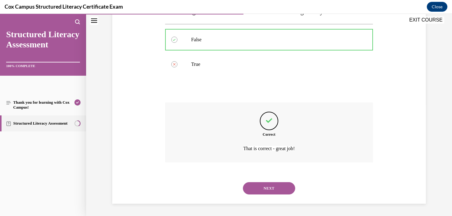
click at [272, 187] on button "NEXT" at bounding box center [269, 188] width 52 height 12
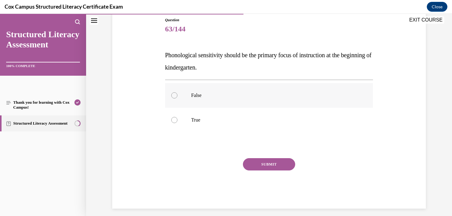
click at [201, 93] on p "False" at bounding box center [274, 95] width 167 height 6
click at [177, 93] on input "False" at bounding box center [174, 95] width 6 height 6
radio input "true"
click at [290, 168] on button "SUBMIT" at bounding box center [269, 164] width 52 height 12
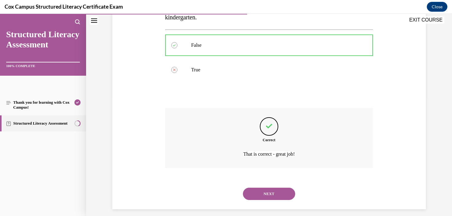
scroll to position [124, 0]
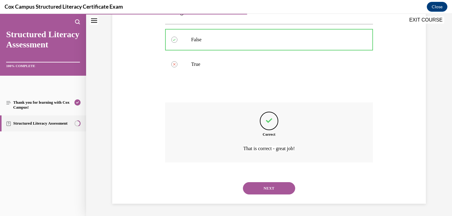
click at [273, 187] on button "NEXT" at bounding box center [269, 188] width 52 height 12
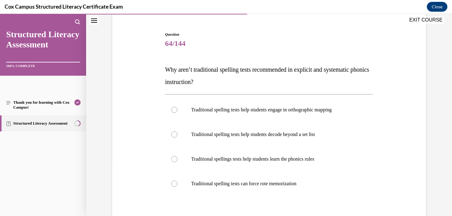
scroll to position [54, 0]
click at [332, 183] on p "Traditional spelling tests can force rote memorization" at bounding box center [274, 183] width 167 height 6
click at [177, 183] on input "Traditional spelling tests can force rote memorization" at bounding box center [174, 183] width 6 height 6
radio input "true"
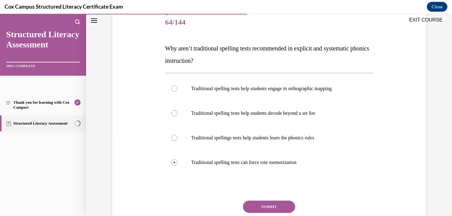
click at [285, 206] on button "SUBMIT" at bounding box center [269, 206] width 52 height 12
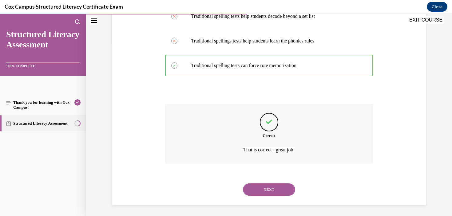
scroll to position [173, 0]
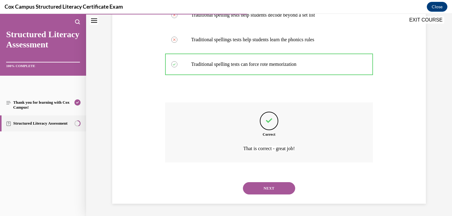
click at [284, 197] on div "NEXT" at bounding box center [269, 188] width 208 height 25
click at [273, 187] on button "NEXT" at bounding box center [269, 188] width 52 height 12
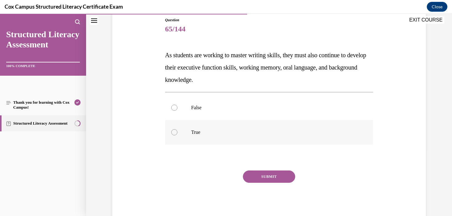
click at [198, 136] on label "True" at bounding box center [269, 132] width 208 height 25
click at [177, 135] on input "True" at bounding box center [174, 132] width 6 height 6
radio input "true"
click at [273, 179] on button "SUBMIT" at bounding box center [269, 176] width 52 height 12
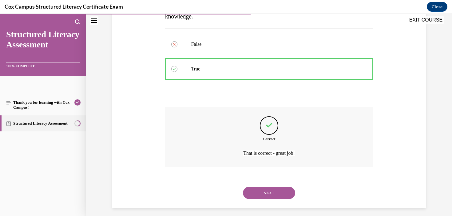
scroll to position [136, 0]
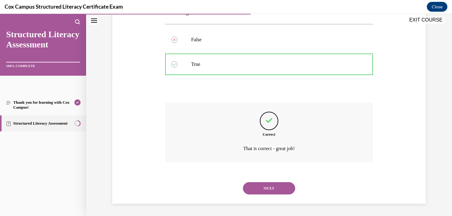
click at [269, 185] on button "NEXT" at bounding box center [269, 188] width 52 height 12
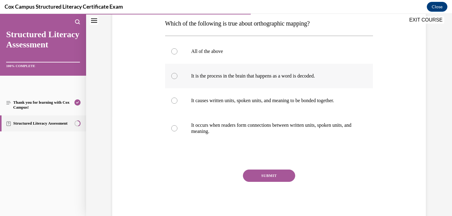
scroll to position [103, 0]
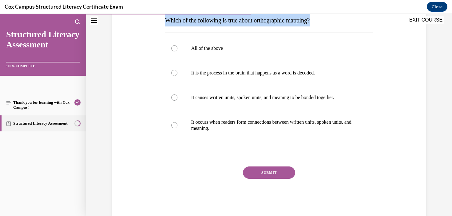
drag, startPoint x: 325, startPoint y: 25, endPoint x: 154, endPoint y: 25, distance: 171.1
click at [154, 25] on div "Question 66/144 Which of the following is true about orthographic mapping? All …" at bounding box center [269, 90] width 316 height 253
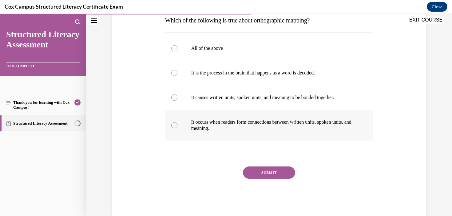
click at [319, 126] on p "It occurs when readers form connections between written units, spoken units, an…" at bounding box center [274, 125] width 167 height 12
click at [177, 126] on input "It occurs when readers form connections between written units, spoken units, an…" at bounding box center [174, 125] width 6 height 6
radio input "true"
click at [271, 170] on button "SUBMIT" at bounding box center [269, 172] width 52 height 12
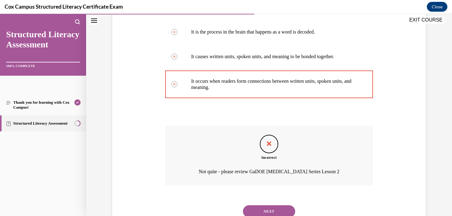
scroll to position [167, 0]
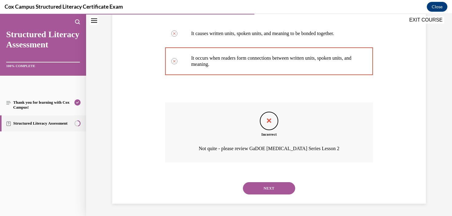
click at [270, 188] on button "NEXT" at bounding box center [269, 188] width 52 height 12
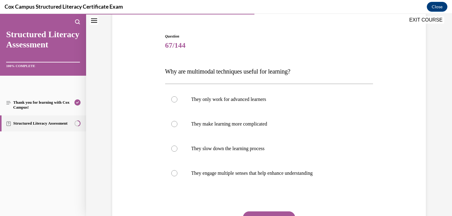
scroll to position [53, 0]
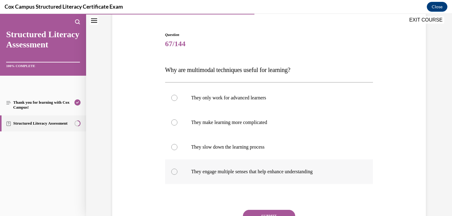
click at [261, 173] on p "They engage multiple senses that help enhance understanding" at bounding box center [274, 171] width 167 height 6
click at [177, 173] on input "They engage multiple senses that help enhance understanding" at bounding box center [174, 171] width 6 height 6
radio input "true"
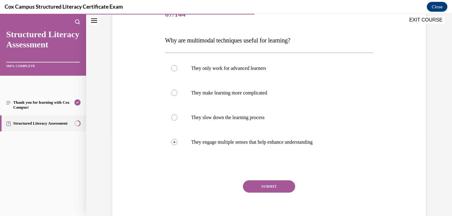
click at [266, 185] on button "SUBMIT" at bounding box center [269, 186] width 52 height 12
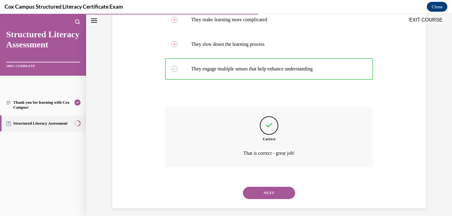
scroll to position [161, 0]
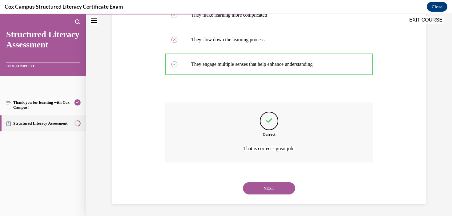
click at [275, 191] on button "NEXT" at bounding box center [269, 188] width 52 height 12
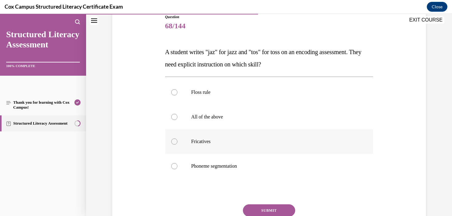
scroll to position [72, 0]
click at [210, 102] on label "Floss rule" at bounding box center [269, 92] width 208 height 25
click at [177, 95] on input "Floss rule" at bounding box center [174, 92] width 6 height 6
radio input "true"
click at [278, 207] on button "SUBMIT" at bounding box center [269, 210] width 52 height 12
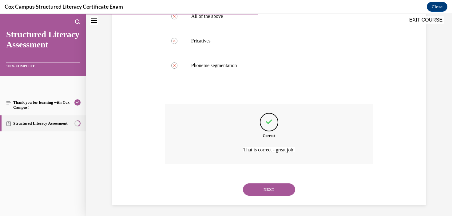
scroll to position [173, 0]
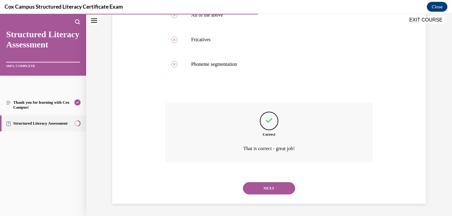
click at [274, 198] on div "NEXT" at bounding box center [269, 188] width 208 height 25
click at [274, 187] on button "NEXT" at bounding box center [269, 188] width 52 height 12
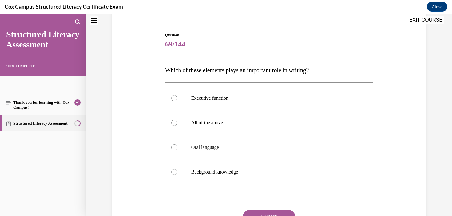
scroll to position [60, 0]
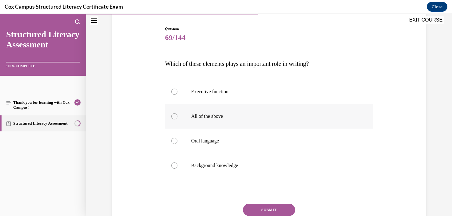
click at [244, 112] on label "All of the above" at bounding box center [269, 116] width 208 height 25
click at [177, 113] on input "All of the above" at bounding box center [174, 116] width 6 height 6
radio input "true"
click at [277, 210] on button "SUBMIT" at bounding box center [269, 209] width 52 height 12
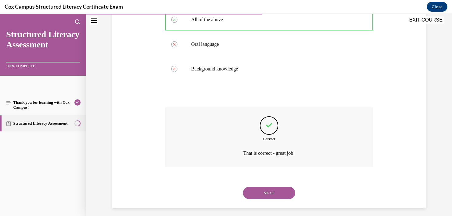
scroll to position [161, 0]
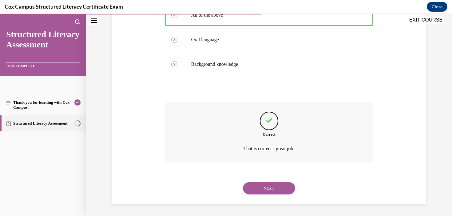
click at [275, 190] on button "NEXT" at bounding box center [269, 188] width 52 height 12
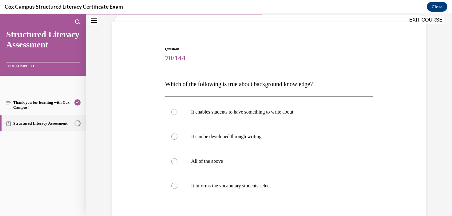
scroll to position [39, 0]
click at [228, 160] on p "All of the above" at bounding box center [274, 161] width 167 height 6
click at [177, 160] on input "All of the above" at bounding box center [174, 161] width 6 height 6
radio input "true"
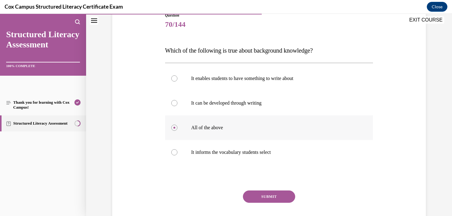
scroll to position [79, 0]
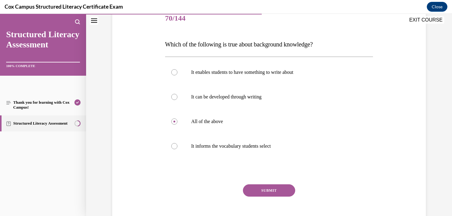
click at [280, 192] on button "SUBMIT" at bounding box center [269, 190] width 52 height 12
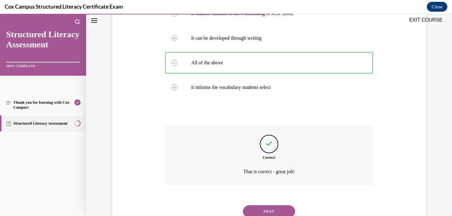
scroll to position [161, 0]
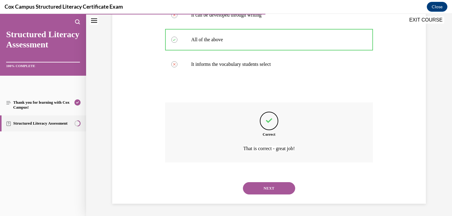
click at [267, 189] on button "NEXT" at bounding box center [269, 188] width 52 height 12
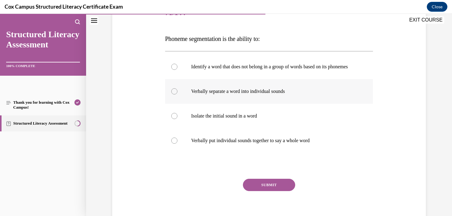
scroll to position [74, 0]
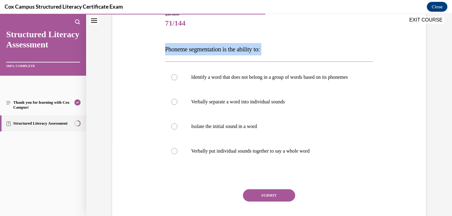
drag, startPoint x: 286, startPoint y: 58, endPoint x: 161, endPoint y: 48, distance: 125.5
click at [161, 48] on div "Question 71/144 Phoneme segmentation is the ability to: Identify a word that do…" at bounding box center [269, 116] width 316 height 246
click at [269, 111] on label "Verbally separate a word into individual sounds" at bounding box center [269, 101] width 208 height 25
click at [177, 105] on input "Verbally separate a word into individual sounds" at bounding box center [174, 102] width 6 height 6
radio input "true"
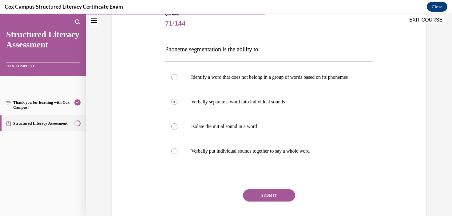
click at [272, 201] on button "SUBMIT" at bounding box center [269, 195] width 52 height 12
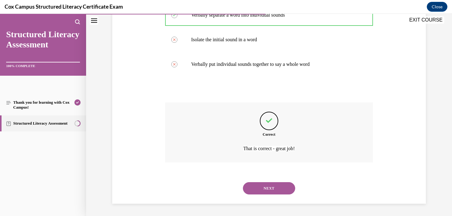
scroll to position [167, 0]
click at [280, 184] on button "NEXT" at bounding box center [269, 188] width 52 height 12
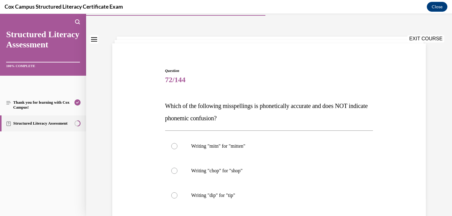
scroll to position [19, 0]
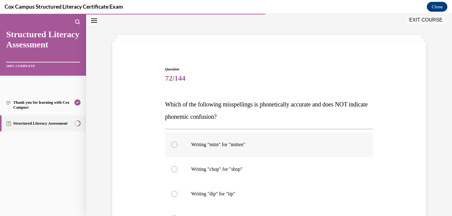
click at [234, 148] on label "Writing "mitn" for "mitten"" at bounding box center [269, 144] width 208 height 25
click at [177, 147] on input "Writing "mitn" for "mitten"" at bounding box center [174, 144] width 6 height 6
radio input "true"
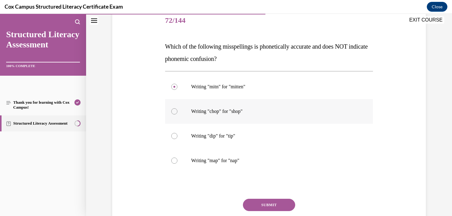
scroll to position [77, 0]
click at [272, 202] on button "SUBMIT" at bounding box center [269, 204] width 52 height 12
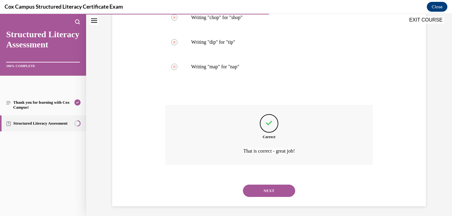
scroll to position [173, 0]
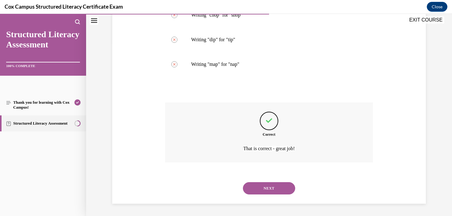
click at [279, 187] on button "NEXT" at bounding box center [269, 188] width 52 height 12
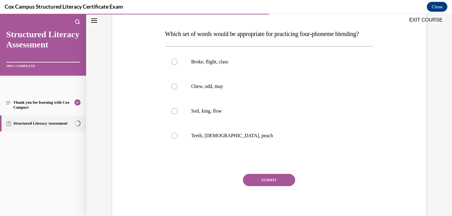
scroll to position [91, 0]
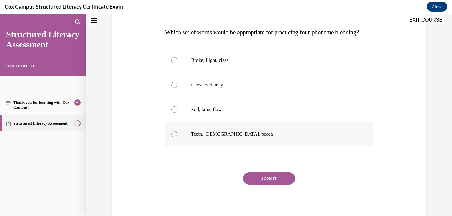
click at [218, 146] on label "Teeth, chick, peach" at bounding box center [269, 134] width 208 height 25
click at [177, 137] on input "Teeth, chick, peach" at bounding box center [174, 134] width 6 height 6
radio input "true"
click at [220, 112] on p "Soil, king, flow" at bounding box center [274, 109] width 167 height 6
click at [177, 112] on input "Soil, king, flow" at bounding box center [174, 109] width 6 height 6
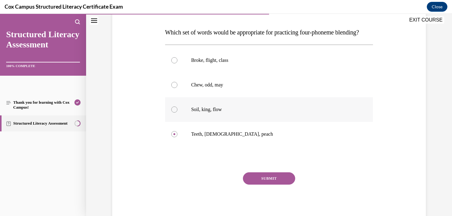
radio input "true"
click at [210, 73] on label "Broke, flight, class" at bounding box center [269, 60] width 208 height 25
click at [177, 63] on input "Broke, flight, class" at bounding box center [174, 60] width 6 height 6
radio input "true"
click at [277, 184] on button "SUBMIT" at bounding box center [269, 178] width 52 height 12
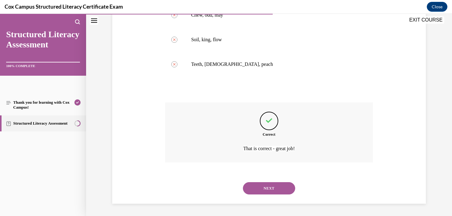
scroll to position [173, 0]
click at [272, 192] on button "NEXT" at bounding box center [269, 188] width 52 height 12
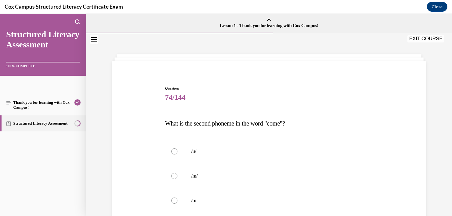
scroll to position [22, 0]
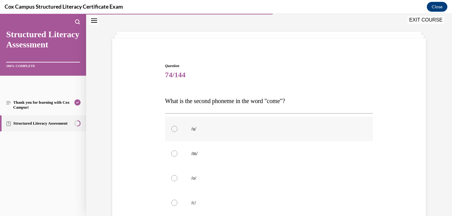
click at [212, 128] on p "/u/" at bounding box center [274, 129] width 167 height 6
click at [177, 128] on input "/u/" at bounding box center [174, 129] width 6 height 6
radio input "true"
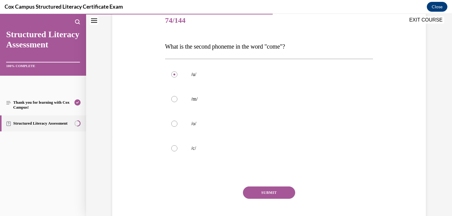
click at [281, 194] on button "SUBMIT" at bounding box center [269, 192] width 52 height 12
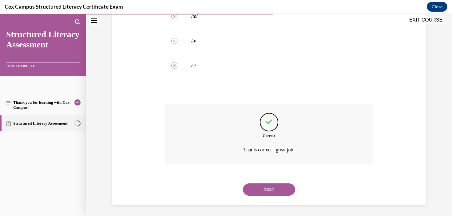
scroll to position [161, 0]
click at [277, 190] on button "NEXT" at bounding box center [269, 188] width 52 height 12
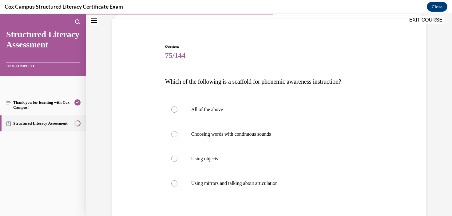
scroll to position [47, 0]
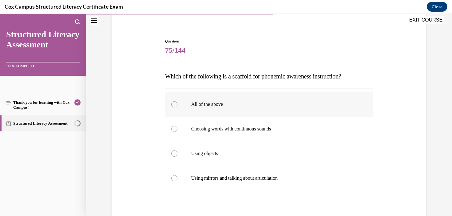
click at [232, 99] on label "All of the above" at bounding box center [269, 104] width 208 height 25
click at [177, 101] on input "All of the above" at bounding box center [174, 104] width 6 height 6
radio input "true"
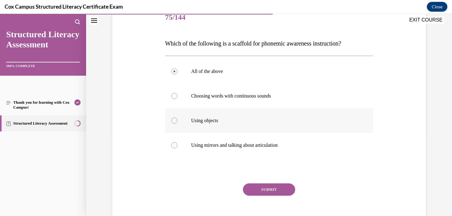
scroll to position [84, 0]
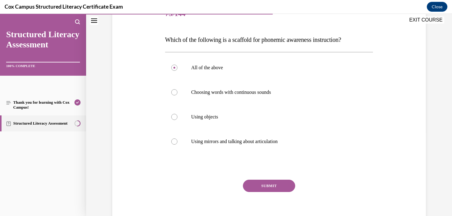
click at [281, 187] on button "SUBMIT" at bounding box center [269, 185] width 52 height 12
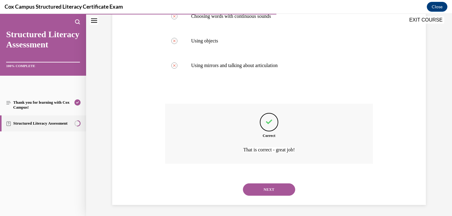
scroll to position [161, 0]
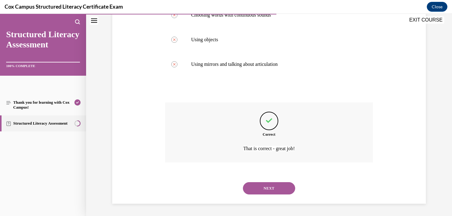
click at [264, 193] on button "NEXT" at bounding box center [269, 188] width 52 height 12
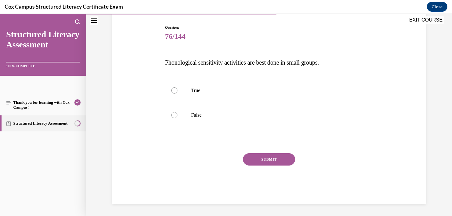
scroll to position [61, 0]
click at [203, 119] on label "False" at bounding box center [269, 115] width 208 height 25
click at [177, 118] on input "False" at bounding box center [174, 115] width 6 height 6
radio input "true"
click at [288, 154] on button "SUBMIT" at bounding box center [269, 159] width 52 height 12
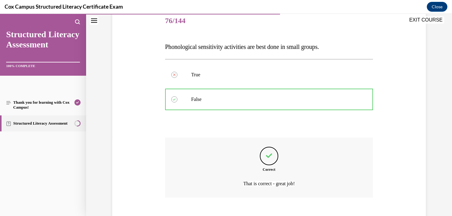
scroll to position [112, 0]
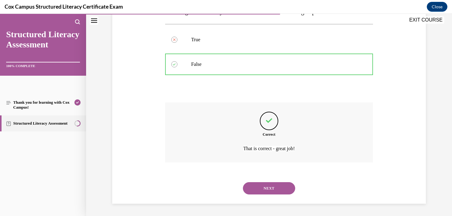
click at [275, 191] on button "NEXT" at bounding box center [269, 188] width 52 height 12
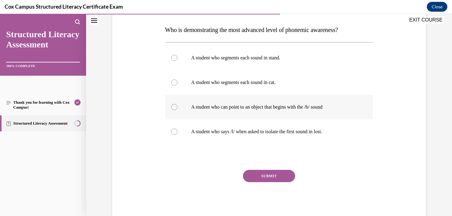
scroll to position [94, 0]
click at [250, 59] on p "A student who segments each sound in stand." at bounding box center [274, 57] width 167 height 6
click at [177, 59] on input "A student who segments each sound in stand." at bounding box center [174, 57] width 6 height 6
radio input "true"
click at [272, 173] on button "SUBMIT" at bounding box center [269, 175] width 52 height 12
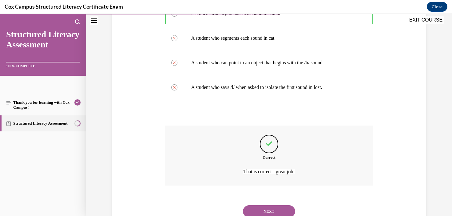
scroll to position [161, 0]
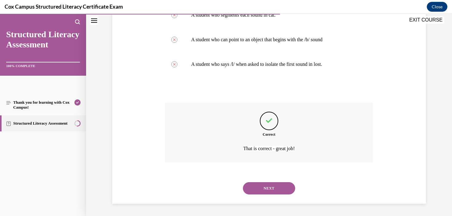
click at [282, 191] on button "NEXT" at bounding box center [269, 188] width 52 height 12
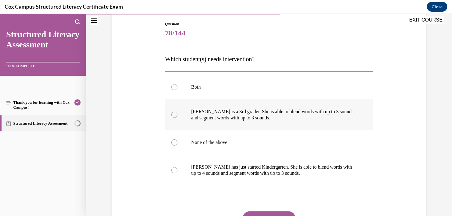
scroll to position [65, 0]
click at [269, 123] on label "Ella is a 3rd grader. She is able to blend words with up to 3 sounds and segmen…" at bounding box center [269, 114] width 208 height 31
click at [177, 117] on input "Ella is a 3rd grader. She is able to blend words with up to 3 sounds and segmen…" at bounding box center [174, 114] width 6 height 6
radio input "true"
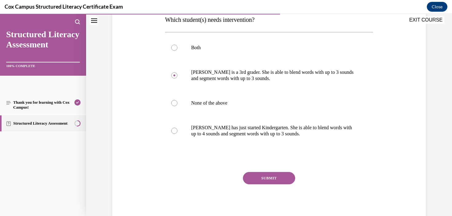
click at [270, 175] on button "SUBMIT" at bounding box center [269, 178] width 52 height 12
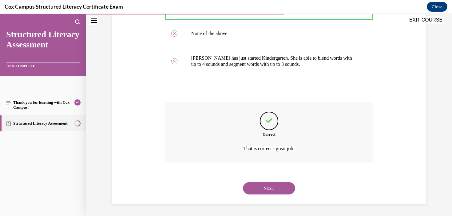
click at [274, 187] on button "NEXT" at bounding box center [269, 188] width 52 height 12
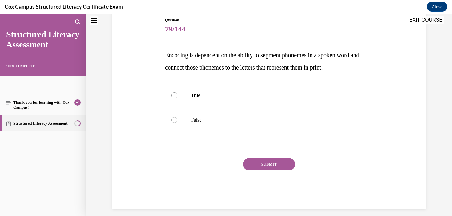
drag, startPoint x: 377, startPoint y: 72, endPoint x: 150, endPoint y: 49, distance: 228.5
click at [150, 49] on div "Question 79/144 Encoding is dependent on the ability to segment phonemes in a s…" at bounding box center [269, 104] width 316 height 210
click at [209, 102] on label "True" at bounding box center [269, 95] width 208 height 25
click at [177, 98] on input "True" at bounding box center [174, 95] width 6 height 6
radio input "true"
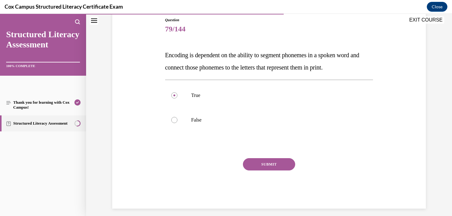
click at [272, 163] on button "SUBMIT" at bounding box center [269, 164] width 52 height 12
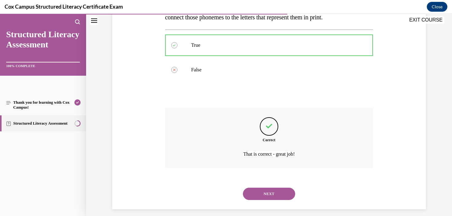
scroll to position [124, 0]
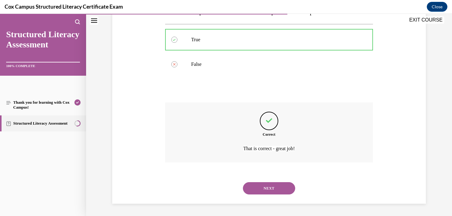
click at [281, 192] on button "NEXT" at bounding box center [269, 188] width 52 height 12
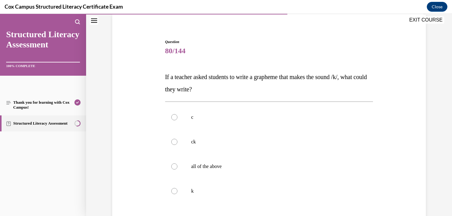
scroll to position [47, 0]
click at [198, 157] on label "all of the above" at bounding box center [269, 165] width 208 height 25
click at [177, 163] on input "all of the above" at bounding box center [174, 166] width 6 height 6
radio input "true"
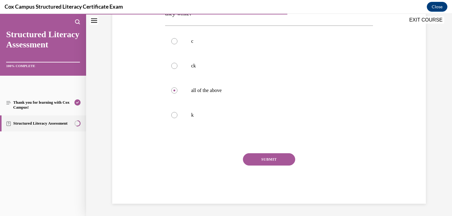
click at [284, 160] on button "SUBMIT" at bounding box center [269, 159] width 52 height 12
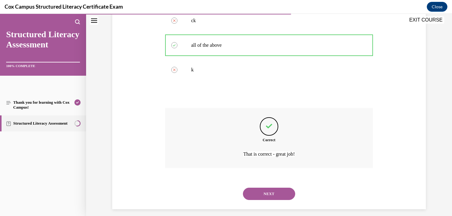
scroll to position [173, 0]
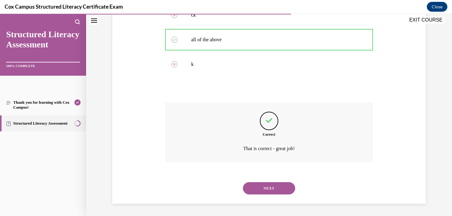
click at [265, 187] on button "NEXT" at bounding box center [269, 188] width 52 height 12
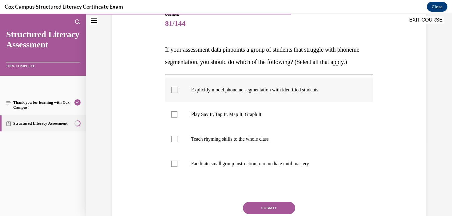
scroll to position [75, 0]
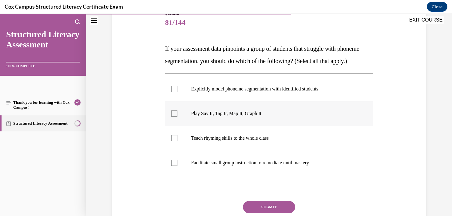
click at [241, 126] on label "Play Say It, Tap It, Map It, Graph It" at bounding box center [269, 113] width 208 height 25
click at [177, 116] on input "Play Say It, Tap It, Map It, Graph It" at bounding box center [174, 113] width 6 height 6
checkbox input "true"
click at [236, 166] on p "Facilitate small group instruction to remediate until mastery" at bounding box center [274, 162] width 167 height 6
click at [177, 166] on input "Facilitate small group instruction to remediate until mastery" at bounding box center [174, 162] width 6 height 6
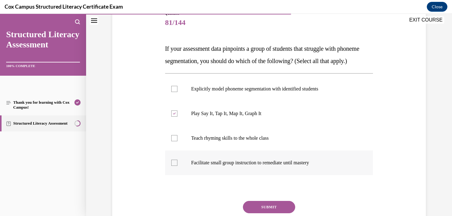
checkbox input "true"
click at [268, 92] on p "Explicitly model phoneme segmentation with identified students" at bounding box center [274, 89] width 167 height 6
click at [177, 92] on input "Explicitly model phoneme segmentation with identified students" at bounding box center [174, 89] width 6 height 6
checkbox input "true"
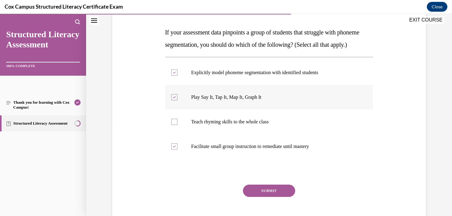
scroll to position [92, 0]
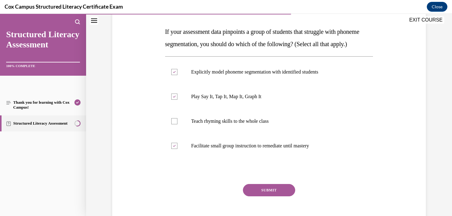
click at [265, 196] on button "SUBMIT" at bounding box center [269, 190] width 52 height 12
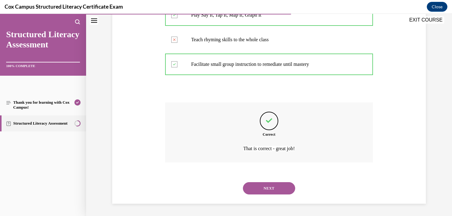
scroll to position [185, 0]
click at [277, 191] on button "NEXT" at bounding box center [269, 188] width 52 height 12
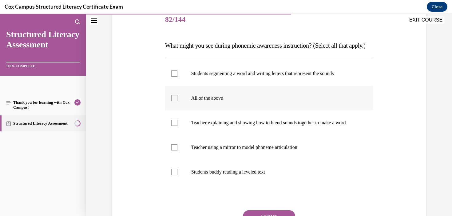
scroll to position [104, 0]
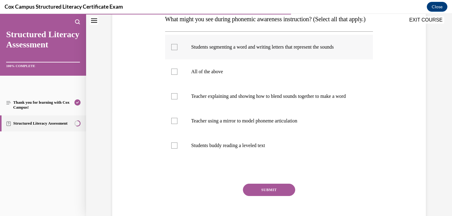
click at [217, 50] on p "Students segmenting a word and writing letters that represent the sounds" at bounding box center [274, 47] width 167 height 6
click at [177, 50] on input "Students segmenting a word and writing letters that represent the sounds" at bounding box center [174, 47] width 6 height 6
checkbox input "true"
click at [213, 99] on p "Teacher explaining and showing how to blend sounds together to make a word" at bounding box center [274, 96] width 167 height 6
click at [177, 99] on input "Teacher explaining and showing how to blend sounds together to make a word" at bounding box center [174, 96] width 6 height 6
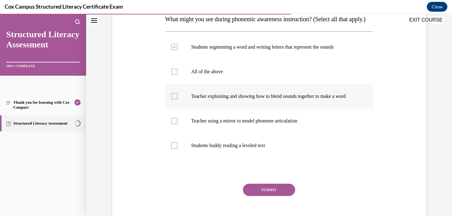
checkbox input "true"
click at [205, 133] on label "Teacher using a mirror to model phoneme articulation" at bounding box center [269, 120] width 208 height 25
click at [177, 124] on input "Teacher using a mirror to model phoneme articulation" at bounding box center [174, 121] width 6 height 6
checkbox input "true"
click at [280, 196] on button "SUBMIT" at bounding box center [269, 189] width 52 height 12
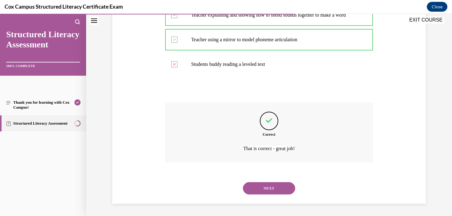
scroll to position [204, 0]
click at [289, 191] on button "NEXT" at bounding box center [269, 188] width 52 height 12
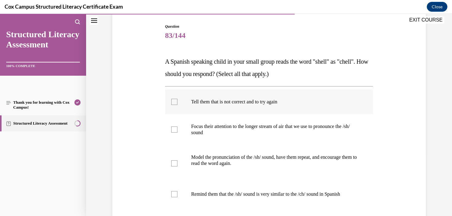
scroll to position [43, 0]
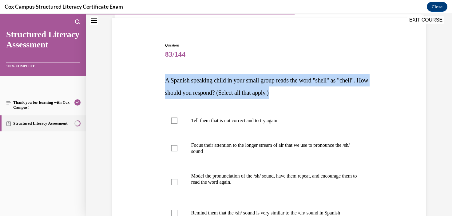
drag, startPoint x: 314, startPoint y: 88, endPoint x: 151, endPoint y: 81, distance: 163.4
click at [151, 80] on div "Question 83/144 A Spanish speaking child in your small group reads the word "sh…" at bounding box center [269, 162] width 316 height 277
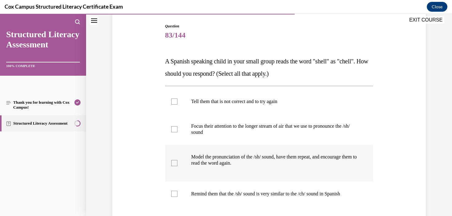
click at [238, 159] on p "Model the pronunciation of the /sh/ sound, have them repeat, and encourage them…" at bounding box center [274, 160] width 167 height 12
click at [177, 160] on input "Model the pronunciation of the /sh/ sound, have them repeat, and encourage them…" at bounding box center [174, 163] width 6 height 6
checkbox input "true"
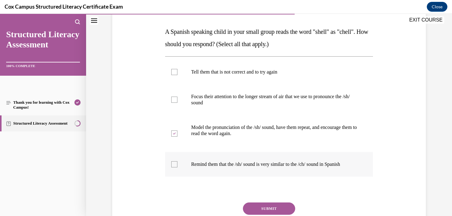
click at [262, 163] on p "Remind them that the /sh/ sound is very similar to the /ch/ sound in Spanish" at bounding box center [274, 164] width 167 height 6
click at [177, 163] on input "Remind them that the /sh/ sound is very similar to the /ch/ sound in Spanish" at bounding box center [174, 164] width 6 height 6
checkbox input "true"
click at [282, 108] on label "Focus their attention to the longer stream of air that we use to pronounce the …" at bounding box center [269, 99] width 208 height 31
click at [177, 103] on input "Focus their attention to the longer stream of air that we use to pronounce the …" at bounding box center [174, 99] width 6 height 6
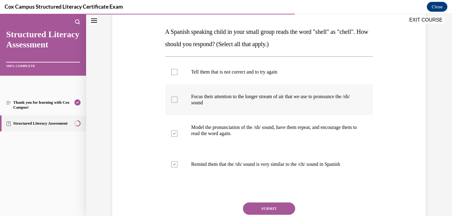
checkbox input "true"
click at [281, 207] on button "SUBMIT" at bounding box center [269, 208] width 52 height 12
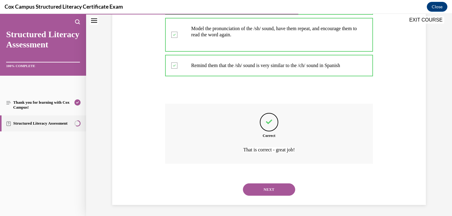
scroll to position [191, 0]
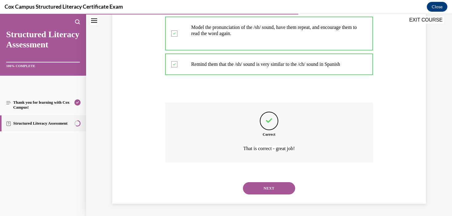
click at [271, 192] on button "NEXT" at bounding box center [269, 188] width 52 height 12
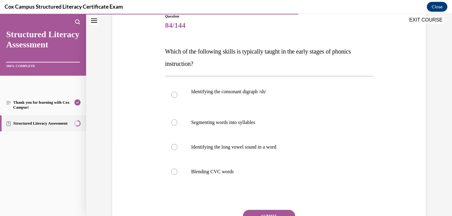
scroll to position [77, 0]
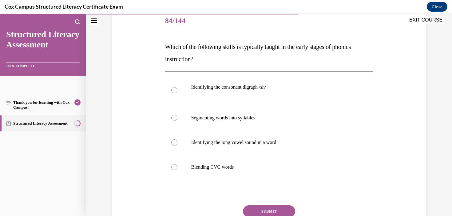
drag, startPoint x: 216, startPoint y: 62, endPoint x: 145, endPoint y: 33, distance: 76.6
click at [145, 33] on div "Question 84/144 Which of the following skills is typically taught in the early …" at bounding box center [269, 122] width 316 height 265
click at [212, 157] on label "Blending CVC words" at bounding box center [269, 167] width 208 height 25
click at [177, 164] on input "Blending CVC words" at bounding box center [174, 167] width 6 height 6
radio input "true"
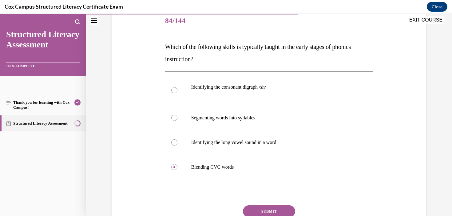
click at [258, 208] on button "SUBMIT" at bounding box center [269, 211] width 52 height 12
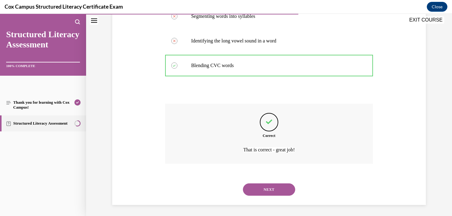
scroll to position [179, 0]
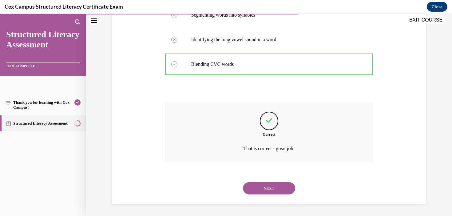
click at [280, 191] on button "NEXT" at bounding box center [269, 188] width 52 height 12
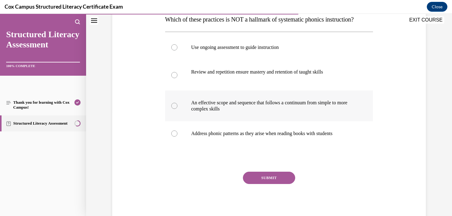
scroll to position [104, 0]
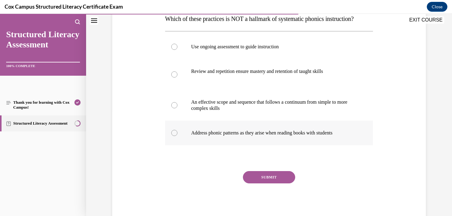
click at [302, 136] on p "Address phonic patterns as they arise when reading books with students" at bounding box center [274, 133] width 167 height 6
click at [177, 136] on input "Address phonic patterns as they arise when reading books with students" at bounding box center [174, 133] width 6 height 6
radio input "true"
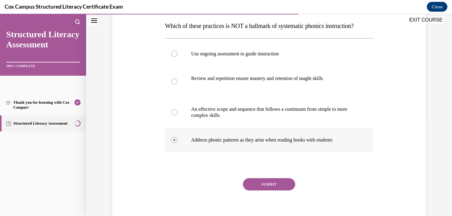
scroll to position [98, 0]
click at [279, 190] on button "SUBMIT" at bounding box center [269, 183] width 52 height 12
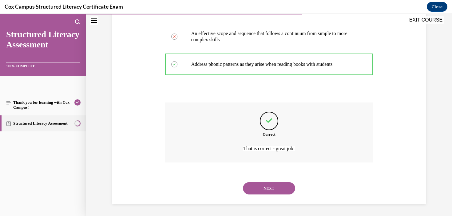
scroll to position [185, 0]
click at [262, 186] on button "NEXT" at bounding box center [269, 188] width 52 height 12
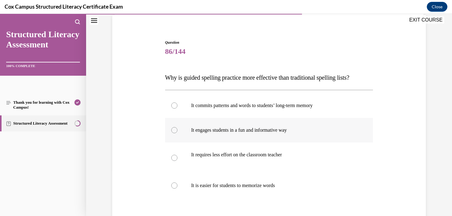
scroll to position [46, 0]
click at [308, 102] on p "It commits patterns and words to students’ long-term memory" at bounding box center [274, 105] width 167 height 6
click at [177, 102] on input "It commits patterns and words to students’ long-term memory" at bounding box center [174, 105] width 6 height 6
radio input "true"
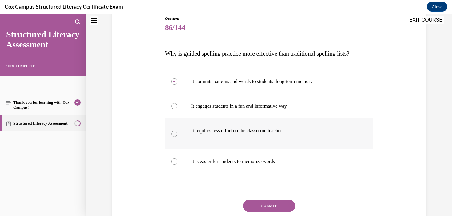
scroll to position [79, 0]
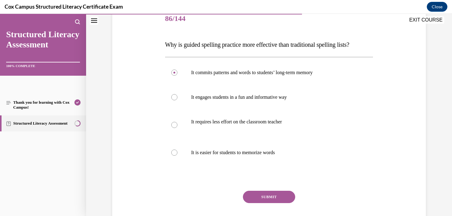
click at [274, 194] on button "SUBMIT" at bounding box center [269, 197] width 52 height 12
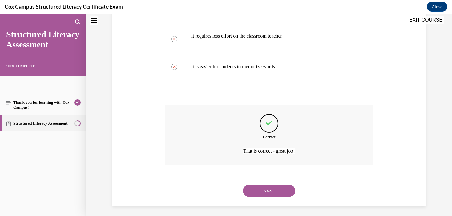
scroll to position [167, 0]
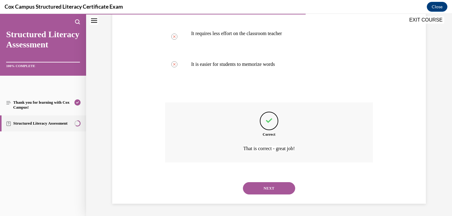
click at [275, 191] on button "NEXT" at bounding box center [269, 188] width 52 height 12
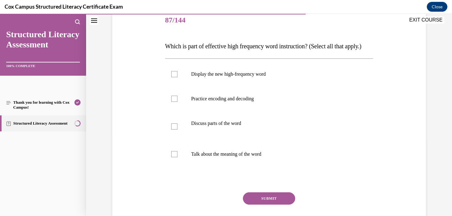
scroll to position [77, 0]
click at [239, 77] on p "Display the new high-frequency word" at bounding box center [274, 74] width 167 height 6
click at [177, 77] on input "Display the new high-frequency word" at bounding box center [174, 74] width 6 height 6
checkbox input "true"
click at [226, 133] on p at bounding box center [289, 130] width 137 height 6
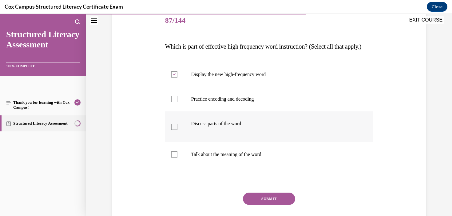
click at [177, 130] on input "Discuss parts of the word" at bounding box center [174, 127] width 6 height 6
checkbox input "true"
click at [225, 167] on label "Talk about the meaning of the word" at bounding box center [269, 154] width 208 height 25
click at [177, 157] on input "Talk about the meaning of the word" at bounding box center [174, 154] width 6 height 6
checkbox input "true"
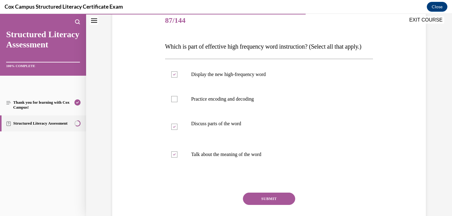
click at [277, 205] on button "SUBMIT" at bounding box center [269, 198] width 52 height 12
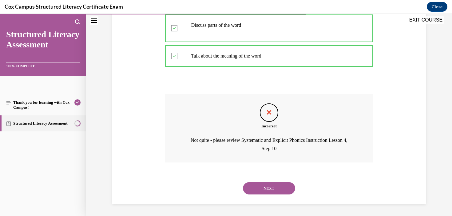
scroll to position [187, 0]
click at [269, 188] on button "NEXT" at bounding box center [269, 188] width 52 height 12
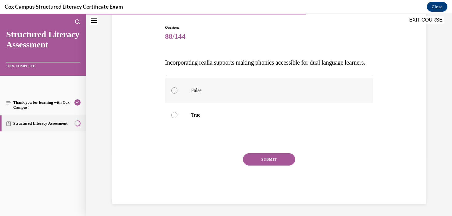
click at [176, 93] on div at bounding box center [174, 90] width 6 height 6
click at [176, 93] on input "False" at bounding box center [174, 90] width 6 height 6
radio input "true"
click at [266, 163] on button "SUBMIT" at bounding box center [269, 159] width 52 height 12
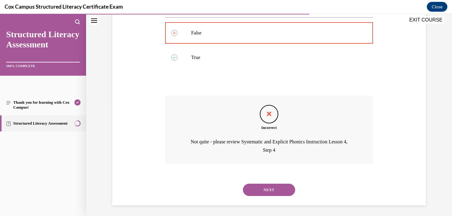
scroll to position [132, 0]
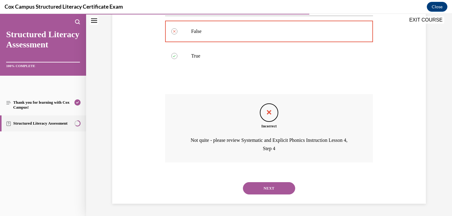
click at [275, 191] on button "NEXT" at bounding box center [269, 188] width 52 height 12
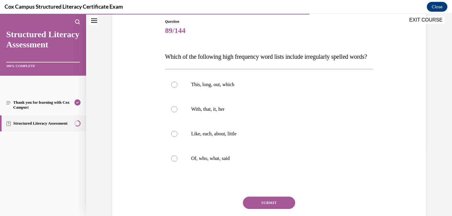
scroll to position [70, 0]
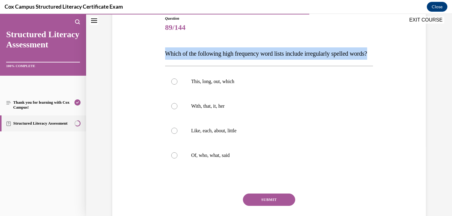
drag, startPoint x: 222, startPoint y: 68, endPoint x: 153, endPoint y: 46, distance: 71.7
click at [153, 46] on div "Question 89/144 Which of the following high frequency word lists include irregu…" at bounding box center [269, 120] width 316 height 246
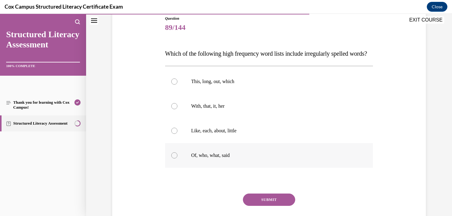
click at [223, 167] on label "Of, who, what, said" at bounding box center [269, 155] width 208 height 25
click at [177, 158] on input "Of, who, what, said" at bounding box center [174, 155] width 6 height 6
radio input "true"
click at [282, 206] on button "SUBMIT" at bounding box center [269, 199] width 52 height 12
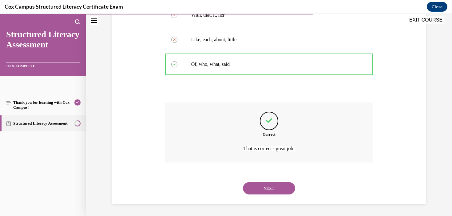
scroll to position [173, 0]
click at [286, 189] on button "NEXT" at bounding box center [269, 188] width 52 height 12
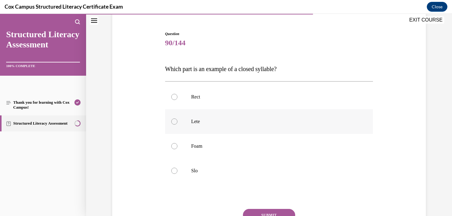
scroll to position [55, 0]
click at [223, 100] on label "Rect" at bounding box center [269, 96] width 208 height 25
click at [177, 100] on input "Rect" at bounding box center [174, 96] width 6 height 6
radio input "true"
click at [279, 210] on button "SUBMIT" at bounding box center [269, 214] width 52 height 12
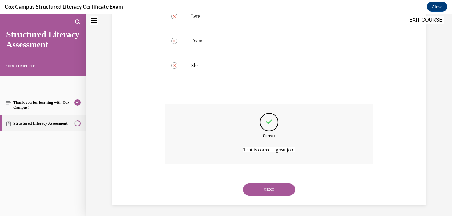
scroll to position [161, 0]
click at [276, 191] on button "NEXT" at bounding box center [269, 188] width 52 height 12
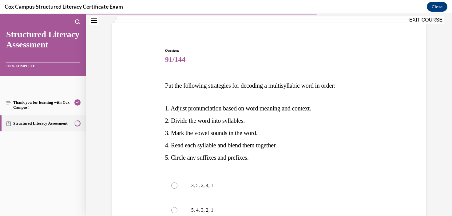
scroll to position [65, 0]
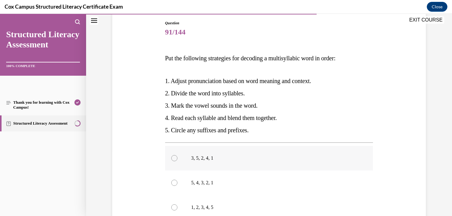
click at [212, 161] on label "3, 5, 2, 4, 1" at bounding box center [269, 158] width 208 height 25
click at [177, 161] on input "3, 5, 2, 4, 1" at bounding box center [174, 158] width 6 height 6
radio input "true"
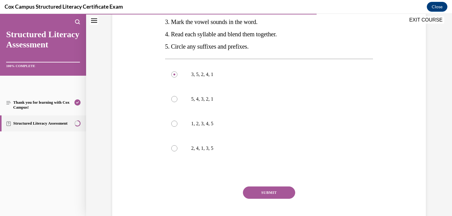
click at [271, 192] on button "SUBMIT" at bounding box center [269, 192] width 52 height 12
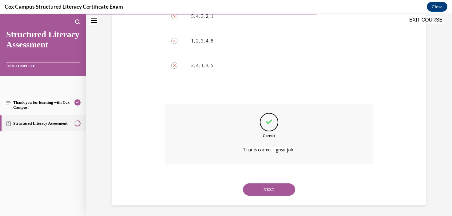
scroll to position [233, 0]
click at [271, 192] on button "NEXT" at bounding box center [269, 188] width 52 height 12
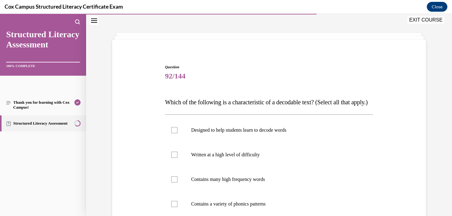
scroll to position [24, 0]
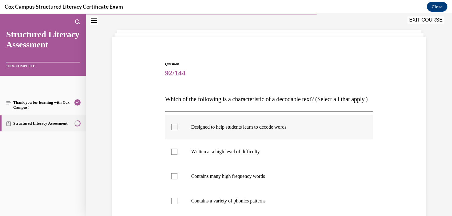
click at [276, 130] on p "Designed to help students learn to decode words" at bounding box center [274, 127] width 167 height 6
click at [177, 130] on input "Designed to help students learn to decode words" at bounding box center [174, 127] width 6 height 6
checkbox input "true"
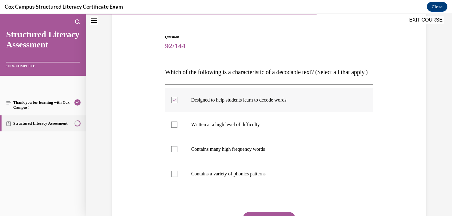
scroll to position [55, 0]
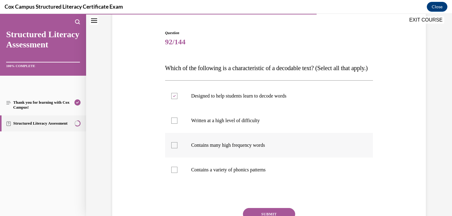
click at [258, 157] on label "Contains many high frequency words" at bounding box center [269, 145] width 208 height 25
click at [177, 148] on input "Contains many high frequency words" at bounding box center [174, 145] width 6 height 6
checkbox input "true"
click at [260, 173] on p "Contains a variety of phonics patterns" at bounding box center [274, 170] width 167 height 6
click at [177, 173] on input "Contains a variety of phonics patterns" at bounding box center [174, 170] width 6 height 6
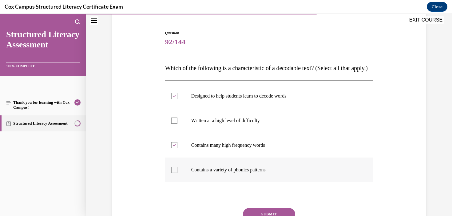
checkbox input "true"
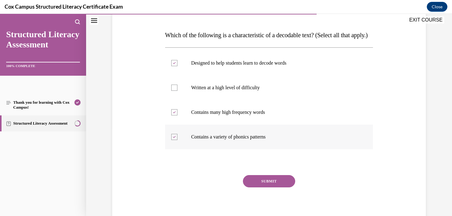
scroll to position [89, 0]
click at [269, 187] on button "SUBMIT" at bounding box center [269, 180] width 52 height 12
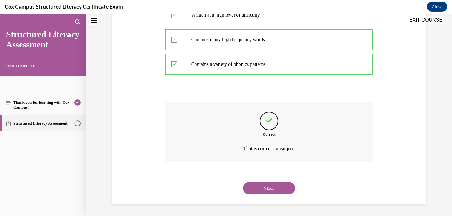
scroll to position [173, 0]
click at [269, 193] on button "NEXT" at bounding box center [269, 188] width 52 height 12
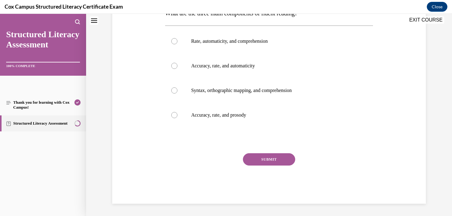
scroll to position [0, 0]
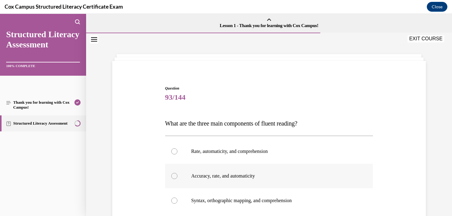
click at [268, 183] on label "Accuracy, rate, and automaticity" at bounding box center [269, 175] width 208 height 25
click at [177, 179] on input "Accuracy, rate, and automaticity" at bounding box center [174, 176] width 6 height 6
radio input "true"
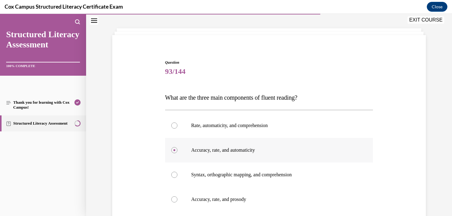
scroll to position [27, 0]
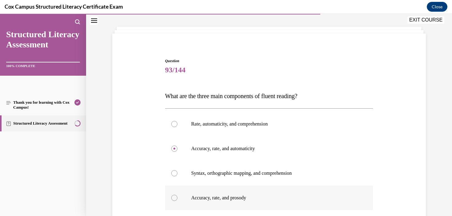
click at [249, 197] on p "Accuracy, rate, and prosody" at bounding box center [274, 197] width 167 height 6
click at [177, 197] on input "Accuracy, rate, and prosody" at bounding box center [174, 197] width 6 height 6
radio input "true"
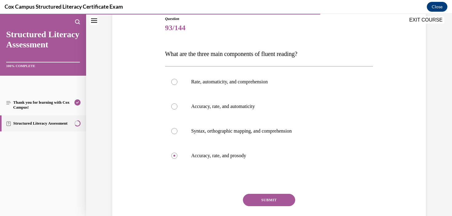
click at [263, 200] on button "SUBMIT" at bounding box center [269, 200] width 52 height 12
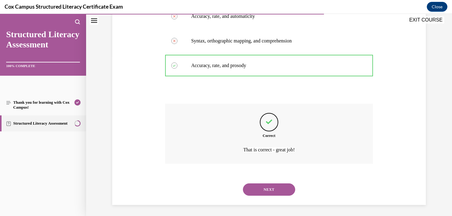
scroll to position [161, 0]
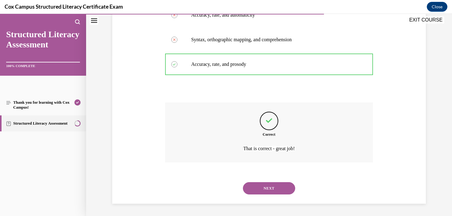
click at [269, 190] on button "NEXT" at bounding box center [269, 188] width 52 height 12
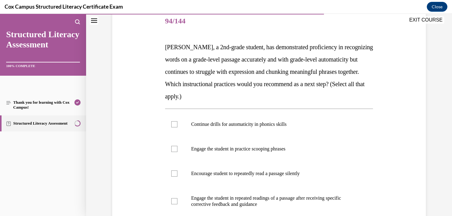
scroll to position [74, 0]
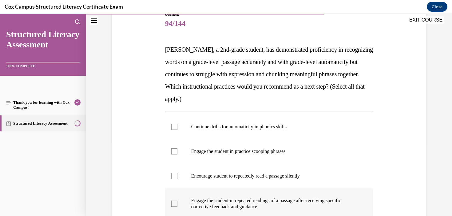
click at [265, 204] on p "Engage the student in repeated readings of a passage after receiving specific c…" at bounding box center [274, 203] width 167 height 12
click at [177, 204] on input "Engage the student in repeated readings of a passage after receiving specific c…" at bounding box center [174, 203] width 6 height 6
checkbox input "true"
click at [272, 155] on label "Engage the student in practice scooping phrases" at bounding box center [269, 151] width 208 height 25
click at [177, 154] on input "Engage the student in practice scooping phrases" at bounding box center [174, 151] width 6 height 6
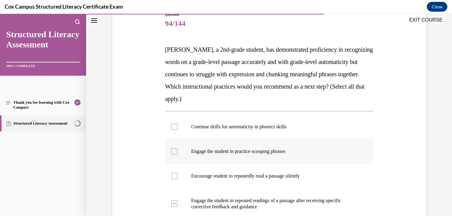
checkbox input "true"
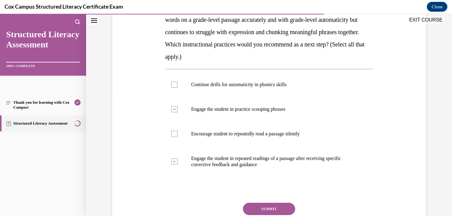
click at [287, 208] on button "SUBMIT" at bounding box center [269, 208] width 52 height 12
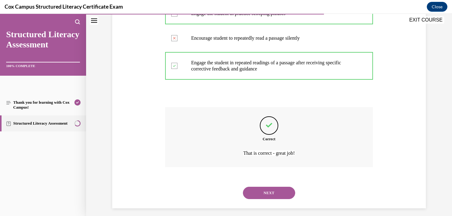
scroll to position [216, 0]
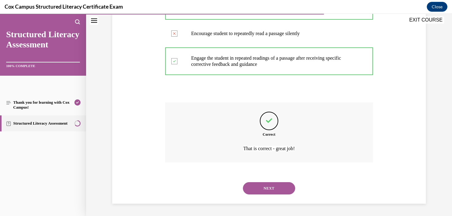
click at [280, 190] on button "NEXT" at bounding box center [269, 188] width 52 height 12
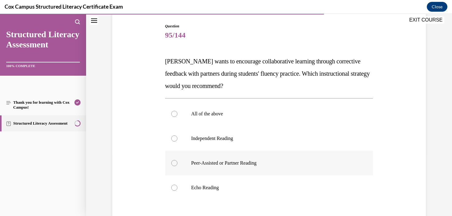
scroll to position [65, 0]
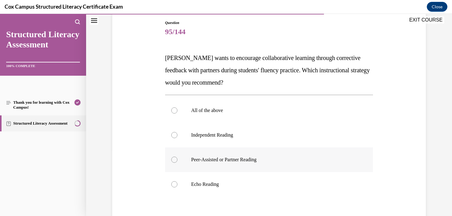
click at [250, 153] on label "Peer-Assisted or Partner Reading" at bounding box center [269, 159] width 208 height 25
click at [177, 156] on input "Peer-Assisted or Partner Reading" at bounding box center [174, 159] width 6 height 6
radio input "true"
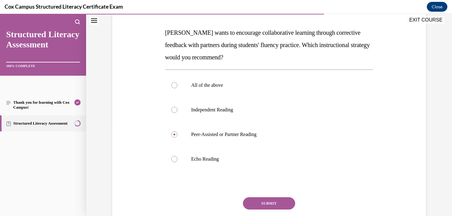
click at [271, 200] on button "SUBMIT" at bounding box center [269, 203] width 52 height 12
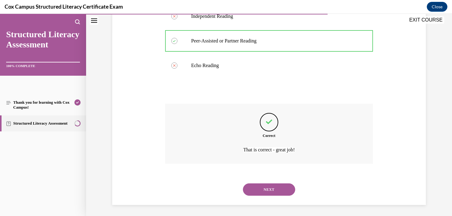
scroll to position [185, 0]
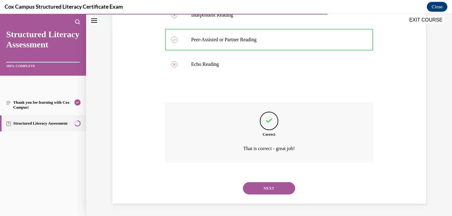
click at [277, 191] on button "NEXT" at bounding box center [269, 188] width 52 height 12
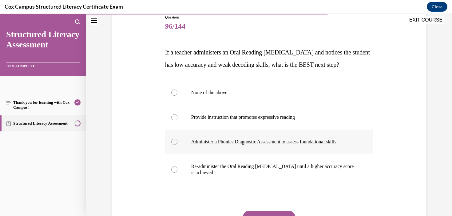
scroll to position [72, 0]
click at [285, 153] on label "Administer a Phonics Diagnostic Assessment to assess foundational skills" at bounding box center [269, 141] width 208 height 25
click at [177, 144] on input "Administer a Phonics Diagnostic Assessment to assess foundational skills" at bounding box center [174, 141] width 6 height 6
radio input "true"
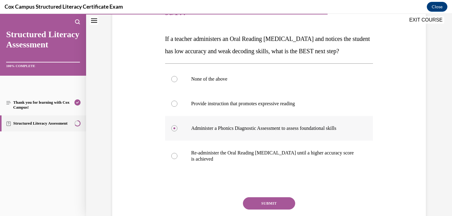
scroll to position [90, 0]
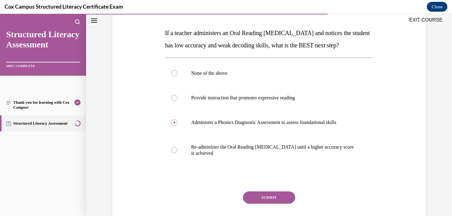
click at [279, 203] on button "SUBMIT" at bounding box center [269, 197] width 52 height 12
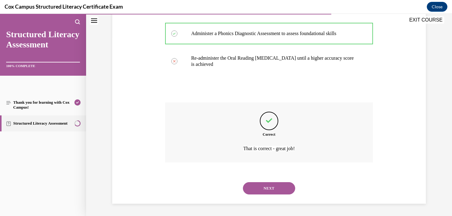
scroll to position [191, 0]
click at [269, 188] on button "NEXT" at bounding box center [269, 188] width 52 height 12
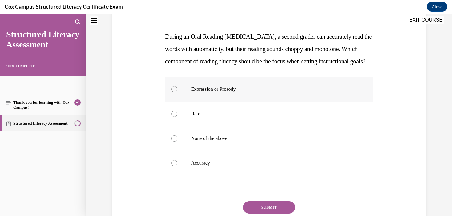
scroll to position [87, 0]
click at [242, 96] on label "Expression or Prosody" at bounding box center [269, 89] width 208 height 25
click at [177, 92] on input "Expression or Prosody" at bounding box center [174, 89] width 6 height 6
radio input "true"
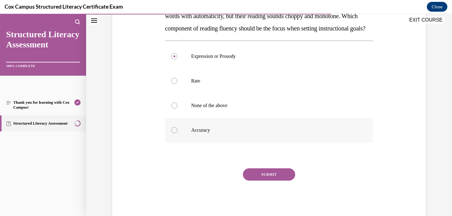
scroll to position [121, 0]
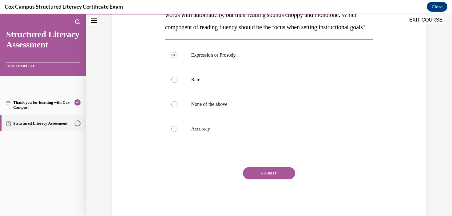
click at [269, 179] on button "SUBMIT" at bounding box center [269, 173] width 52 height 12
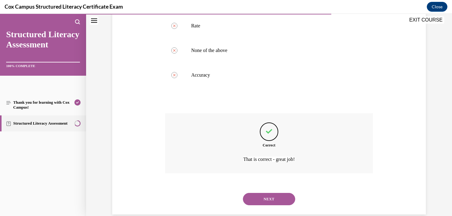
scroll to position [198, 0]
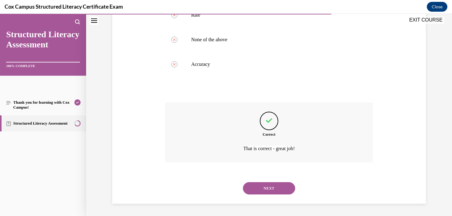
click at [285, 187] on button "NEXT" at bounding box center [269, 188] width 52 height 12
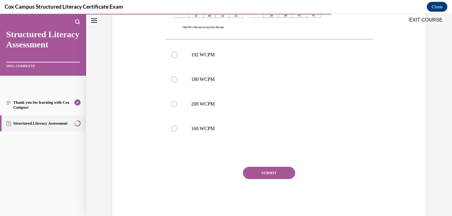
scroll to position [281, 0]
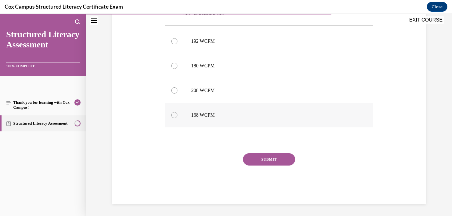
click at [226, 110] on label "168 WCPM" at bounding box center [269, 115] width 208 height 25
click at [177, 112] on input "168 WCPM" at bounding box center [174, 115] width 6 height 6
radio input "true"
click at [287, 161] on button "SUBMIT" at bounding box center [269, 159] width 52 height 12
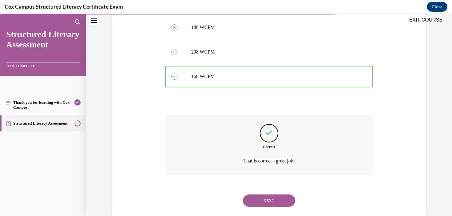
scroll to position [331, 0]
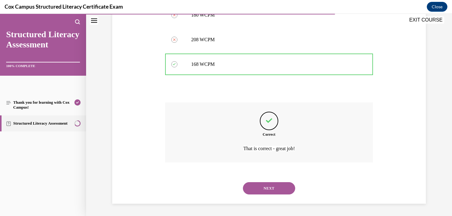
click at [268, 187] on button "NEXT" at bounding box center [269, 188] width 52 height 12
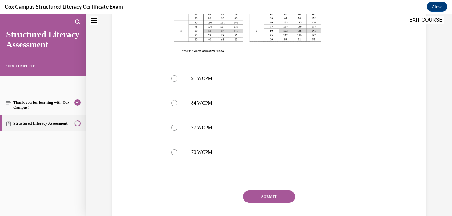
scroll to position [268, 0]
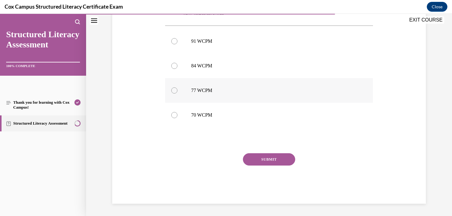
click at [204, 87] on label "77 WCPM" at bounding box center [269, 90] width 208 height 25
click at [177, 87] on input "77 WCPM" at bounding box center [174, 90] width 6 height 6
radio input "true"
click at [273, 159] on button "SUBMIT" at bounding box center [269, 159] width 52 height 12
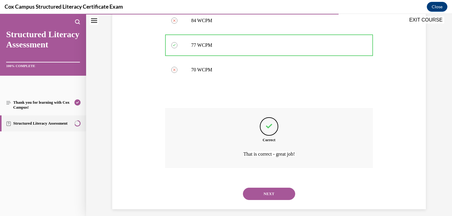
scroll to position [319, 0]
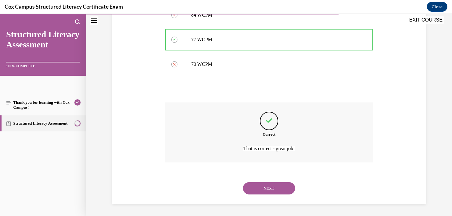
click at [274, 188] on button "NEXT" at bounding box center [269, 188] width 52 height 12
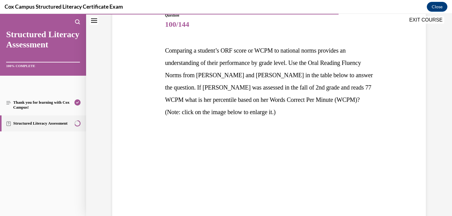
scroll to position [72, 0]
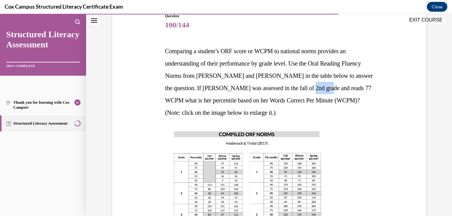
drag, startPoint x: 333, startPoint y: 89, endPoint x: 367, endPoint y: 87, distance: 33.9
click at [367, 87] on p "Comparing a student’s ORF score or WCPM to national norms provides an understan…" at bounding box center [269, 82] width 208 height 74
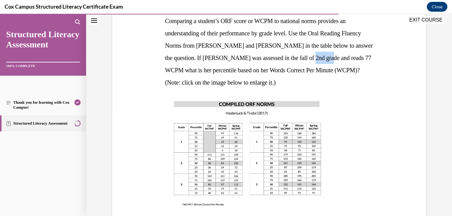
scroll to position [28, 0]
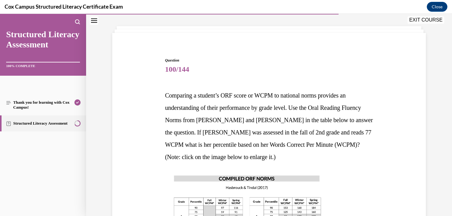
click at [286, 153] on p "Comparing a student’s ORF score or WCPM to national norms provides an understan…" at bounding box center [269, 126] width 208 height 74
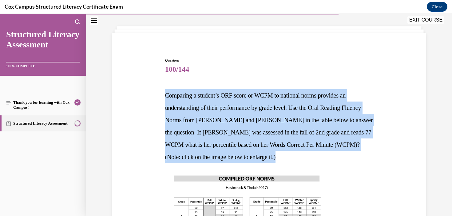
drag, startPoint x: 279, startPoint y: 156, endPoint x: 145, endPoint y: 91, distance: 148.8
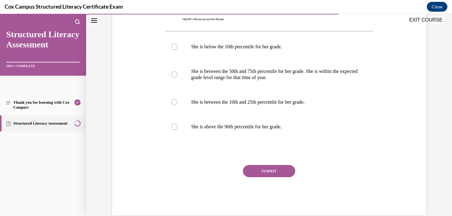
scroll to position [299, 0]
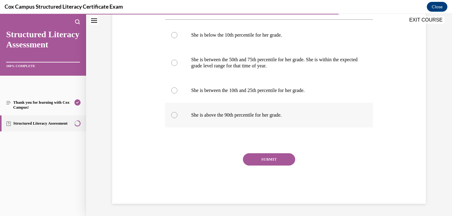
click at [269, 110] on label "She is above the 90th percentile for her grade." at bounding box center [269, 115] width 208 height 25
click at [177, 112] on input "She is above the 90th percentile for her grade." at bounding box center [174, 115] width 6 height 6
radio input "true"
click at [283, 158] on button "SUBMIT" at bounding box center [269, 159] width 52 height 12
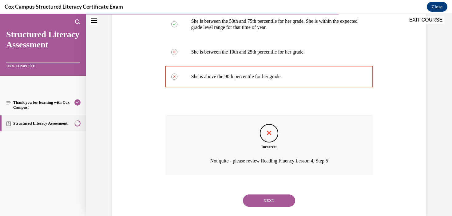
scroll to position [350, 0]
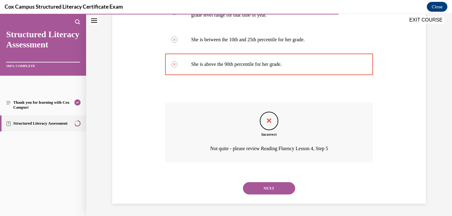
click at [265, 185] on button "NEXT" at bounding box center [269, 188] width 52 height 12
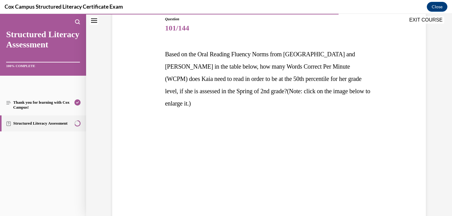
scroll to position [52, 0]
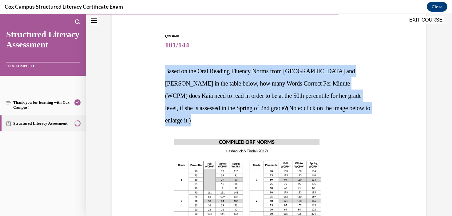
drag, startPoint x: 358, startPoint y: 109, endPoint x: 155, endPoint y: 70, distance: 206.2
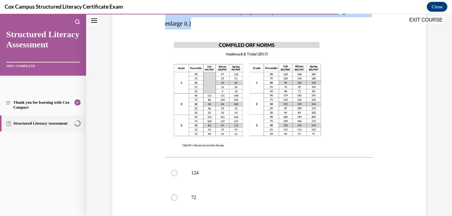
scroll to position [222, 0]
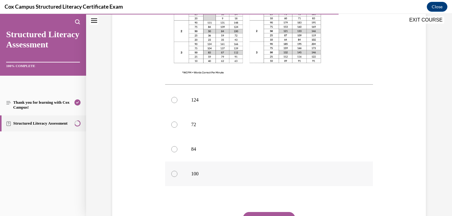
click at [219, 161] on label "100" at bounding box center [269, 173] width 208 height 25
click at [177, 171] on input "100" at bounding box center [174, 174] width 6 height 6
radio input "true"
click at [275, 212] on button "SUBMIT" at bounding box center [269, 218] width 52 height 12
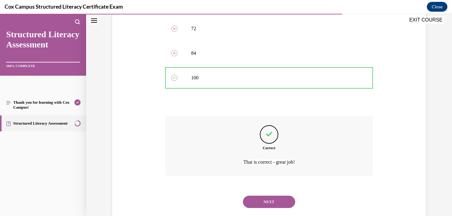
scroll to position [319, 0]
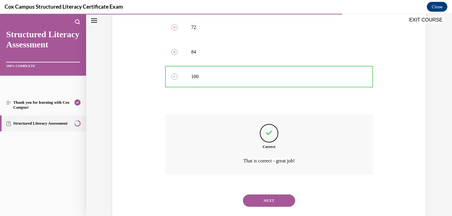
click at [283, 194] on button "NEXT" at bounding box center [269, 200] width 52 height 12
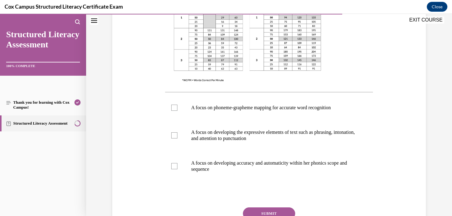
scroll to position [0, 0]
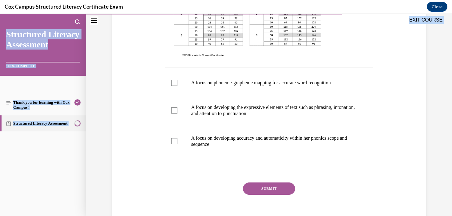
drag, startPoint x: 159, startPoint y: 120, endPoint x: 353, endPoint y: 244, distance: 229.7
click at [353, 215] on html "SKIP TO LESSON Audio transcript EXIT COURSE Structured Literacy Assessment 100%…" at bounding box center [226, 115] width 452 height 202
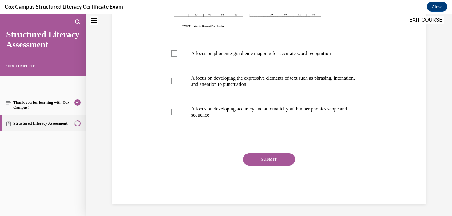
click at [360, 145] on div "Question 102/144 Given that Kaia’s Oral Reading Fluency passage WCPM falls with…" at bounding box center [269, 16] width 208 height 374
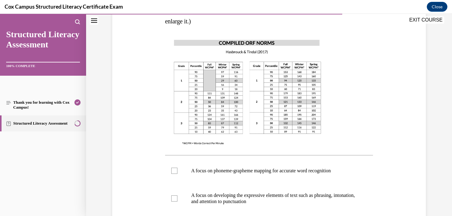
scroll to position [45, 0]
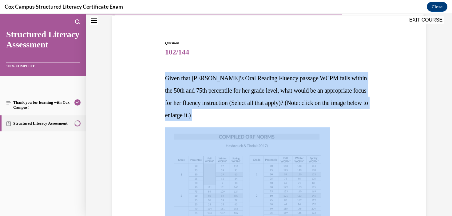
drag, startPoint x: 242, startPoint y: 122, endPoint x: 155, endPoint y: 67, distance: 103.1
click at [155, 67] on div "Question 102/144 Given that Kaia’s Oral Reading Fluency passage WCPM falls with…" at bounding box center [269, 218] width 316 height 392
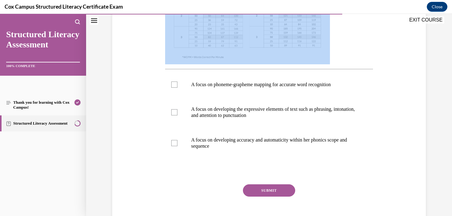
scroll to position [256, 0]
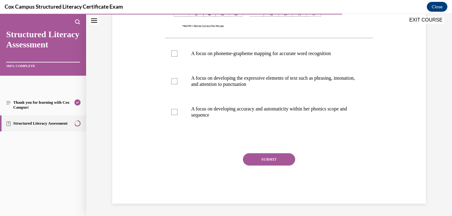
click at [165, 154] on div "Question 102/144 Given that Kaia’s Oral Reading Fluency passage WCPM falls with…" at bounding box center [268, 11] width 211 height 383
click at [239, 89] on label "A focus on developing the expressive elements of text such as phrasing, intonat…" at bounding box center [269, 81] width 208 height 31
click at [177, 84] on input "A focus on developing the expressive elements of text such as phrasing, intonat…" at bounding box center [174, 81] width 6 height 6
checkbox input "true"
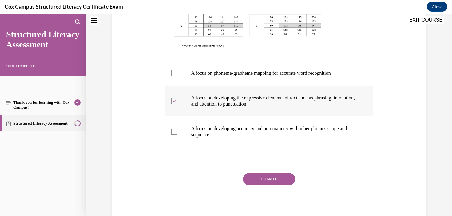
scroll to position [229, 0]
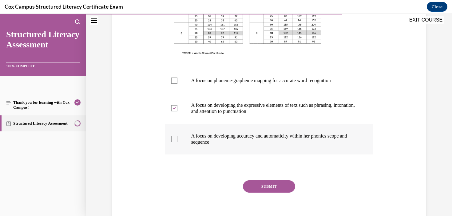
click at [292, 143] on p "A focus on developing accuracy and automaticity within her phonics scope and se…" at bounding box center [274, 139] width 167 height 12
click at [177, 142] on input "A focus on developing accuracy and automaticity within her phonics scope and se…" at bounding box center [174, 139] width 6 height 6
checkbox input "true"
click at [269, 189] on button "SUBMIT" at bounding box center [269, 186] width 52 height 12
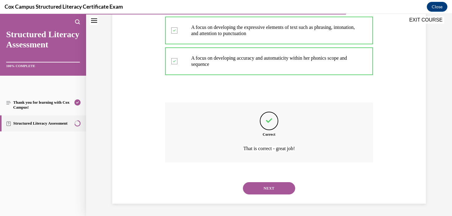
click at [269, 189] on button "NEXT" at bounding box center [269, 188] width 52 height 12
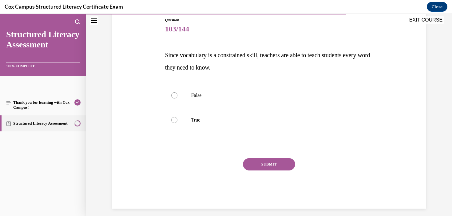
scroll to position [73, 0]
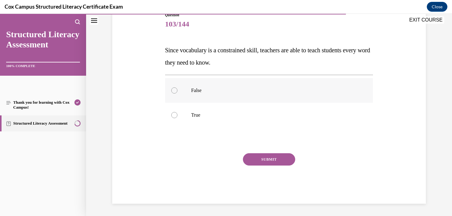
click at [218, 92] on p "False" at bounding box center [274, 90] width 167 height 6
click at [177, 92] on input "False" at bounding box center [174, 90] width 6 height 6
radio input "true"
click at [276, 161] on button "SUBMIT" at bounding box center [269, 159] width 52 height 12
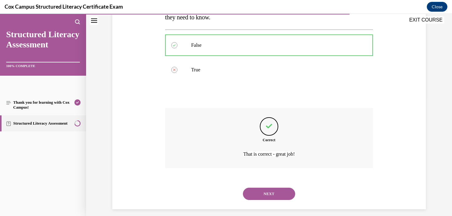
scroll to position [124, 0]
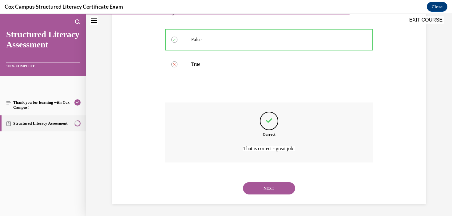
click at [286, 185] on button "NEXT" at bounding box center [269, 188] width 52 height 12
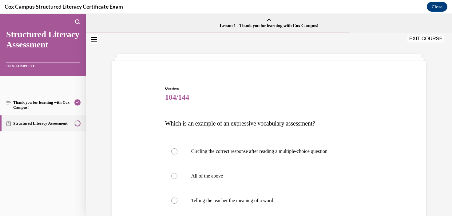
scroll to position [20, 0]
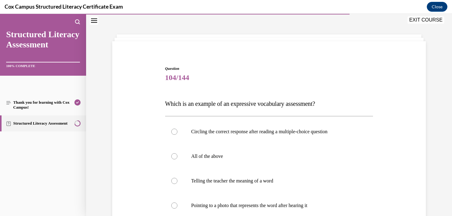
click at [286, 185] on label "Telling the teacher the meaning of a word" at bounding box center [269, 180] width 208 height 25
click at [177, 184] on input "Telling the teacher the meaning of a word" at bounding box center [174, 181] width 6 height 6
radio input "true"
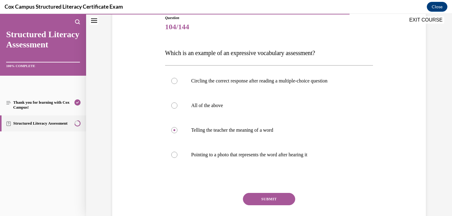
scroll to position [72, 0]
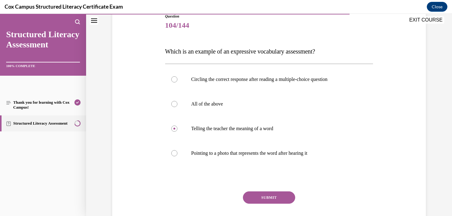
click at [274, 202] on button "SUBMIT" at bounding box center [269, 197] width 52 height 12
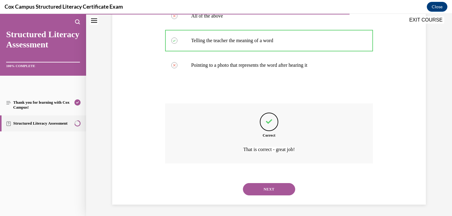
scroll to position [161, 0]
click at [284, 191] on button "NEXT" at bounding box center [269, 188] width 52 height 12
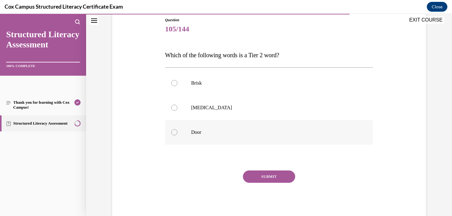
click at [205, 132] on p "Door" at bounding box center [274, 132] width 167 height 6
click at [177, 132] on input "Door" at bounding box center [174, 132] width 6 height 6
radio input "true"
click at [203, 84] on p "Brisk" at bounding box center [274, 83] width 167 height 6
click at [177, 84] on input "Brisk" at bounding box center [174, 83] width 6 height 6
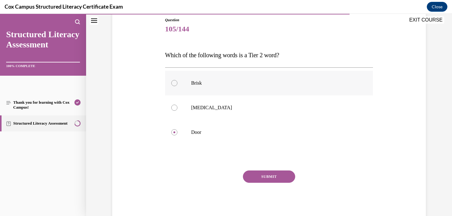
radio input "true"
click at [269, 172] on button "SUBMIT" at bounding box center [269, 176] width 52 height 12
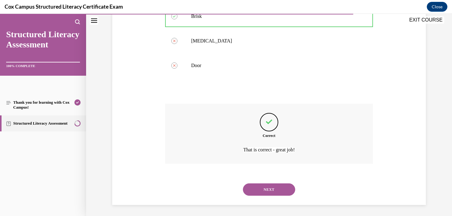
scroll to position [136, 0]
click at [269, 186] on button "NEXT" at bounding box center [269, 188] width 52 height 12
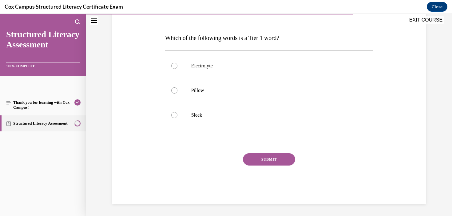
scroll to position [68, 0]
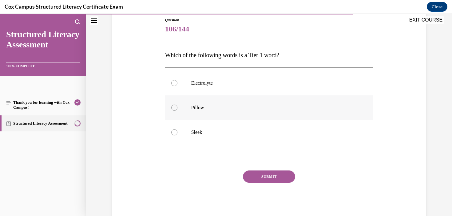
click at [203, 105] on p "Pillow" at bounding box center [274, 107] width 167 height 6
click at [177, 105] on input "Pillow" at bounding box center [174, 107] width 6 height 6
radio input "true"
click at [271, 175] on button "SUBMIT" at bounding box center [269, 176] width 52 height 12
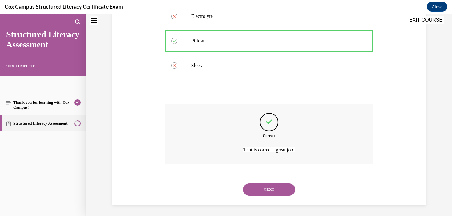
scroll to position [136, 0]
click at [274, 190] on button "NEXT" at bounding box center [269, 188] width 52 height 12
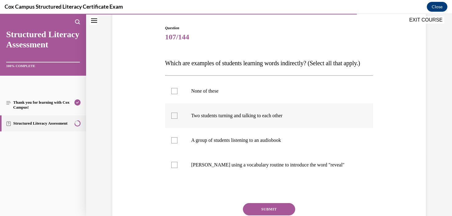
scroll to position [61, 0]
click at [254, 118] on p "Two students turning and talking to each other" at bounding box center [274, 115] width 167 height 6
click at [177, 118] on input "Two students turning and talking to each other" at bounding box center [174, 115] width 6 height 6
checkbox input "true"
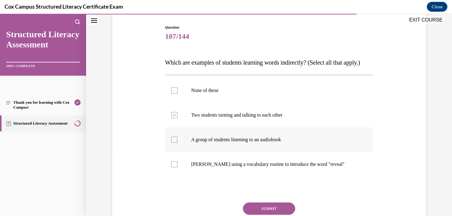
click at [269, 152] on label "A group of students listening to an audiobook" at bounding box center [269, 139] width 208 height 25
click at [177, 143] on input "A group of students listening to an audiobook" at bounding box center [174, 139] width 6 height 6
checkbox input "true"
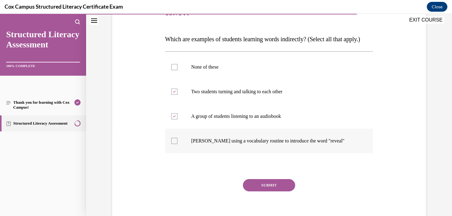
scroll to position [85, 0]
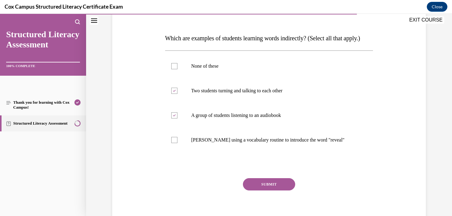
click at [282, 190] on button "SUBMIT" at bounding box center [269, 184] width 52 height 12
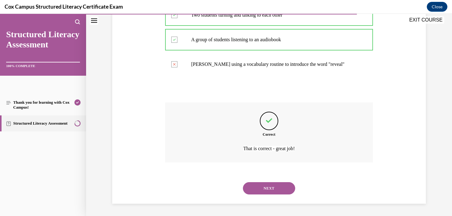
scroll to position [173, 0]
click at [271, 194] on button "NEXT" at bounding box center [269, 188] width 52 height 12
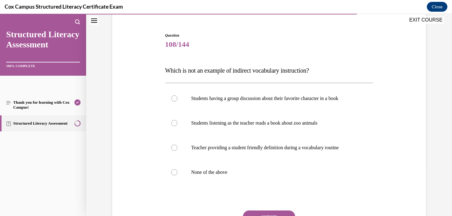
scroll to position [57, 0]
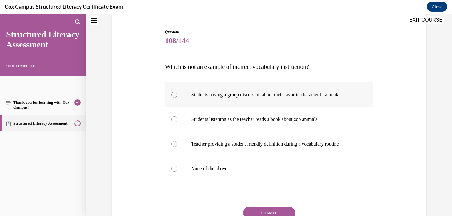
click at [294, 95] on p "Students having a group discussion about their favorite character in a book" at bounding box center [274, 95] width 167 height 6
click at [177, 95] on input "Students having a group discussion about their favorite character in a book" at bounding box center [174, 95] width 6 height 6
radio input "true"
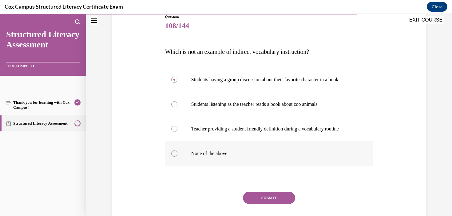
scroll to position [80, 0]
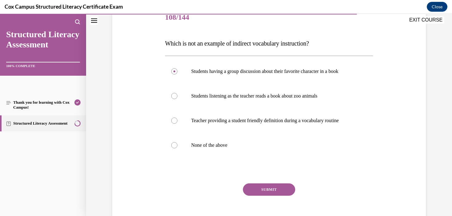
click at [281, 195] on div "SUBMIT" at bounding box center [269, 198] width 208 height 31
click at [270, 191] on button "SUBMIT" at bounding box center [269, 189] width 52 height 12
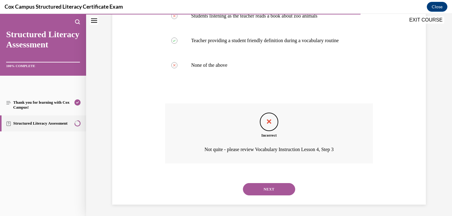
scroll to position [161, 0]
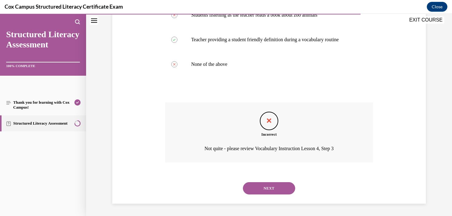
click at [275, 187] on button "NEXT" at bounding box center [269, 188] width 52 height 12
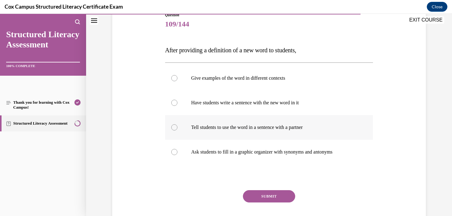
scroll to position [73, 0]
click at [335, 83] on label "Give examples of the word in different contexts" at bounding box center [269, 77] width 208 height 25
click at [177, 81] on input "Give examples of the word in different contexts" at bounding box center [174, 78] width 6 height 6
radio input "true"
click at [284, 196] on button "SUBMIT" at bounding box center [269, 196] width 52 height 12
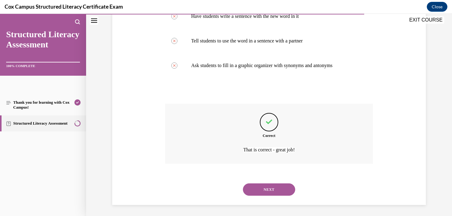
scroll to position [161, 0]
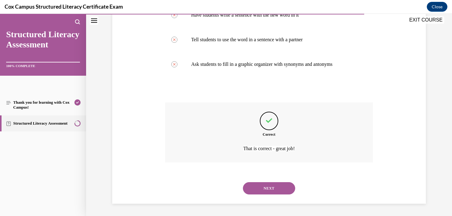
click at [268, 192] on button "NEXT" at bounding box center [269, 188] width 52 height 12
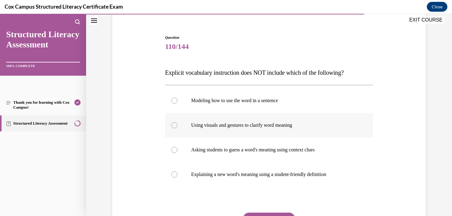
scroll to position [57, 0]
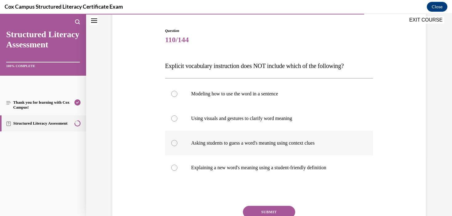
click at [332, 145] on p "Asking students to guess a word's meaning using context clues" at bounding box center [274, 143] width 167 height 6
click at [177, 145] on input "Asking students to guess a word's meaning using context clues" at bounding box center [174, 143] width 6 height 6
radio input "true"
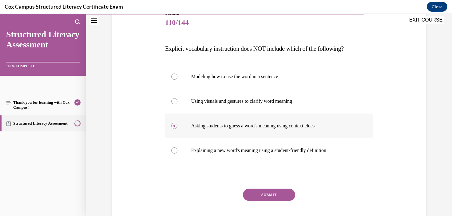
scroll to position [76, 0]
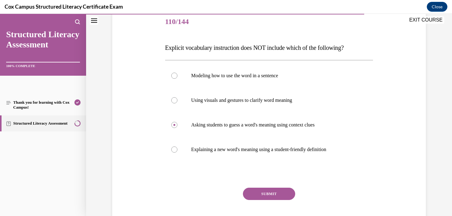
click at [275, 192] on button "SUBMIT" at bounding box center [269, 193] width 52 height 12
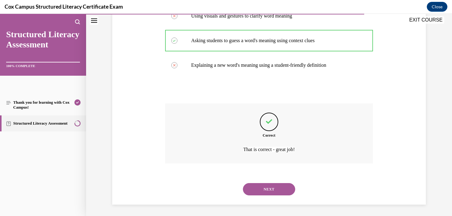
scroll to position [161, 0]
click at [275, 192] on button "NEXT" at bounding box center [269, 188] width 52 height 12
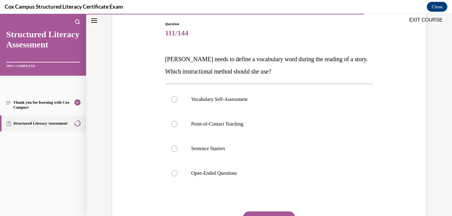
scroll to position [84, 0]
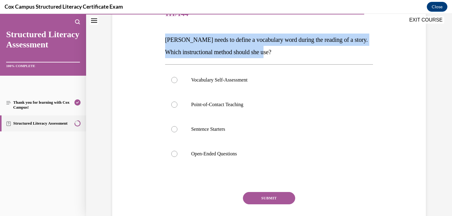
drag, startPoint x: 287, startPoint y: 52, endPoint x: 142, endPoint y: 38, distance: 146.3
click at [142, 38] on div "Question 111/144 Miss Smith needs to define a vocabulary word during the readin…" at bounding box center [269, 112] width 316 height 259
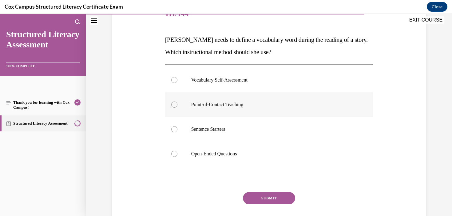
click at [208, 100] on label "Point-of-Contact Teaching" at bounding box center [269, 104] width 208 height 25
click at [177, 101] on input "Point-of-Contact Teaching" at bounding box center [174, 104] width 6 height 6
radio input "true"
click at [281, 198] on button "SUBMIT" at bounding box center [269, 198] width 52 height 12
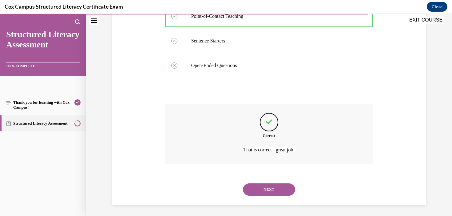
scroll to position [173, 0]
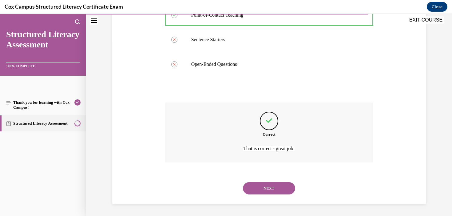
click at [275, 192] on button "NEXT" at bounding box center [269, 188] width 52 height 12
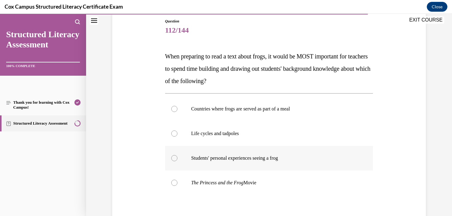
scroll to position [67, 0]
click at [191, 143] on label "Life cycles and tadpoles" at bounding box center [269, 133] width 208 height 25
click at [177, 136] on input "Life cycles and tadpoles" at bounding box center [174, 133] width 6 height 6
radio input "true"
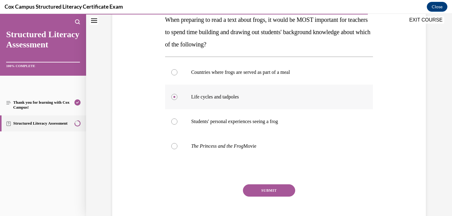
scroll to position [105, 0]
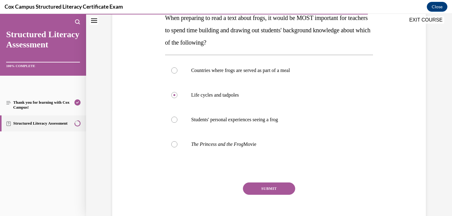
click at [267, 190] on button "SUBMIT" at bounding box center [269, 188] width 52 height 12
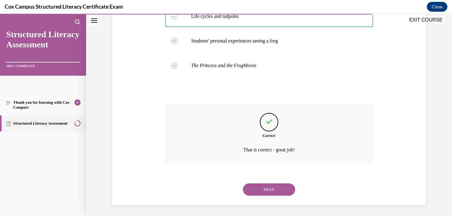
scroll to position [185, 0]
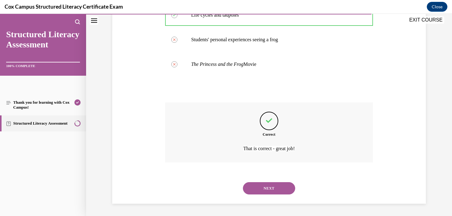
click at [281, 183] on button "NEXT" at bounding box center [269, 188] width 52 height 12
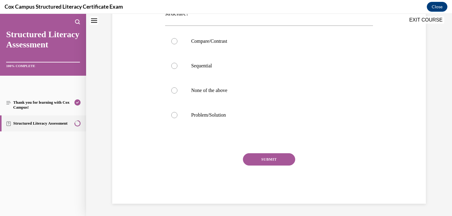
scroll to position [0, 0]
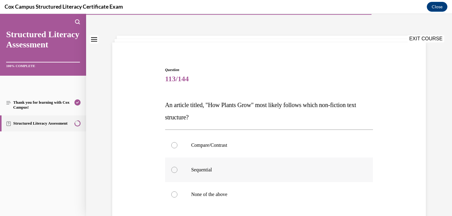
click at [224, 176] on label "Sequential" at bounding box center [269, 169] width 208 height 25
click at [177, 173] on input "Sequential" at bounding box center [174, 170] width 6 height 6
radio input "true"
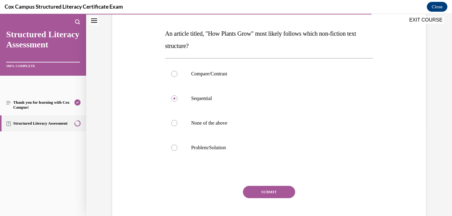
click at [275, 188] on button "SUBMIT" at bounding box center [269, 192] width 52 height 12
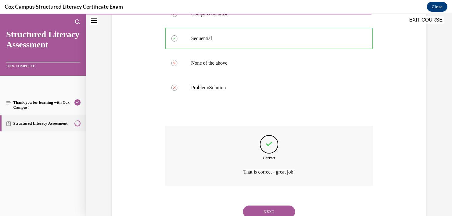
scroll to position [173, 0]
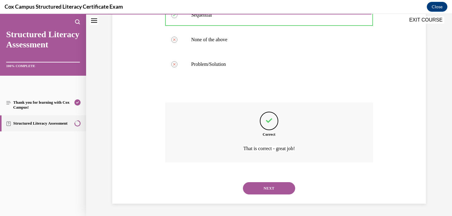
click at [287, 189] on button "NEXT" at bounding box center [269, 188] width 52 height 12
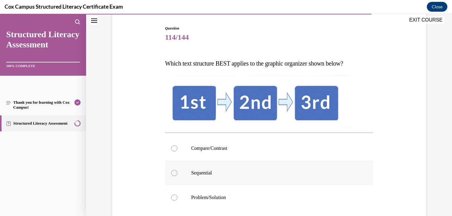
click at [231, 179] on label "Sequential" at bounding box center [269, 172] width 208 height 25
click at [177, 176] on input "Sequential" at bounding box center [174, 173] width 6 height 6
radio input "true"
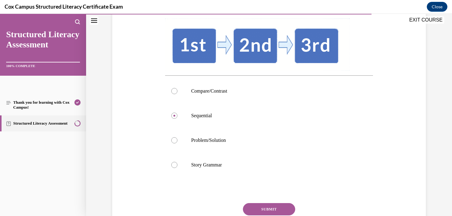
click at [270, 204] on button "SUBMIT" at bounding box center [269, 209] width 52 height 12
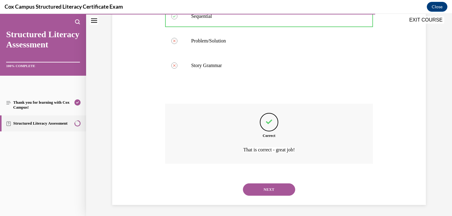
scroll to position [218, 0]
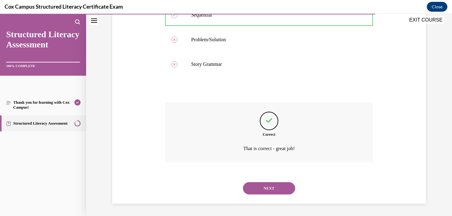
click at [275, 194] on button "NEXT" at bounding box center [269, 188] width 52 height 12
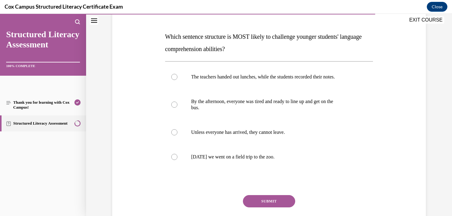
scroll to position [97, 0]
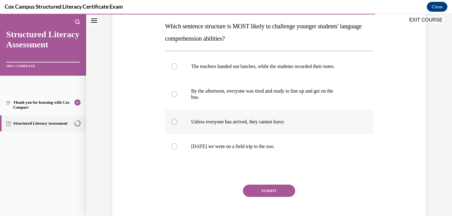
click at [278, 119] on p "Unless everyone has arrived, they cannot leave." at bounding box center [274, 122] width 167 height 6
click at [177, 119] on input "Unless everyone has arrived, they cannot leave." at bounding box center [174, 122] width 6 height 6
radio input "true"
click at [280, 191] on button "SUBMIT" at bounding box center [269, 190] width 52 height 12
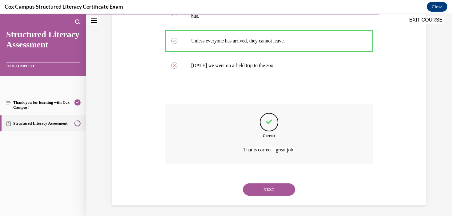
scroll to position [179, 0]
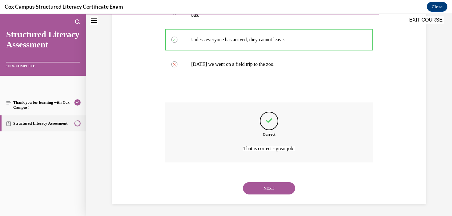
click at [285, 191] on button "NEXT" at bounding box center [269, 188] width 52 height 12
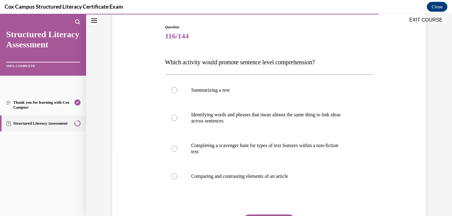
scroll to position [63, 0]
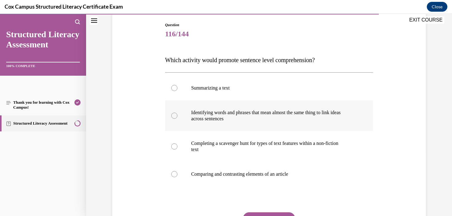
click at [324, 121] on p "across sentences" at bounding box center [274, 119] width 167 height 6
click at [177, 119] on input "Identifying words and phrases that mean almost the same thing to link ideas acr…" at bounding box center [174, 115] width 6 height 6
radio input "true"
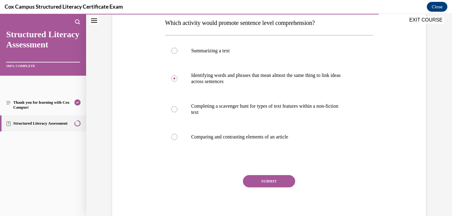
click at [262, 181] on button "SUBMIT" at bounding box center [269, 181] width 52 height 12
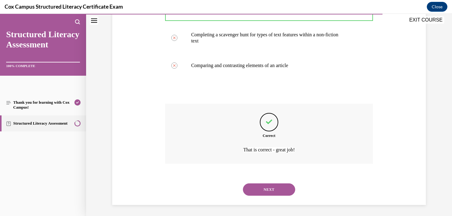
scroll to position [173, 0]
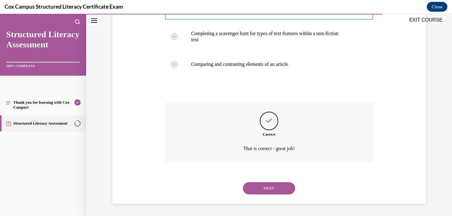
click at [273, 194] on button "NEXT" at bounding box center [269, 188] width 52 height 12
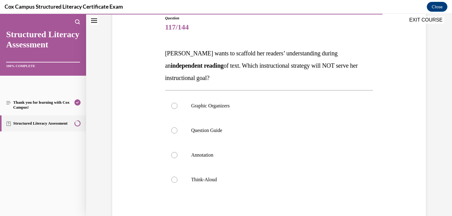
scroll to position [74, 0]
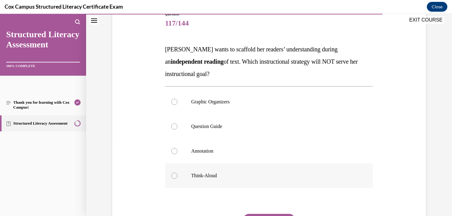
click at [223, 183] on label "Think-Aloud" at bounding box center [269, 175] width 208 height 25
click at [177, 179] on input "Think-Aloud" at bounding box center [174, 175] width 6 height 6
radio input "true"
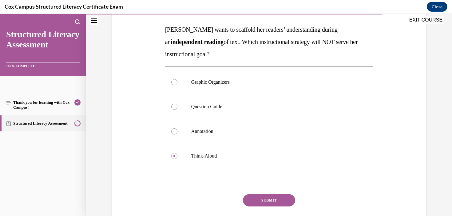
click at [265, 197] on button "SUBMIT" at bounding box center [269, 200] width 52 height 12
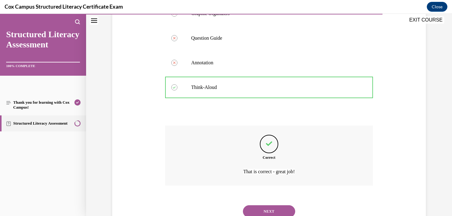
scroll to position [185, 0]
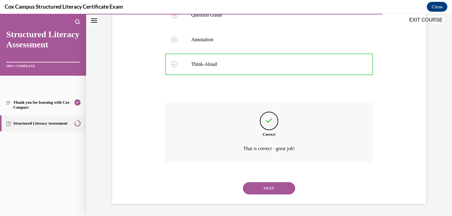
click at [265, 187] on button "NEXT" at bounding box center [269, 188] width 52 height 12
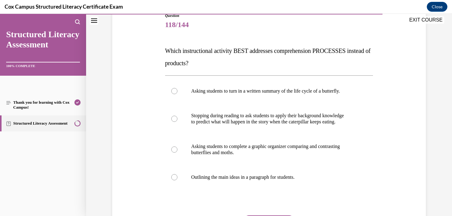
scroll to position [76, 0]
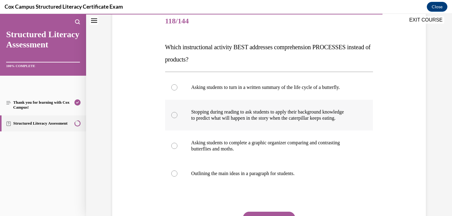
click at [304, 114] on p "Stopping during reading to ask students to apply their background knowledge" at bounding box center [274, 112] width 167 height 6
click at [177, 114] on input "Stopping during reading to ask students to apply their background knowledge to …" at bounding box center [174, 115] width 6 height 6
click at [280, 213] on button "SUBMIT" at bounding box center [269, 217] width 52 height 12
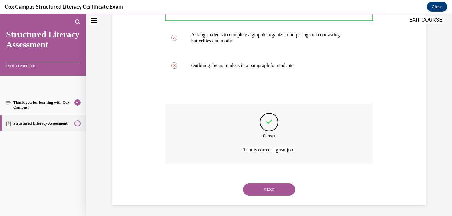
scroll to position [185, 0]
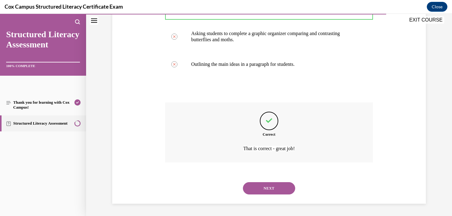
click at [288, 188] on button "NEXT" at bounding box center [269, 188] width 52 height 12
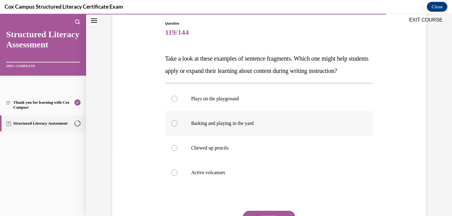
scroll to position [65, 0]
click at [288, 175] on p "Active volcanoes" at bounding box center [274, 172] width 167 height 6
click at [177, 175] on input "Active volcanoes" at bounding box center [174, 172] width 6 height 6
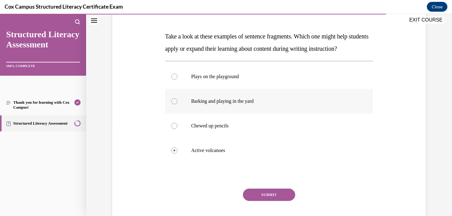
scroll to position [88, 0]
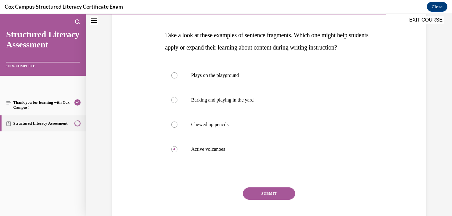
click at [272, 199] on button "SUBMIT" at bounding box center [269, 193] width 52 height 12
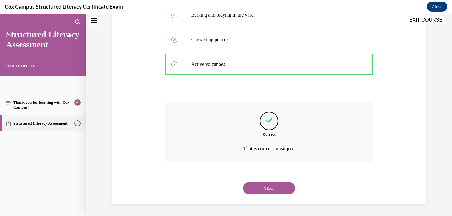
scroll to position [185, 0]
click at [272, 183] on button "NEXT" at bounding box center [269, 188] width 52 height 12
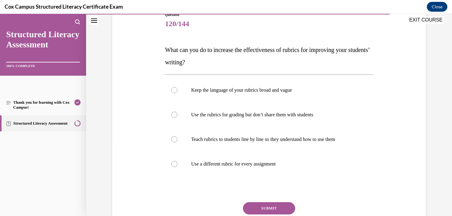
scroll to position [74, 0]
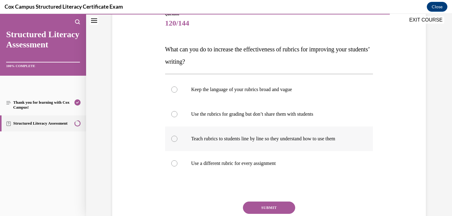
click at [274, 139] on p "Teach rubrics to students line by line so they understand how to use them" at bounding box center [274, 139] width 167 height 6
click at [177, 139] on input "Teach rubrics to students line by line so they understand how to use them" at bounding box center [174, 139] width 6 height 6
click at [278, 209] on button "SUBMIT" at bounding box center [269, 207] width 52 height 12
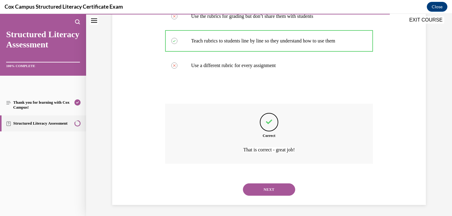
scroll to position [173, 0]
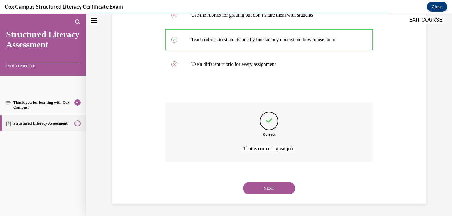
click at [272, 192] on button "NEXT" at bounding box center [269, 188] width 52 height 12
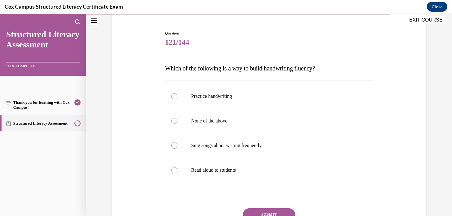
scroll to position [59, 0]
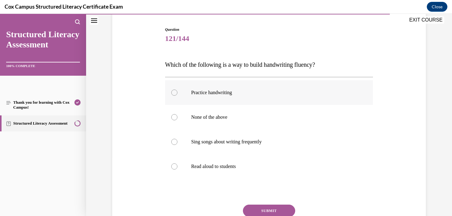
click at [247, 90] on p "Practice handwriting" at bounding box center [274, 92] width 167 height 6
click at [177, 90] on input "Practice handwriting" at bounding box center [174, 92] width 6 height 6
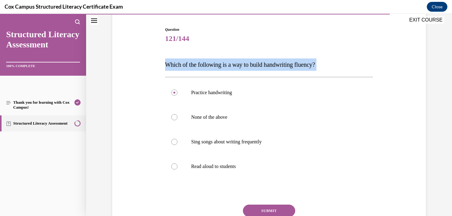
drag, startPoint x: 335, startPoint y: 74, endPoint x: 146, endPoint y: 60, distance: 189.2
click at [146, 60] on div "Question 121/144 Which of the following is a way to build handwriting fluency? …" at bounding box center [269, 131] width 316 height 246
click at [282, 208] on button "SUBMIT" at bounding box center [269, 210] width 52 height 12
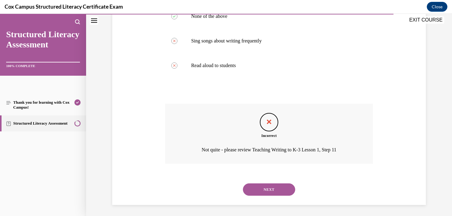
scroll to position [161, 0]
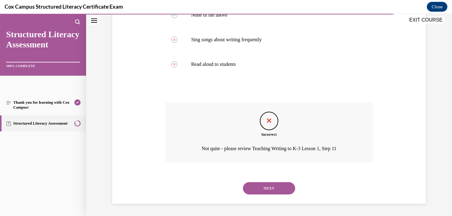
click at [276, 188] on button "NEXT" at bounding box center [269, 188] width 52 height 12
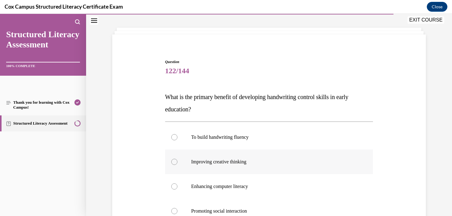
scroll to position [60, 0]
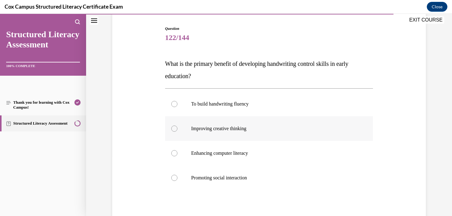
click at [247, 118] on label "Improving creative thinking" at bounding box center [269, 128] width 208 height 25
click at [177, 125] on input "Improving creative thinking" at bounding box center [174, 128] width 6 height 6
click at [253, 107] on p "To build handwriting fluency" at bounding box center [274, 104] width 167 height 6
click at [177, 107] on input "To build handwriting fluency" at bounding box center [174, 104] width 6 height 6
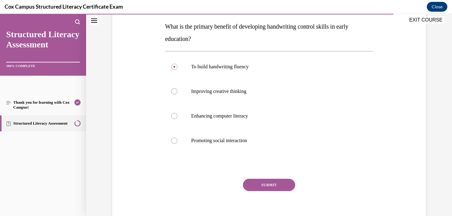
click at [265, 189] on button "SUBMIT" at bounding box center [269, 185] width 52 height 12
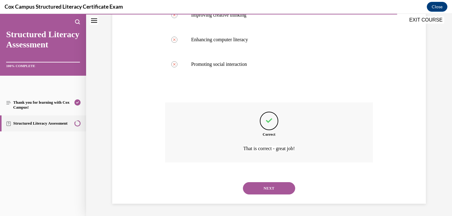
click at [260, 187] on button "NEXT" at bounding box center [269, 188] width 52 height 12
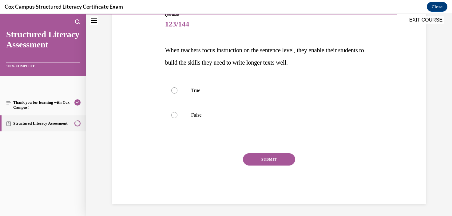
scroll to position [68, 0]
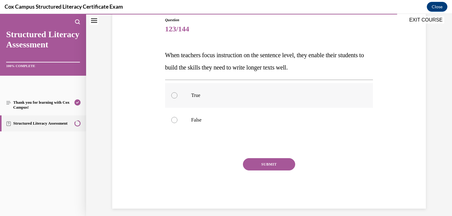
click at [267, 91] on label "True" at bounding box center [269, 95] width 208 height 25
click at [177, 92] on input "True" at bounding box center [174, 95] width 6 height 6
click at [277, 163] on button "SUBMIT" at bounding box center [269, 164] width 52 height 12
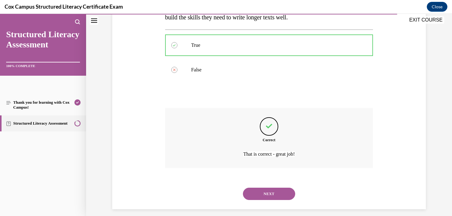
scroll to position [124, 0]
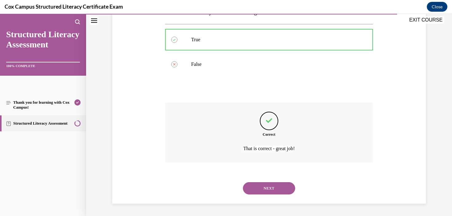
click at [274, 190] on button "NEXT" at bounding box center [269, 188] width 52 height 12
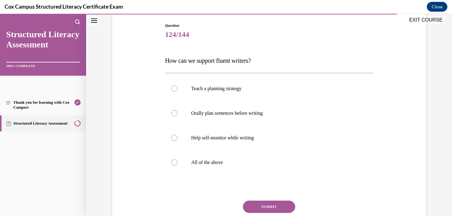
scroll to position [64, 0]
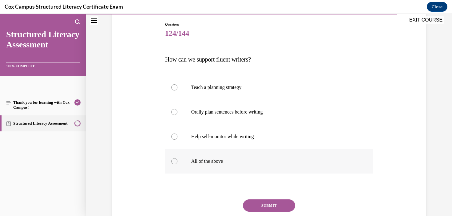
click at [222, 167] on label "All of the above" at bounding box center [269, 161] width 208 height 25
click at [177, 164] on input "All of the above" at bounding box center [174, 161] width 6 height 6
click at [275, 202] on button "SUBMIT" at bounding box center [269, 205] width 52 height 12
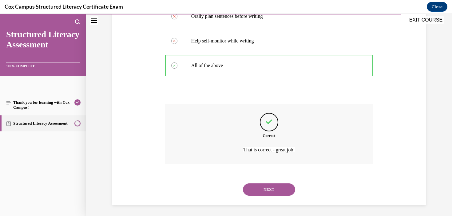
scroll to position [161, 0]
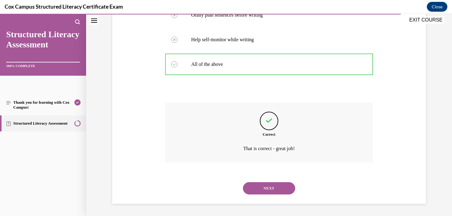
click at [285, 190] on button "NEXT" at bounding box center [269, 188] width 52 height 12
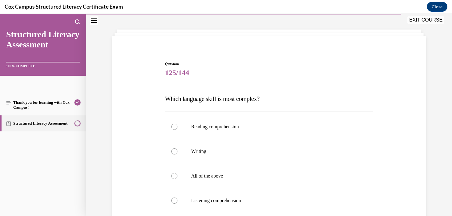
scroll to position [26, 0]
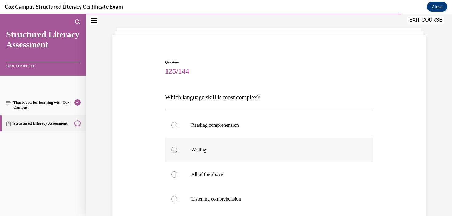
click at [187, 146] on label "Writing" at bounding box center [269, 149] width 208 height 25
click at [177, 147] on input "Writing" at bounding box center [174, 150] width 6 height 6
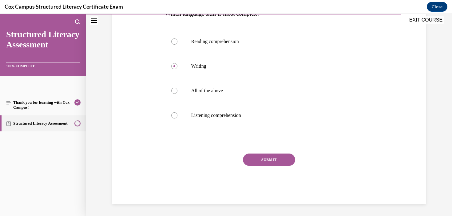
click at [272, 159] on button "SUBMIT" at bounding box center [269, 159] width 52 height 12
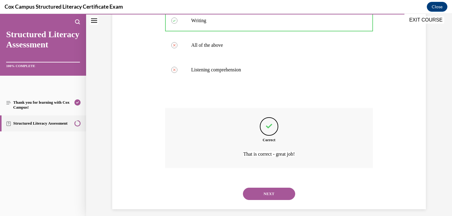
scroll to position [161, 0]
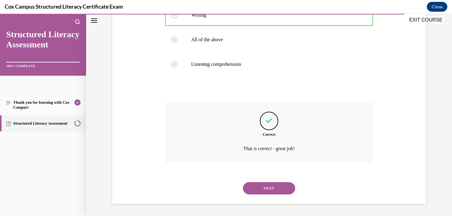
click at [270, 183] on button "NEXT" at bounding box center [269, 188] width 52 height 12
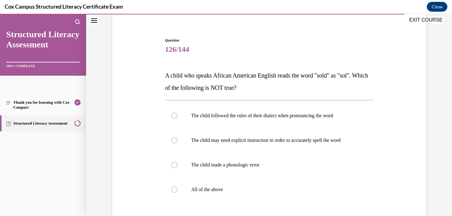
scroll to position [49, 0]
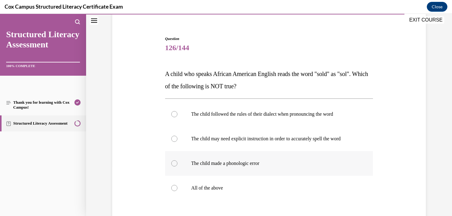
click at [260, 163] on p "The child made a phonologic error" at bounding box center [274, 163] width 167 height 6
click at [177, 163] on input "The child made a phonologic error" at bounding box center [174, 163] width 6 height 6
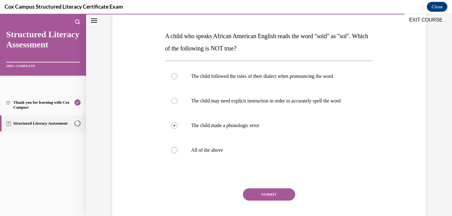
click at [265, 200] on button "SUBMIT" at bounding box center [269, 194] width 52 height 12
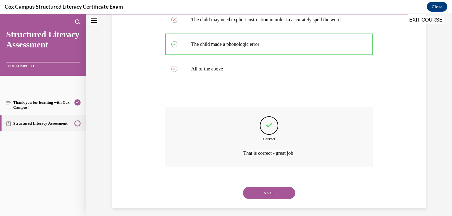
scroll to position [173, 0]
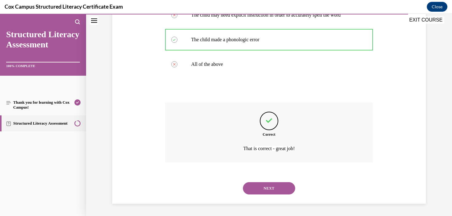
click at [284, 187] on button "NEXT" at bounding box center [269, 188] width 52 height 12
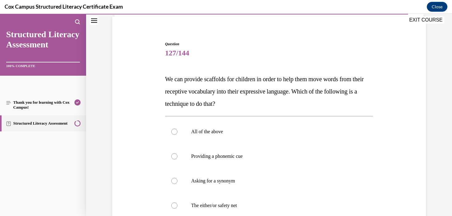
scroll to position [49, 0]
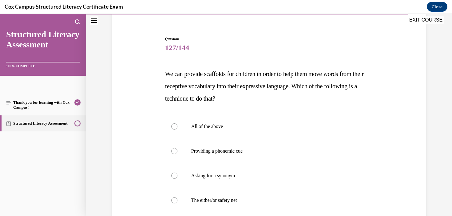
click at [257, 101] on p "We can provide scaffolds for children in order to help them move words from the…" at bounding box center [269, 86] width 208 height 37
click at [207, 131] on label "All of the above" at bounding box center [269, 126] width 208 height 25
click at [177, 129] on input "All of the above" at bounding box center [174, 126] width 6 height 6
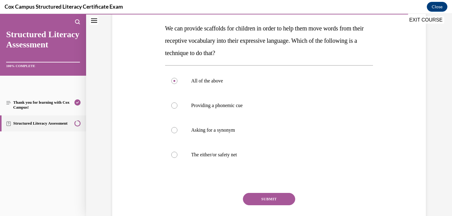
click at [269, 197] on button "SUBMIT" at bounding box center [269, 199] width 52 height 12
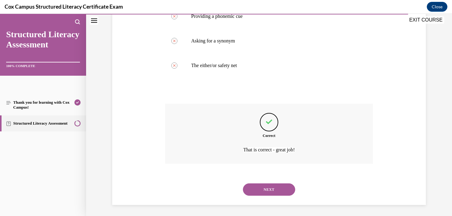
scroll to position [185, 0]
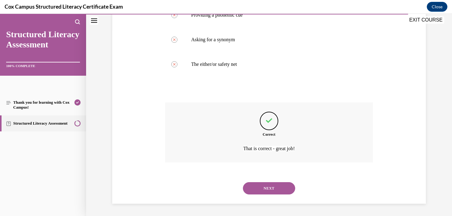
click at [265, 183] on button "NEXT" at bounding box center [269, 188] width 52 height 12
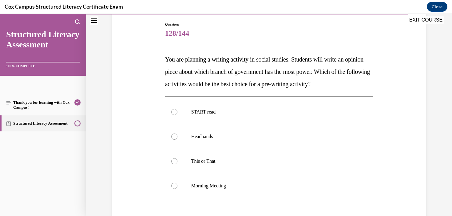
scroll to position [65, 0]
click at [234, 160] on p "This or That" at bounding box center [274, 160] width 167 height 6
click at [177, 160] on input "This or That" at bounding box center [174, 160] width 6 height 6
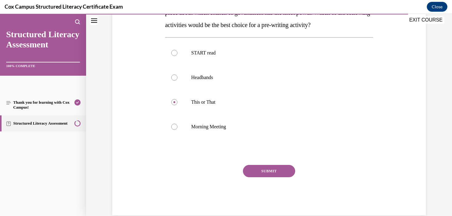
scroll to position [135, 0]
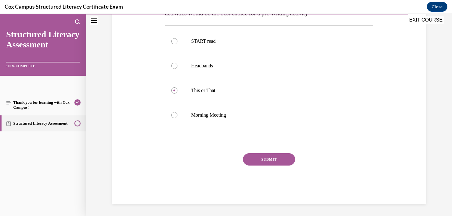
click at [270, 166] on div "SUBMIT" at bounding box center [269, 168] width 208 height 31
click at [274, 156] on button "SUBMIT" at bounding box center [269, 159] width 52 height 12
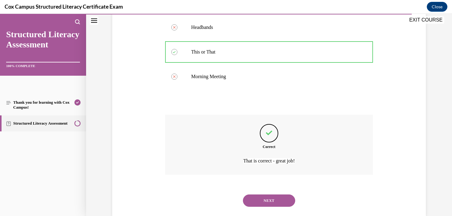
scroll to position [185, 0]
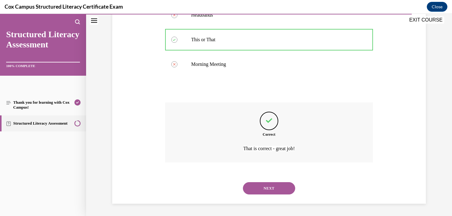
click at [280, 192] on button "NEXT" at bounding box center [269, 188] width 52 height 12
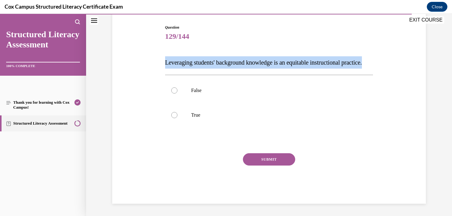
drag, startPoint x: 195, startPoint y: 68, endPoint x: 152, endPoint y: 57, distance: 44.4
click at [152, 57] on div "Question 129/144 Leveraging students' background knowledge is an equitable inst…" at bounding box center [269, 104] width 316 height 197
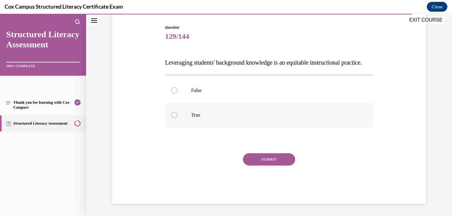
click at [196, 118] on p "True" at bounding box center [274, 115] width 167 height 6
click at [177, 118] on input "True" at bounding box center [174, 115] width 6 height 6
click at [273, 161] on button "SUBMIT" at bounding box center [269, 159] width 52 height 12
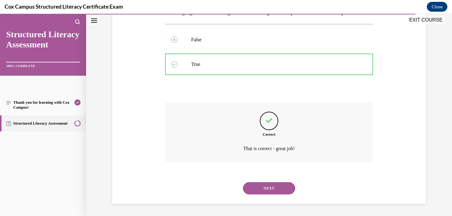
click at [273, 193] on button "NEXT" at bounding box center [269, 188] width 52 height 12
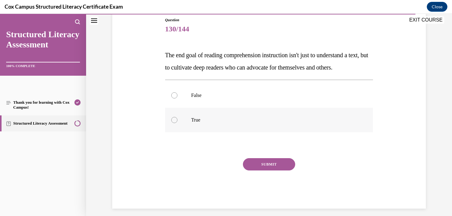
click at [200, 123] on p "True" at bounding box center [274, 120] width 167 height 6
click at [177, 123] on input "True" at bounding box center [174, 120] width 6 height 6
click at [286, 170] on button "SUBMIT" at bounding box center [269, 164] width 52 height 12
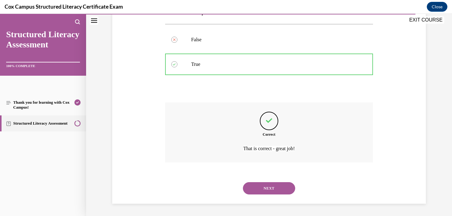
scroll to position [136, 0]
click at [269, 187] on button "NEXT" at bounding box center [269, 188] width 52 height 12
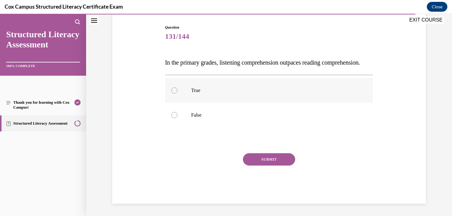
click at [183, 100] on label "True" at bounding box center [269, 90] width 208 height 25
click at [177, 93] on input "True" at bounding box center [174, 90] width 6 height 6
click at [263, 160] on button "SUBMIT" at bounding box center [269, 159] width 52 height 12
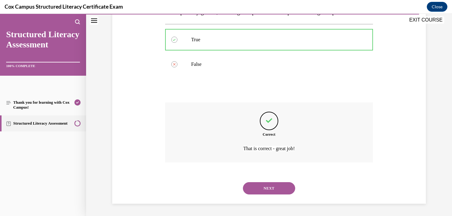
scroll to position [124, 0]
click at [275, 186] on button "NEXT" at bounding box center [269, 188] width 52 height 12
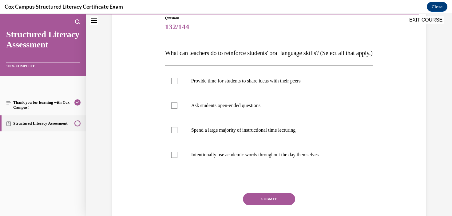
scroll to position [71, 0]
click at [261, 167] on label "Intentionally use academic words throughout the day themselves" at bounding box center [269, 154] width 208 height 25
click at [177, 157] on input "Intentionally use academic words throughout the day themselves" at bounding box center [174, 154] width 6 height 6
click at [265, 108] on p "Ask students open-ended questions" at bounding box center [274, 105] width 167 height 6
click at [177, 108] on input "Ask students open-ended questions" at bounding box center [174, 105] width 6 height 6
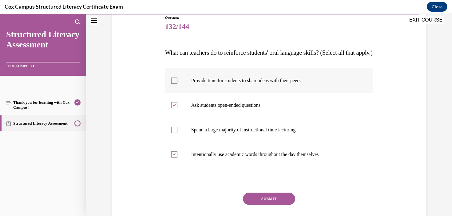
click at [281, 93] on label "Provide time for students to share ideas with their peers" at bounding box center [269, 80] width 208 height 25
click at [177, 84] on input "Provide time for students to share ideas with their peers" at bounding box center [174, 80] width 6 height 6
click at [268, 205] on button "SUBMIT" at bounding box center [269, 198] width 52 height 12
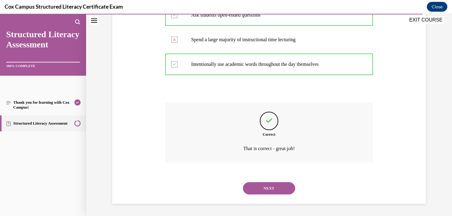
scroll to position [173, 0]
click at [273, 194] on div "NEXT" at bounding box center [269, 188] width 208 height 25
click at [263, 186] on button "NEXT" at bounding box center [269, 188] width 52 height 12
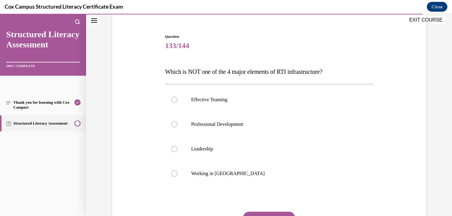
scroll to position [52, 0]
click at [209, 169] on label "Working in Silos" at bounding box center [269, 172] width 208 height 25
click at [177, 170] on input "Working in Silos" at bounding box center [174, 173] width 6 height 6
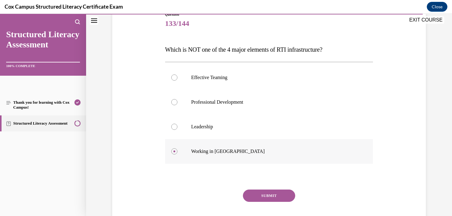
scroll to position [86, 0]
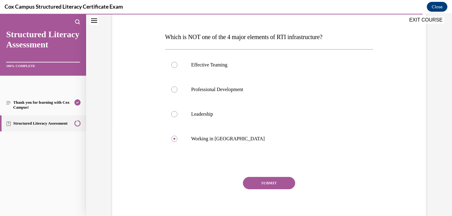
click at [286, 184] on button "SUBMIT" at bounding box center [269, 183] width 52 height 12
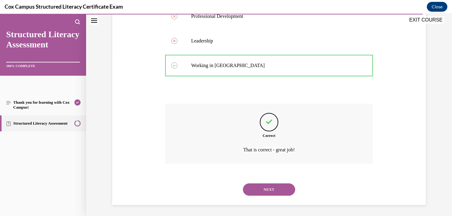
scroll to position [161, 0]
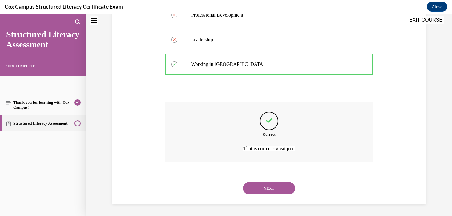
click at [270, 186] on button "NEXT" at bounding box center [269, 188] width 52 height 12
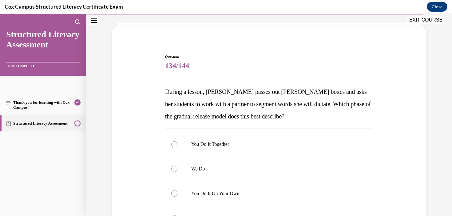
scroll to position [56, 0]
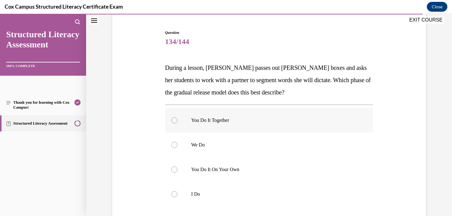
click at [226, 122] on p "You Do It Together" at bounding box center [274, 120] width 167 height 6
click at [177, 122] on input "You Do It Together" at bounding box center [174, 120] width 6 height 6
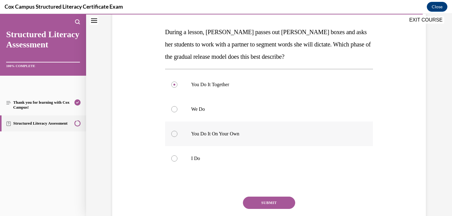
scroll to position [92, 0]
click at [273, 202] on button "SUBMIT" at bounding box center [269, 202] width 52 height 12
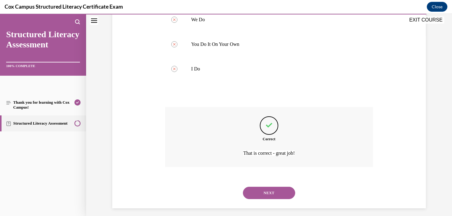
scroll to position [185, 0]
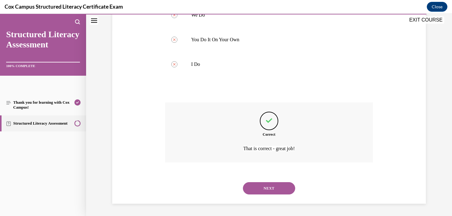
click at [279, 193] on button "NEXT" at bounding box center [269, 188] width 52 height 12
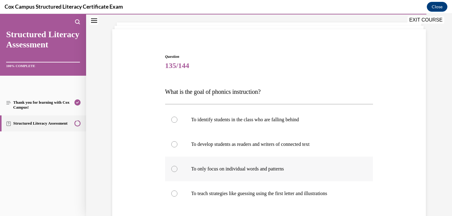
scroll to position [33, 0]
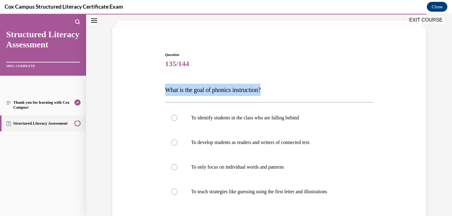
drag, startPoint x: 274, startPoint y: 88, endPoint x: 153, endPoint y: 95, distance: 121.0
click at [153, 95] on div "Question 135/144 What is the goal of phonics instruction? To identify students …" at bounding box center [269, 156] width 316 height 246
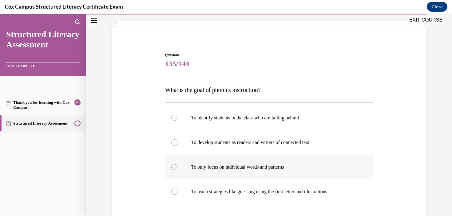
click at [280, 169] on p "To only focus on individual words and patterns" at bounding box center [274, 167] width 167 height 6
click at [177, 169] on input "To only focus on individual words and patterns" at bounding box center [174, 167] width 6 height 6
click at [229, 144] on p "To develop students as readers and writers of connected text" at bounding box center [274, 142] width 167 height 6
click at [177, 144] on input "To develop students as readers and writers of connected text" at bounding box center [174, 142] width 6 height 6
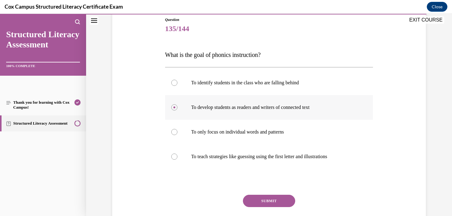
scroll to position [76, 0]
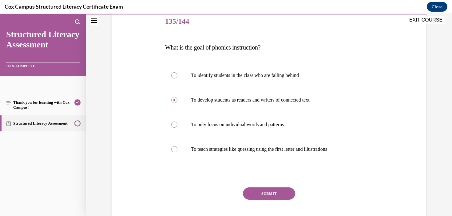
click at [265, 194] on button "SUBMIT" at bounding box center [269, 193] width 52 height 12
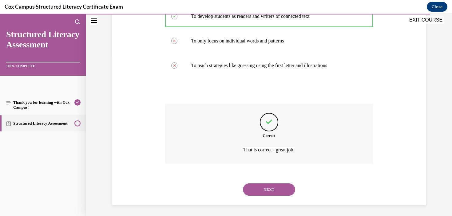
scroll to position [161, 0]
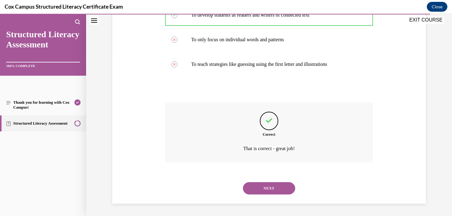
click at [263, 188] on button "NEXT" at bounding box center [269, 188] width 52 height 12
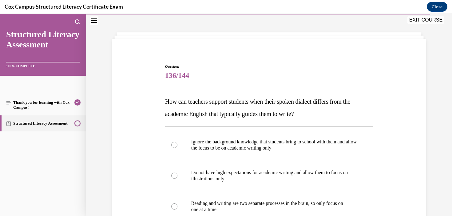
scroll to position [23, 0]
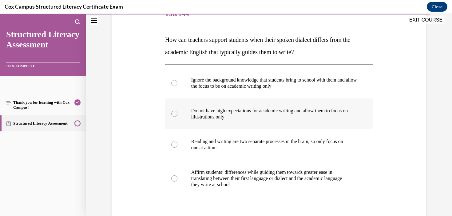
click at [264, 185] on p "they write at school" at bounding box center [274, 184] width 167 height 6
click at [177, 181] on input "Affirm students’ differences while guiding them towards greater ease in transla…" at bounding box center [174, 178] width 6 height 6
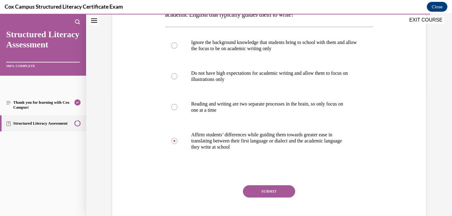
click at [273, 191] on button "SUBMIT" at bounding box center [269, 191] width 52 height 12
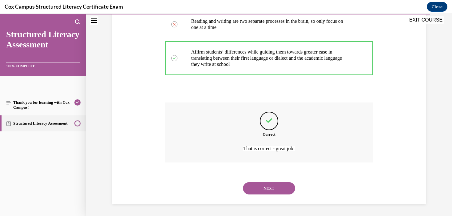
click at [274, 190] on button "NEXT" at bounding box center [269, 188] width 52 height 12
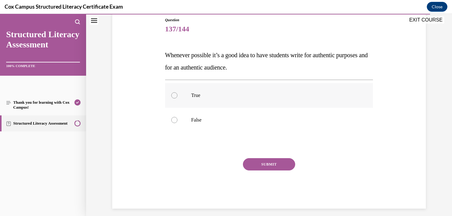
click at [201, 98] on label "True" at bounding box center [269, 95] width 208 height 25
click at [177, 98] on input "True" at bounding box center [174, 95] width 6 height 6
click at [285, 166] on button "SUBMIT" at bounding box center [269, 164] width 52 height 12
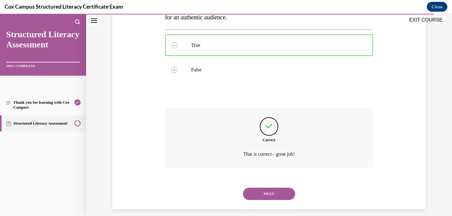
scroll to position [124, 0]
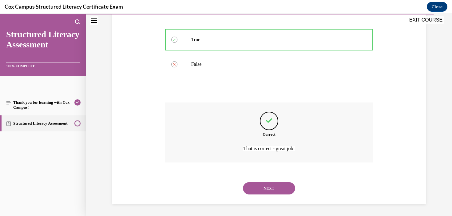
click at [274, 191] on button "NEXT" at bounding box center [269, 188] width 52 height 12
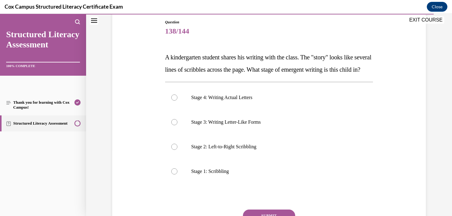
scroll to position [68, 0]
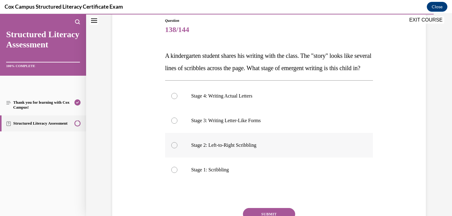
click at [230, 148] on p "Stage 2: Left-to-Right Scribbling" at bounding box center [274, 145] width 167 height 6
click at [177, 148] on input "Stage 2: Left-to-Right Scribbling" at bounding box center [174, 145] width 6 height 6
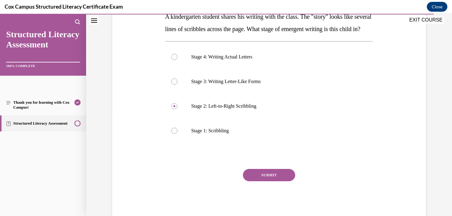
click at [277, 181] on button "SUBMIT" at bounding box center [269, 175] width 52 height 12
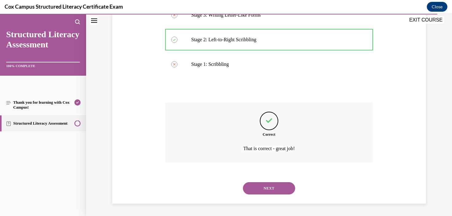
scroll to position [185, 0]
click at [288, 190] on button "NEXT" at bounding box center [269, 188] width 52 height 12
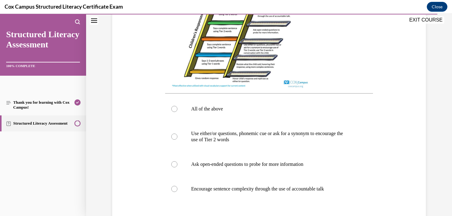
scroll to position [228, 0]
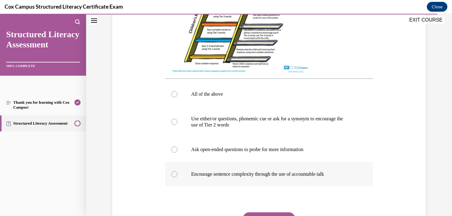
click at [288, 177] on p "Encourage sentence complexity through the use of accountable talk" at bounding box center [274, 174] width 167 height 6
click at [177, 177] on input "Encourage sentence complexity through the use of accountable talk" at bounding box center [174, 174] width 6 height 6
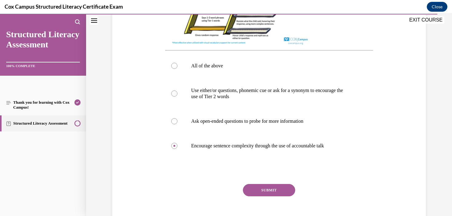
click at [282, 195] on button "SUBMIT" at bounding box center [269, 190] width 52 height 12
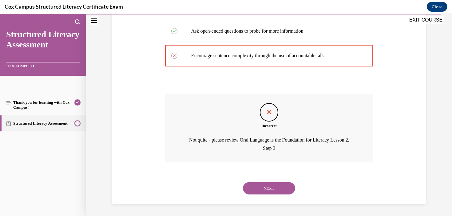
scroll to position [352, 0]
click at [286, 188] on button "NEXT" at bounding box center [269, 188] width 52 height 12
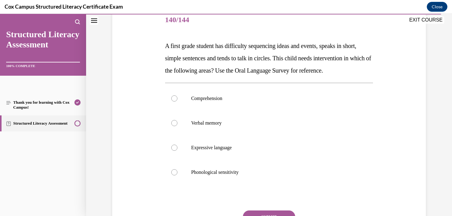
scroll to position [79, 0]
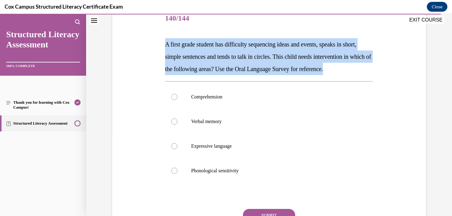
drag, startPoint x: 238, startPoint y: 79, endPoint x: 148, endPoint y: 38, distance: 98.4
click at [148, 38] on div "Question 140/144 A first grade student has difficulty sequencing ideas and even…" at bounding box center [269, 123] width 316 height 271
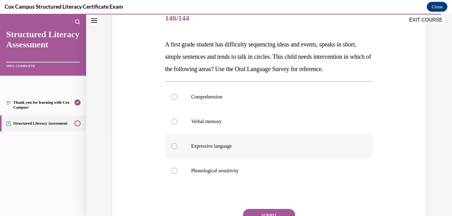
click at [218, 158] on label "Expressive language" at bounding box center [269, 146] width 208 height 25
click at [177, 149] on input "Expressive language" at bounding box center [174, 146] width 6 height 6
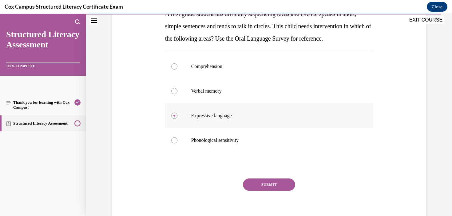
scroll to position [121, 0]
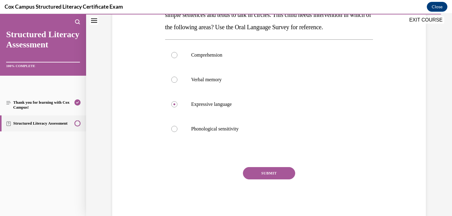
click at [280, 179] on button "SUBMIT" at bounding box center [269, 173] width 52 height 12
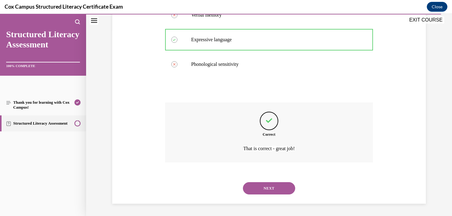
scroll to position [198, 0]
click at [278, 187] on button "NEXT" at bounding box center [269, 188] width 52 height 12
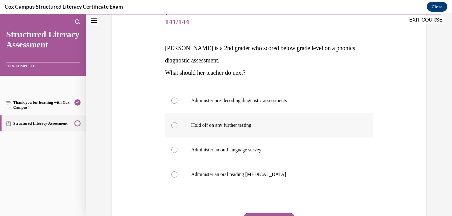
scroll to position [77, 0]
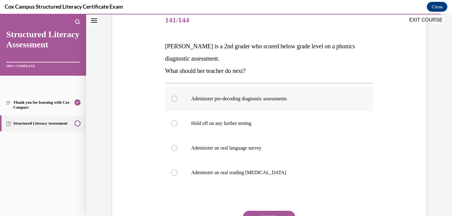
click at [255, 104] on label "Administer pre-decoding diagnostic assessments" at bounding box center [269, 98] width 208 height 25
click at [177, 102] on input "Administer pre-decoding diagnostic assessments" at bounding box center [174, 99] width 6 height 6
click at [287, 214] on button "SUBMIT" at bounding box center [269, 216] width 52 height 12
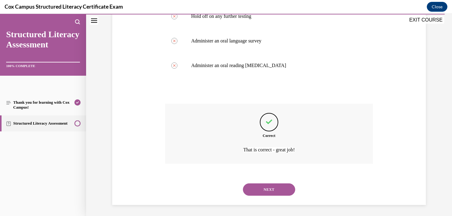
scroll to position [185, 0]
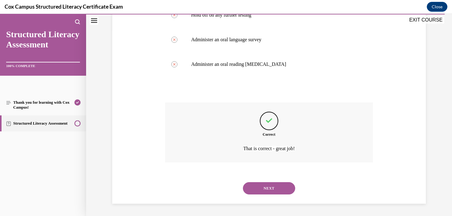
click at [272, 188] on button "NEXT" at bounding box center [269, 188] width 52 height 12
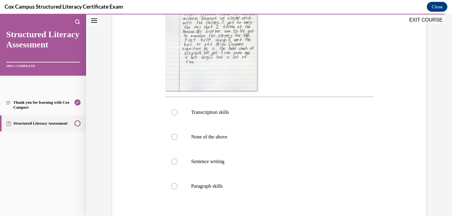
scroll to position [187, 0]
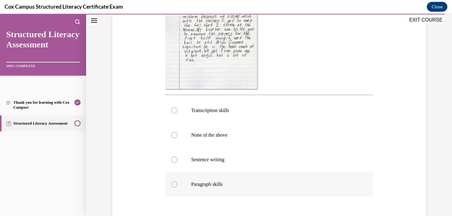
click at [218, 185] on p "Paragraph skills" at bounding box center [274, 184] width 167 height 6
click at [177, 185] on input "Paragraph skills" at bounding box center [174, 184] width 6 height 6
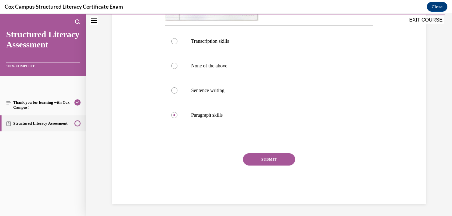
click at [277, 157] on button "SUBMIT" at bounding box center [269, 159] width 52 height 12
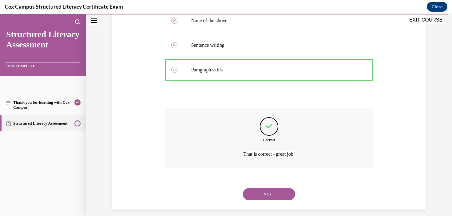
scroll to position [307, 0]
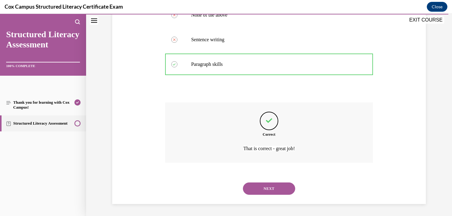
click at [280, 188] on button "NEXT" at bounding box center [269, 188] width 52 height 12
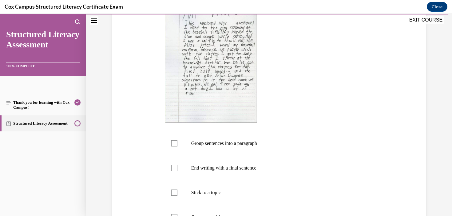
scroll to position [151, 0]
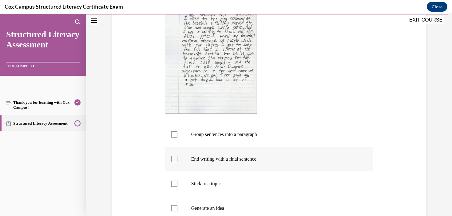
click at [243, 147] on label "End writing with a final sentence" at bounding box center [269, 159] width 208 height 25
click at [177, 156] on input "End writing with a final sentence" at bounding box center [174, 159] width 6 height 6
click at [232, 187] on label "Stick to a topic" at bounding box center [269, 183] width 208 height 25
click at [177, 187] on input "Stick to a topic" at bounding box center [174, 183] width 6 height 6
click at [231, 207] on p "Generate an idea" at bounding box center [274, 208] width 167 height 6
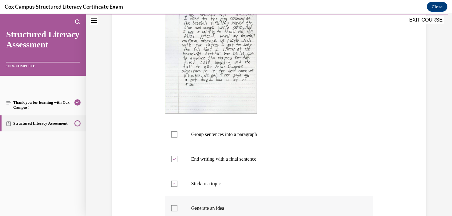
click at [177, 207] on input "Generate an idea" at bounding box center [174, 208] width 6 height 6
click at [272, 136] on p "Group sentences into a paragraph" at bounding box center [274, 134] width 167 height 6
click at [177, 136] on input "Group sentences into a paragraph" at bounding box center [174, 134] width 6 height 6
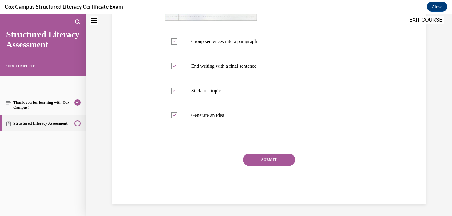
click at [264, 159] on button "SUBMIT" at bounding box center [269, 159] width 52 height 12
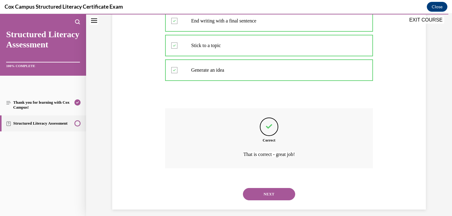
scroll to position [294, 0]
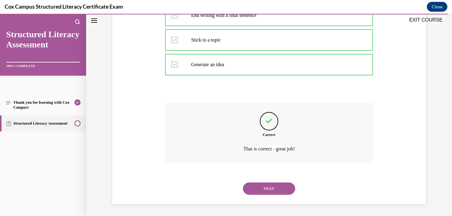
click at [270, 187] on button "NEXT" at bounding box center [269, 188] width 52 height 12
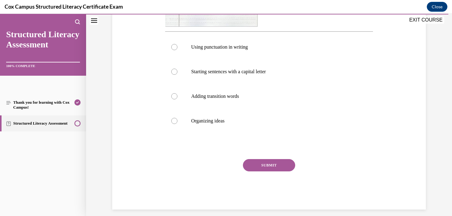
scroll to position [244, 0]
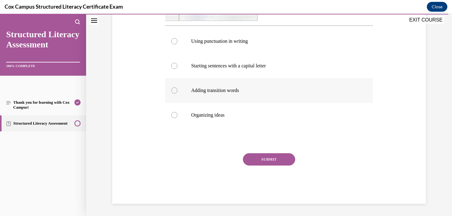
click at [240, 91] on p "Adding transition words" at bounding box center [274, 90] width 167 height 6
click at [177, 91] on input "Adding transition words" at bounding box center [174, 90] width 6 height 6
click at [268, 155] on button "SUBMIT" at bounding box center [269, 159] width 52 height 12
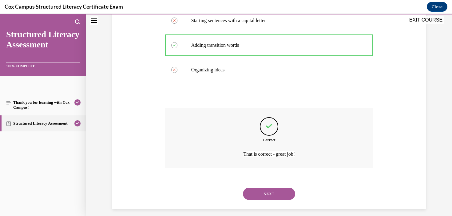
scroll to position [294, 0]
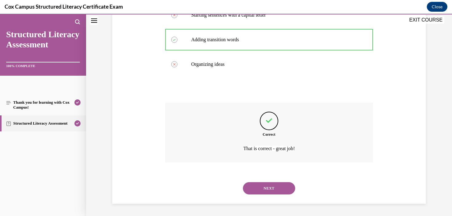
click at [282, 187] on button "NEXT" at bounding box center [269, 188] width 52 height 12
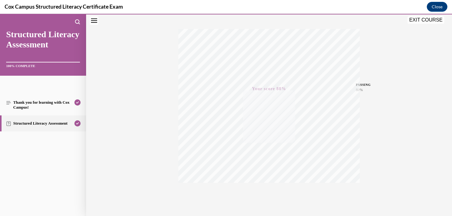
scroll to position [113, 0]
click at [432, 20] on button "EXIT COURSE" at bounding box center [425, 19] width 37 height 7
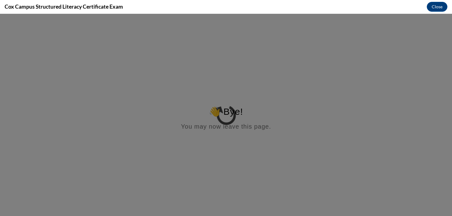
scroll to position [0, 0]
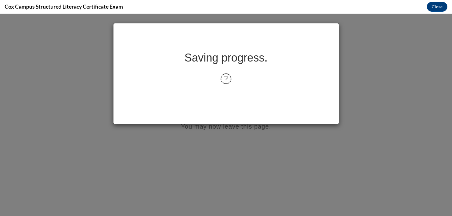
click at [331, 127] on div "Saving progress." at bounding box center [226, 115] width 452 height 202
click at [256, 132] on div "Saving progress." at bounding box center [226, 115] width 452 height 202
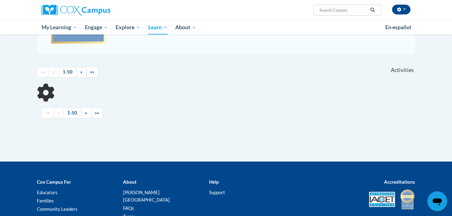
scroll to position [202, 0]
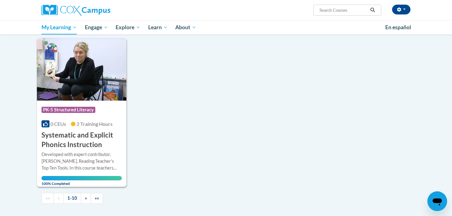
scroll to position [582, 0]
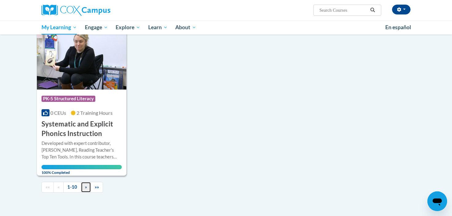
click at [89, 185] on link "»" at bounding box center [86, 187] width 10 height 11
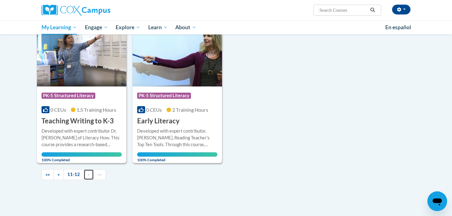
scroll to position [90, 0]
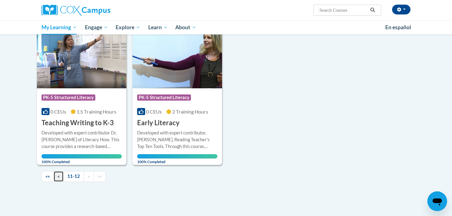
click at [56, 176] on link "«" at bounding box center [58, 176] width 10 height 11
